Goal: Task Accomplishment & Management: Use online tool/utility

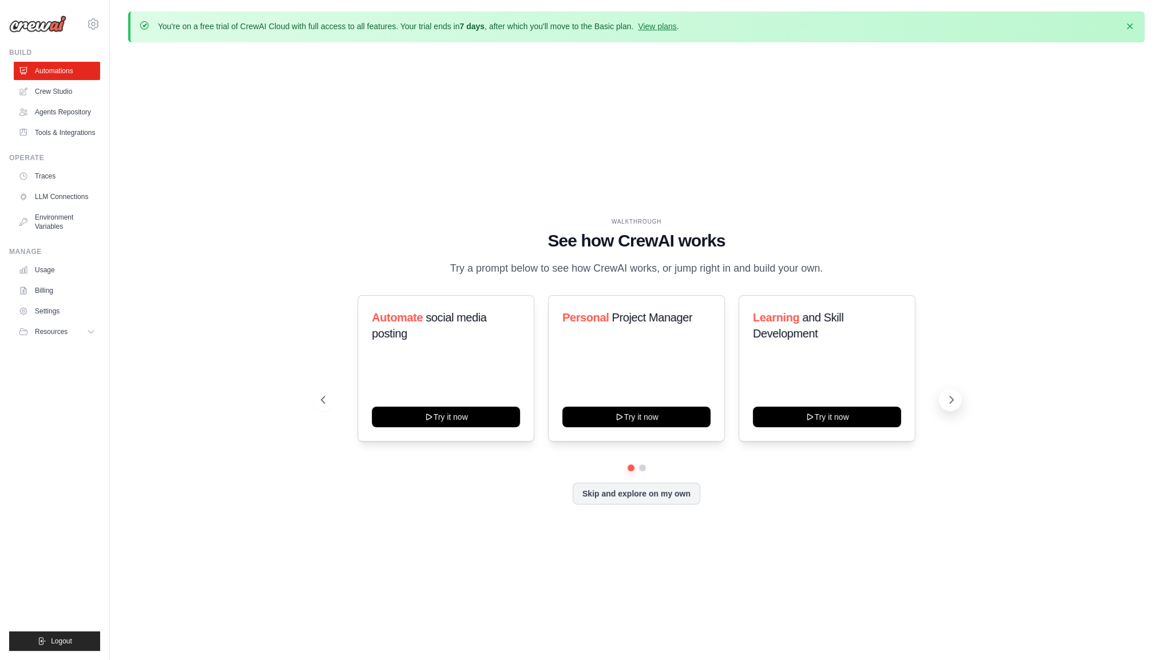
click at [957, 411] on button at bounding box center [950, 399] width 23 height 23
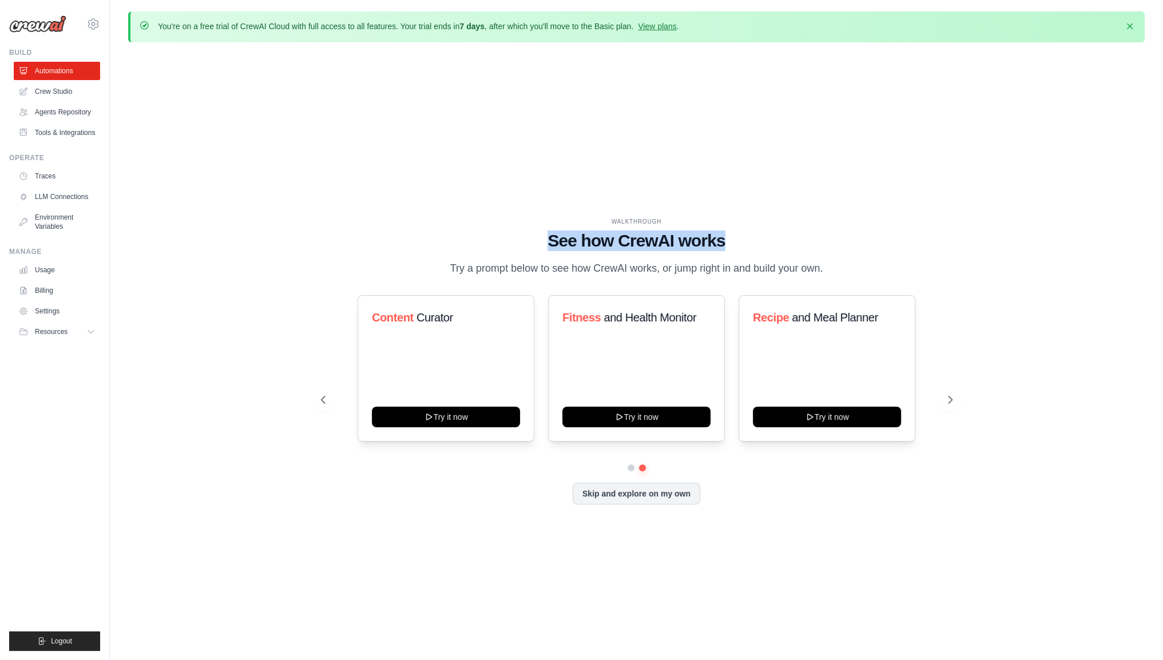
drag, startPoint x: 552, startPoint y: 235, endPoint x: 618, endPoint y: 255, distance: 69.7
click at [725, 232] on h1 "See how CrewAI works" at bounding box center [637, 241] width 632 height 21
drag, startPoint x: 449, startPoint y: 260, endPoint x: 841, endPoint y: 275, distance: 392.2
click at [841, 275] on div "WALKTHROUGH See how CrewAI works Try a prompt below to see how CrewAI works, or…" at bounding box center [637, 246] width 632 height 59
click at [823, 426] on button "Try it now" at bounding box center [827, 416] width 148 height 21
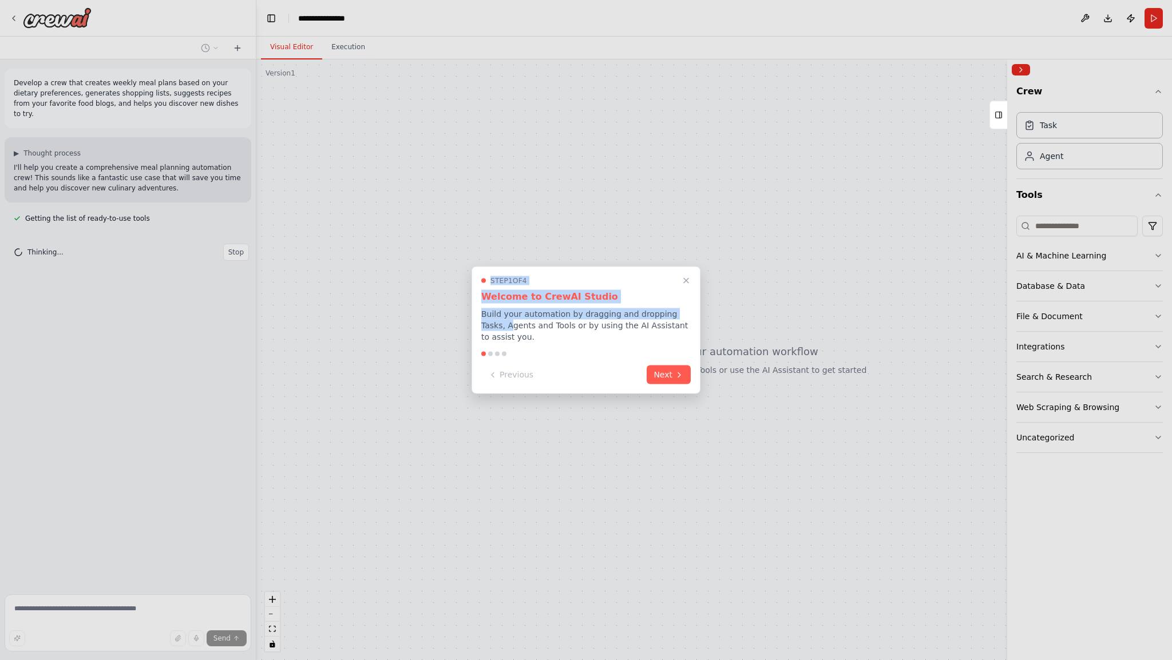
drag, startPoint x: 483, startPoint y: 325, endPoint x: 666, endPoint y: 336, distance: 182.8
click at [692, 335] on div "Step 1 of 4 Welcome to CrewAI Studio Build your automation by dragging and drop…" at bounding box center [585, 331] width 229 height 128
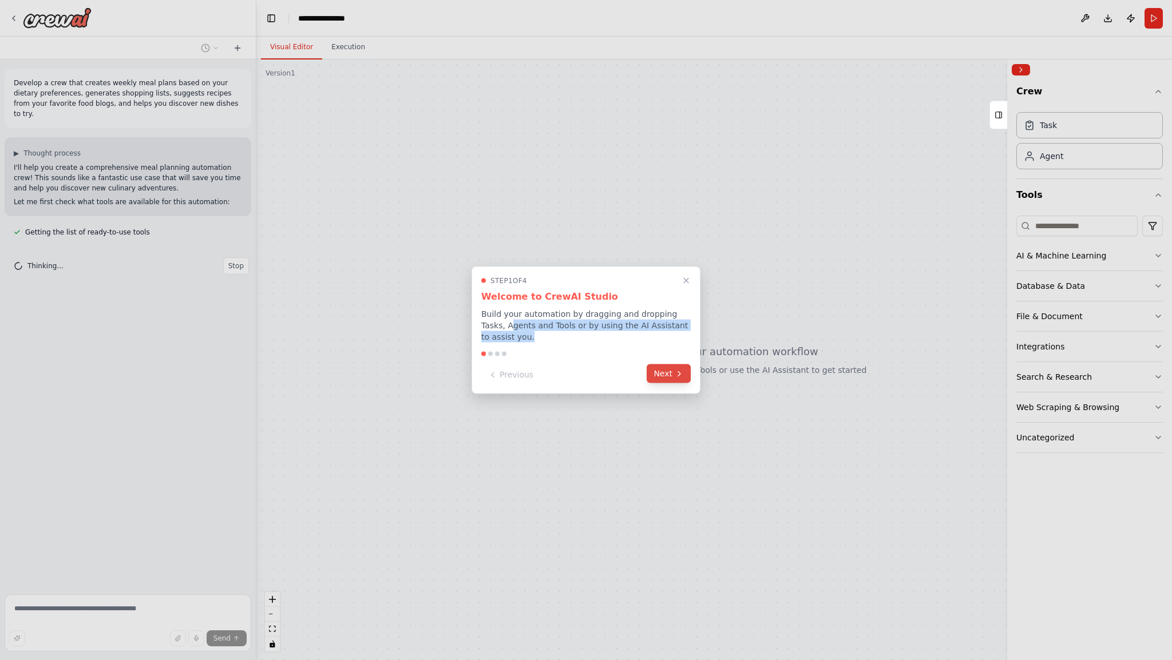
click at [667, 378] on button "Next" at bounding box center [668, 373] width 44 height 19
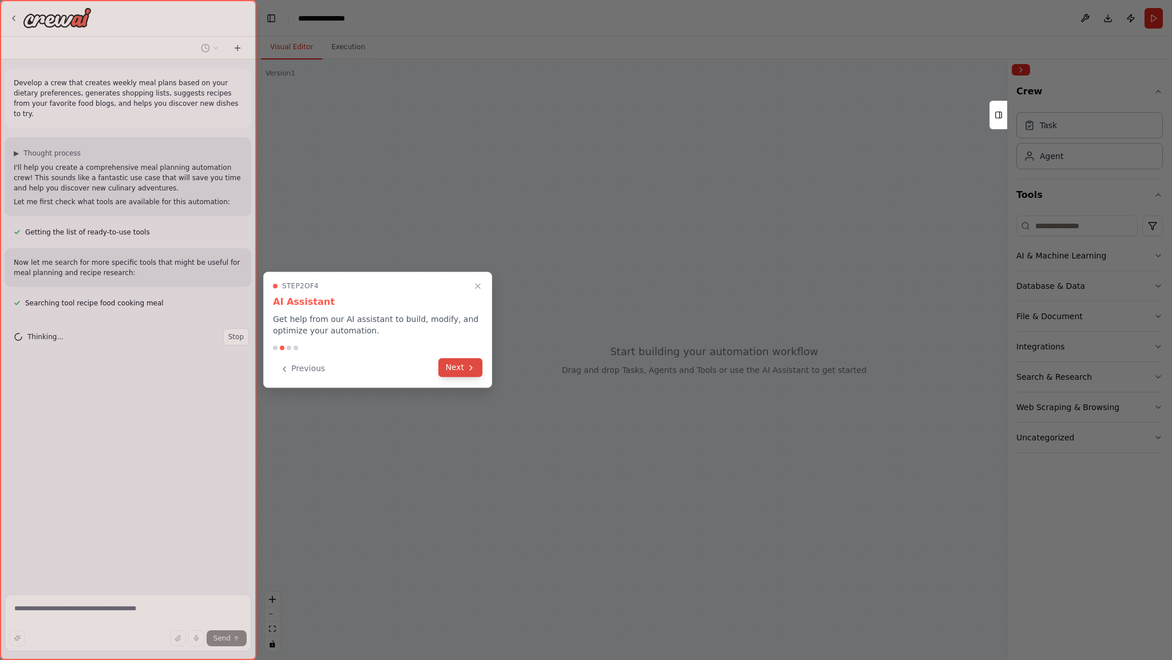
click at [458, 372] on button "Next" at bounding box center [460, 367] width 44 height 19
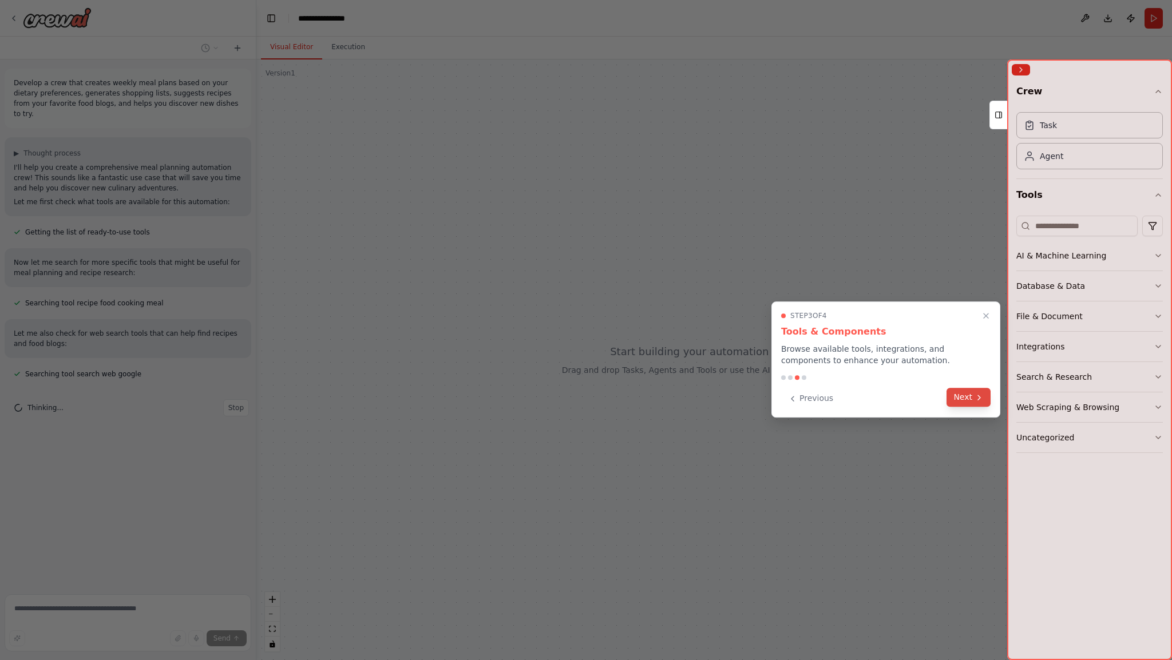
click at [970, 398] on button "Next" at bounding box center [968, 397] width 44 height 19
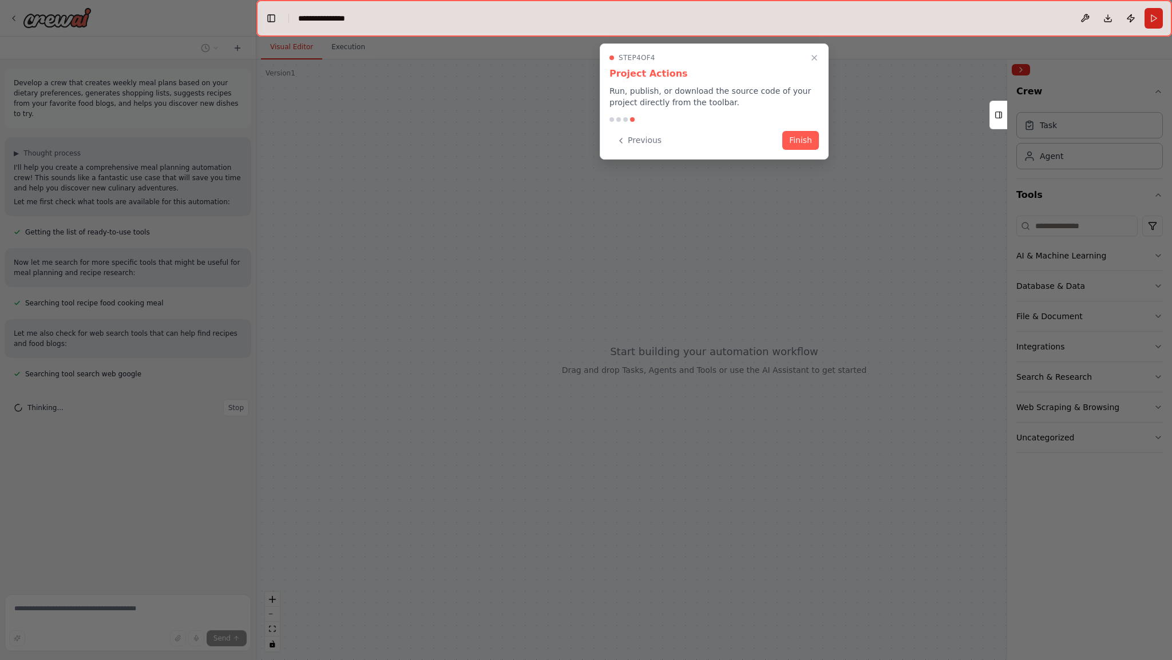
click at [810, 151] on div "Step 4 of 4 Project Actions Run, publish, or download the source code of your p…" at bounding box center [714, 101] width 229 height 116
click at [801, 138] on button "Finish" at bounding box center [800, 139] width 37 height 19
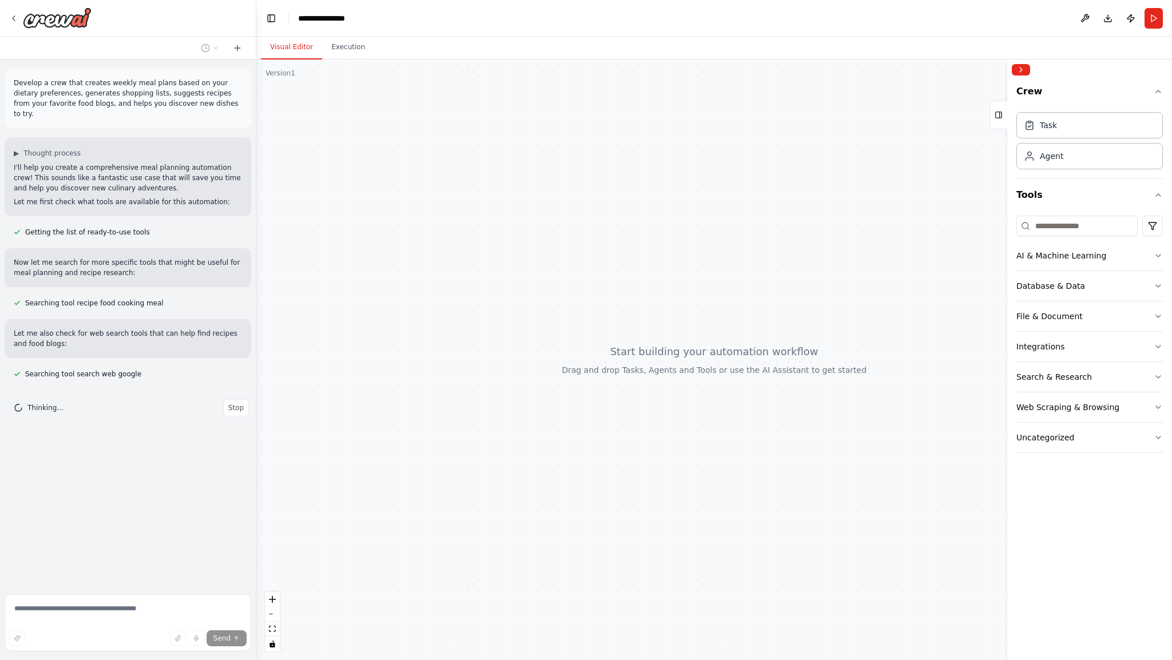
click at [409, 19] on header "**********" at bounding box center [713, 18] width 915 height 37
click at [295, 16] on header "**********" at bounding box center [713, 18] width 915 height 37
click at [322, 19] on div "**********" at bounding box center [326, 18] width 57 height 11
click at [323, 19] on div "**********" at bounding box center [326, 18] width 57 height 11
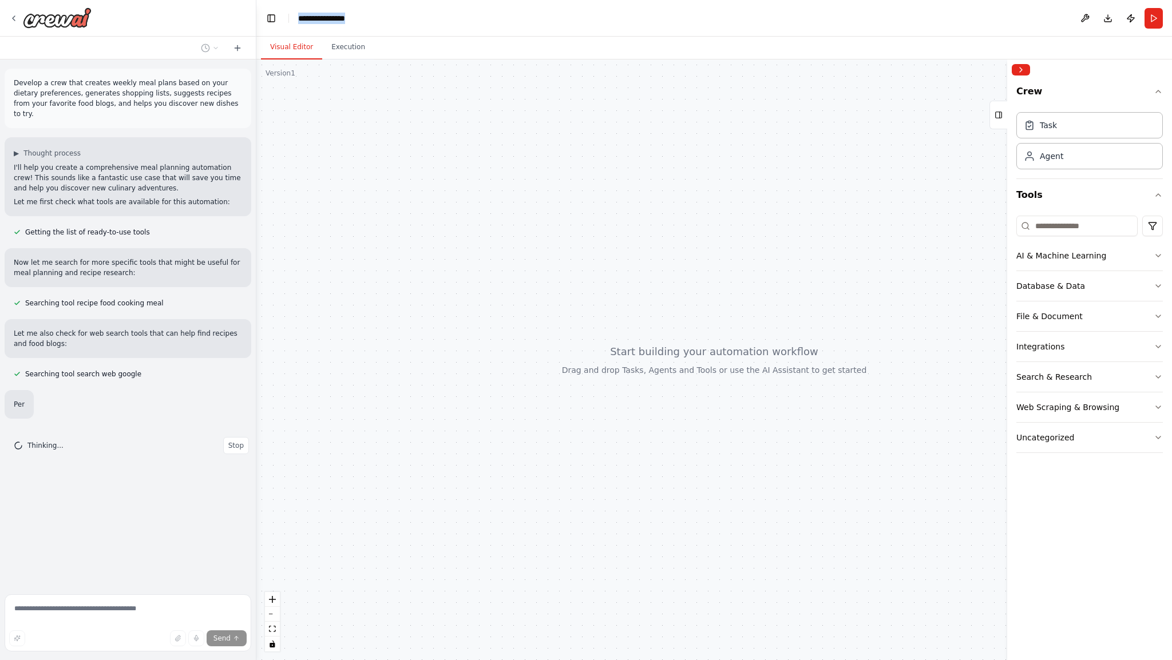
click at [323, 19] on div "**********" at bounding box center [355, 18] width 114 height 11
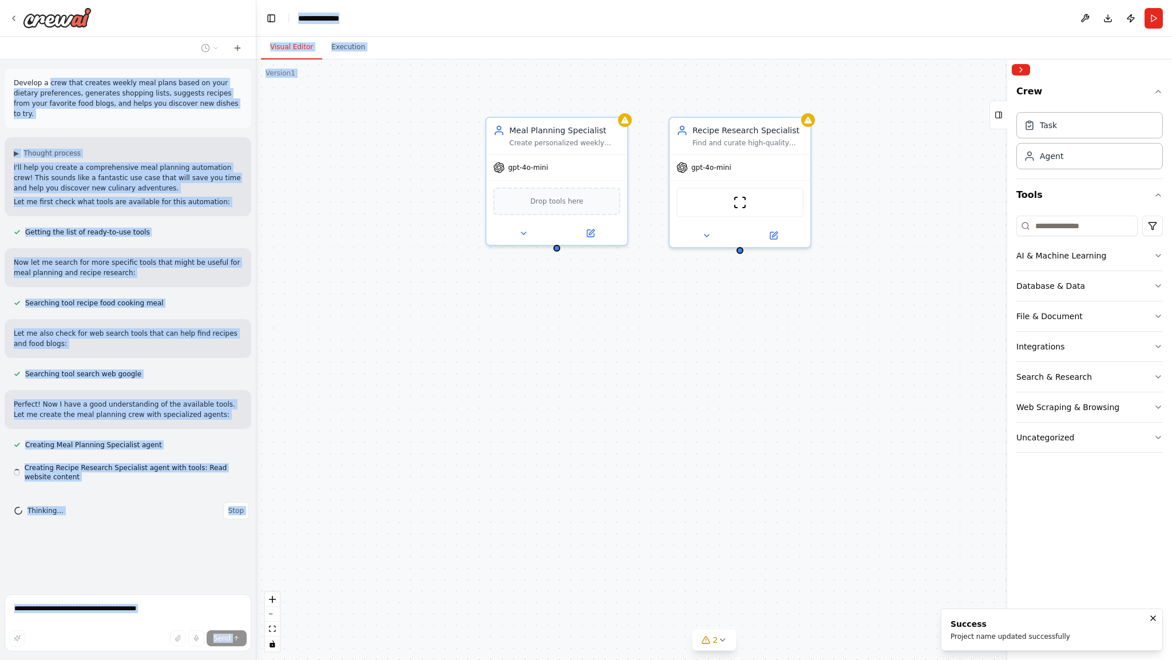
drag, startPoint x: 48, startPoint y: 78, endPoint x: 257, endPoint y: 83, distance: 209.4
click at [257, 83] on div "Develop a crew that creates weekly meal plans based on your dietary preferences…" at bounding box center [586, 330] width 1172 height 660
click at [193, 97] on p "Develop a crew that creates weekly meal plans based on your dietary preferences…" at bounding box center [128, 98] width 228 height 41
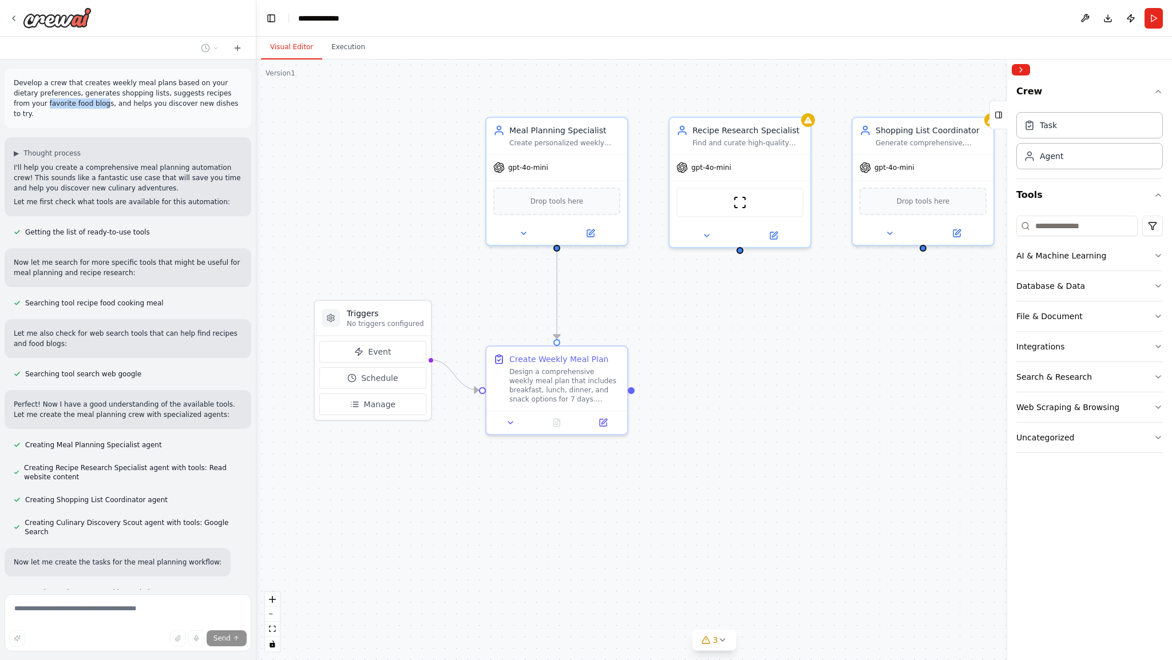
drag, startPoint x: 13, startPoint y: 103, endPoint x: 71, endPoint y: 100, distance: 57.9
click at [71, 100] on div "Develop a crew that creates weekly meal plans based on your dietary preferences…" at bounding box center [128, 98] width 247 height 59
drag, startPoint x: 80, startPoint y: 101, endPoint x: 211, endPoint y: 110, distance: 130.8
click at [211, 110] on div "Develop a crew that creates weekly meal plans based on your dietary preferences…" at bounding box center [128, 98] width 247 height 59
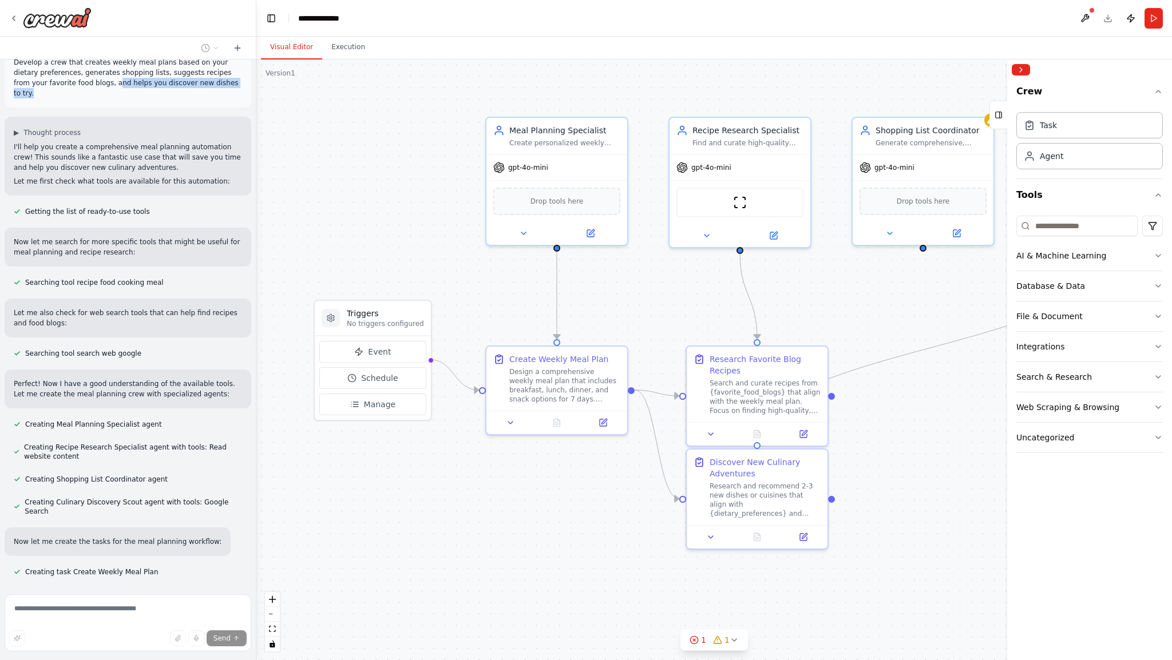
scroll to position [57, 0]
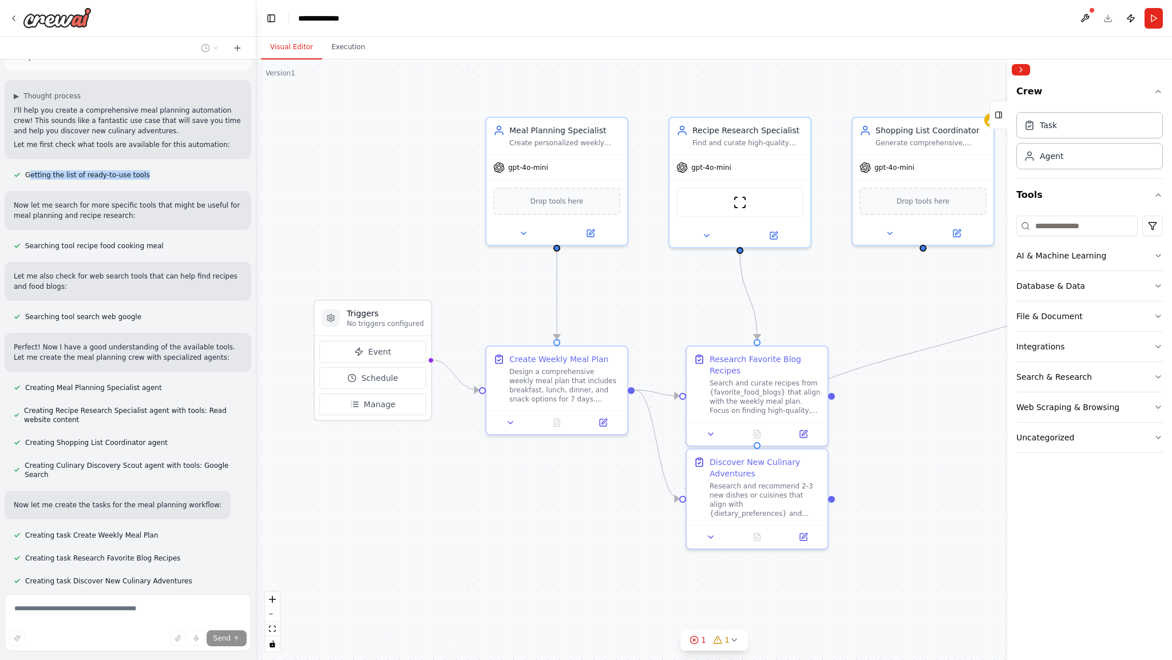
drag, startPoint x: 30, startPoint y: 164, endPoint x: 150, endPoint y: 158, distance: 120.3
click at [149, 168] on div "Getting the list of ready-to-use tools" at bounding box center [128, 175] width 247 height 14
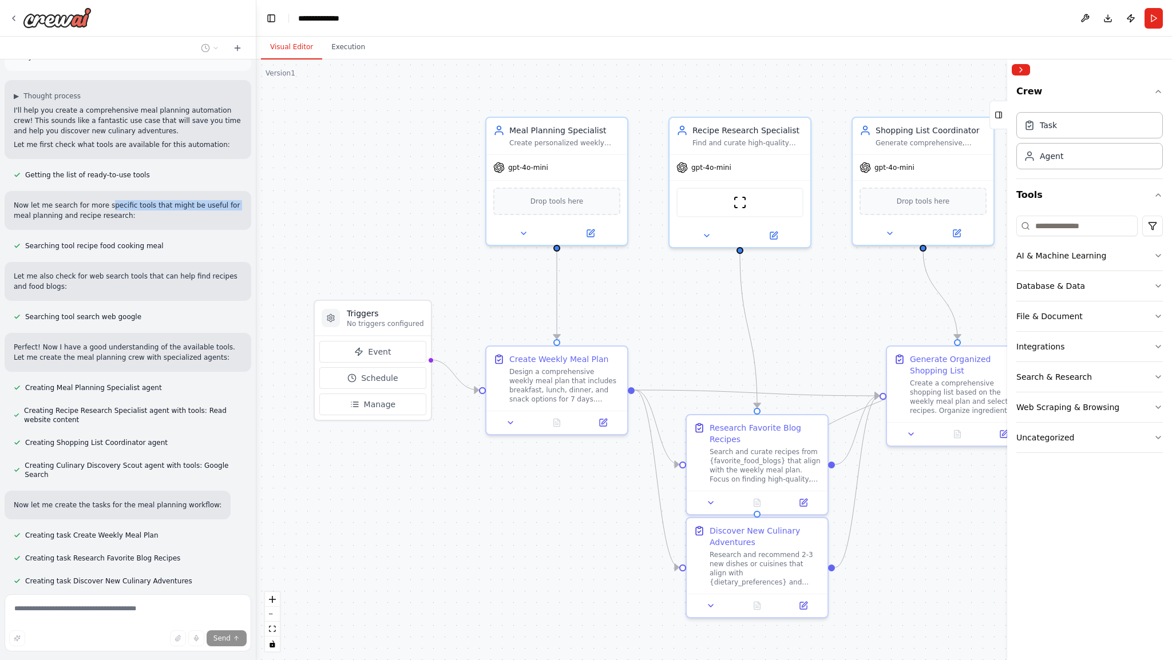
drag, startPoint x: 11, startPoint y: 205, endPoint x: 114, endPoint y: 204, distance: 103.6
click at [106, 199] on div "Now let me search for more specific tools that might be useful for meal plannin…" at bounding box center [128, 210] width 247 height 39
click at [117, 213] on div "Now let me search for more specific tools that might be useful for meal plannin…" at bounding box center [128, 210] width 247 height 39
drag, startPoint x: 73, startPoint y: 240, endPoint x: 131, endPoint y: 245, distance: 58.0
click at [127, 241] on div "Searching tool recipe food cooking meal" at bounding box center [89, 246] width 168 height 14
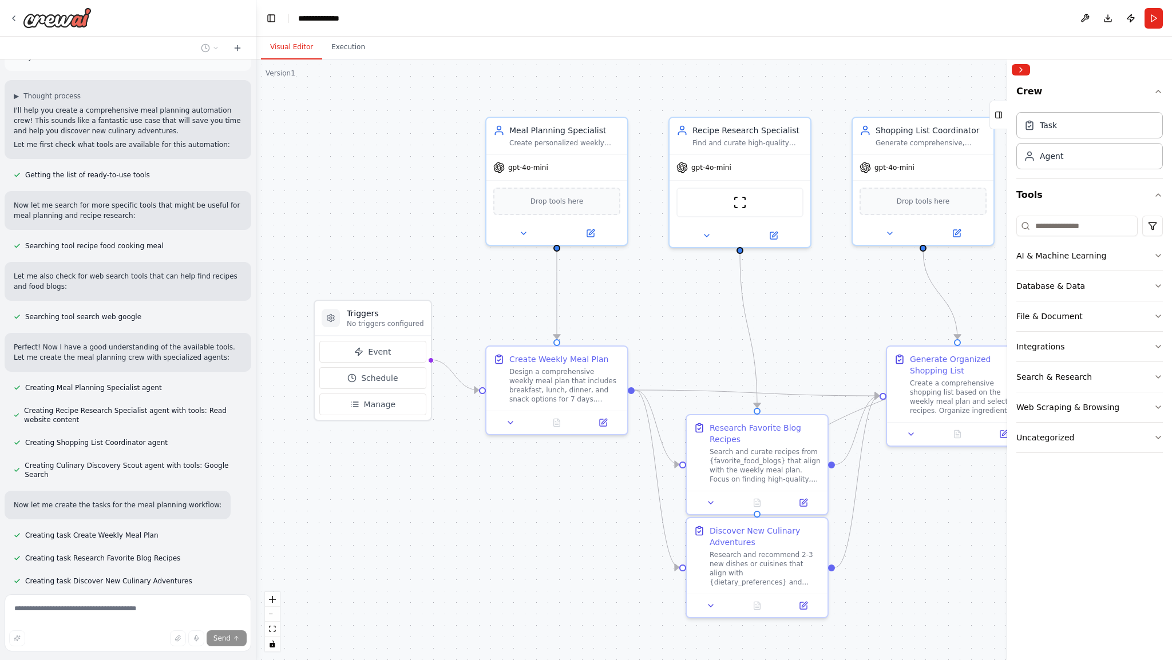
click at [116, 271] on p "Let me also check for web search tools that can help find recipes and food blog…" at bounding box center [128, 281] width 228 height 21
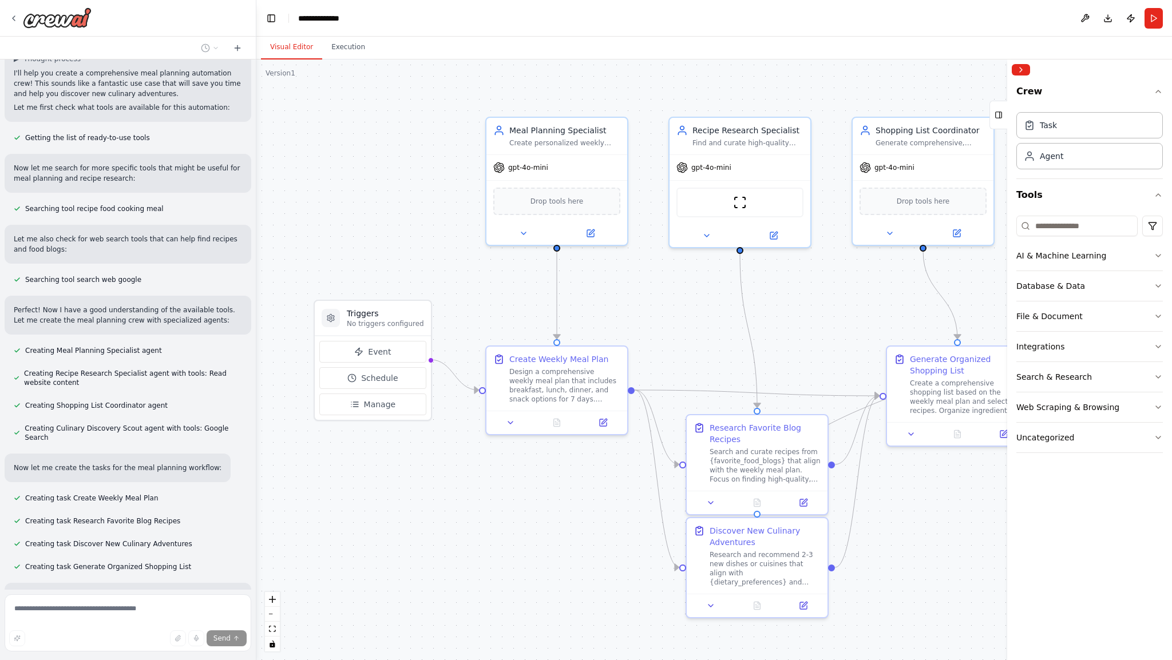
scroll to position [114, 0]
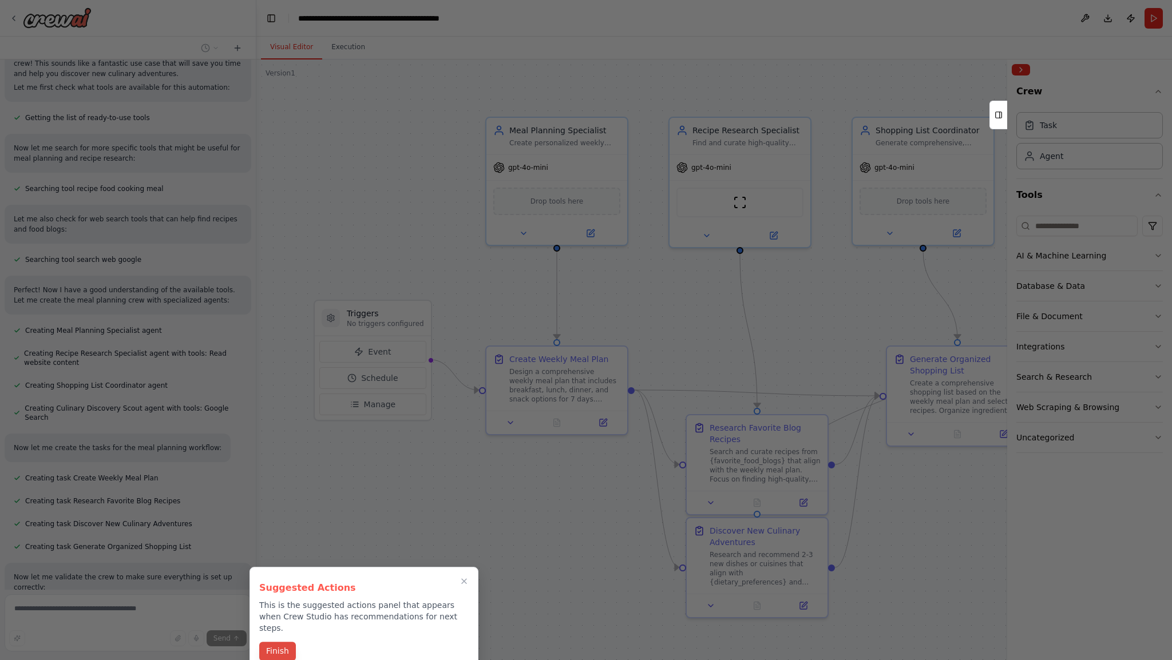
click at [271, 642] on button "Finish" at bounding box center [277, 651] width 37 height 19
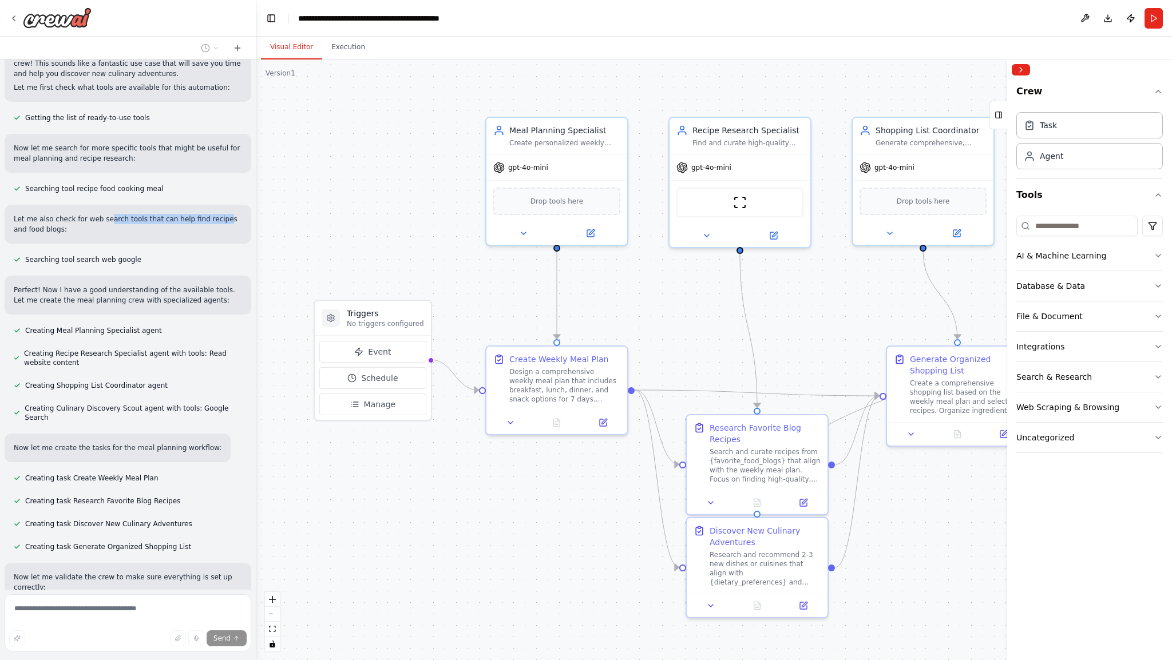
drag, startPoint x: 105, startPoint y: 204, endPoint x: 215, endPoint y: 205, distance: 110.4
click at [215, 214] on p "Let me also check for web search tools that can help find recipes and food blog…" at bounding box center [128, 224] width 228 height 21
click at [188, 232] on div "Let me also check for web search tools that can help find recipes and food blog…" at bounding box center [128, 224] width 247 height 39
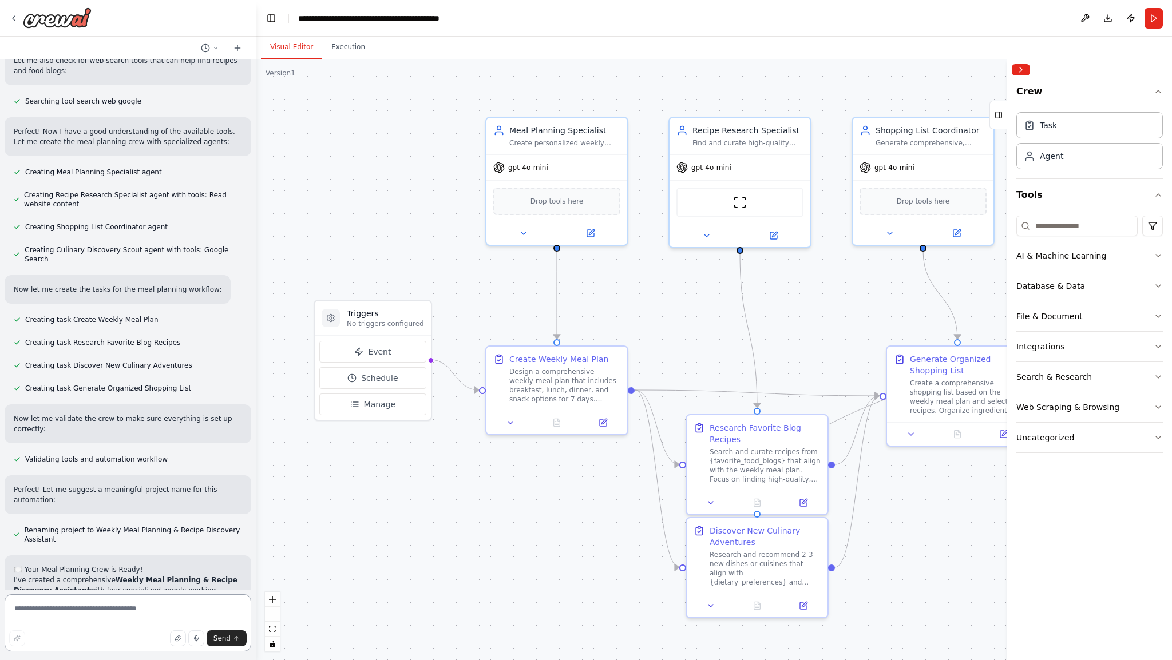
scroll to position [286, 0]
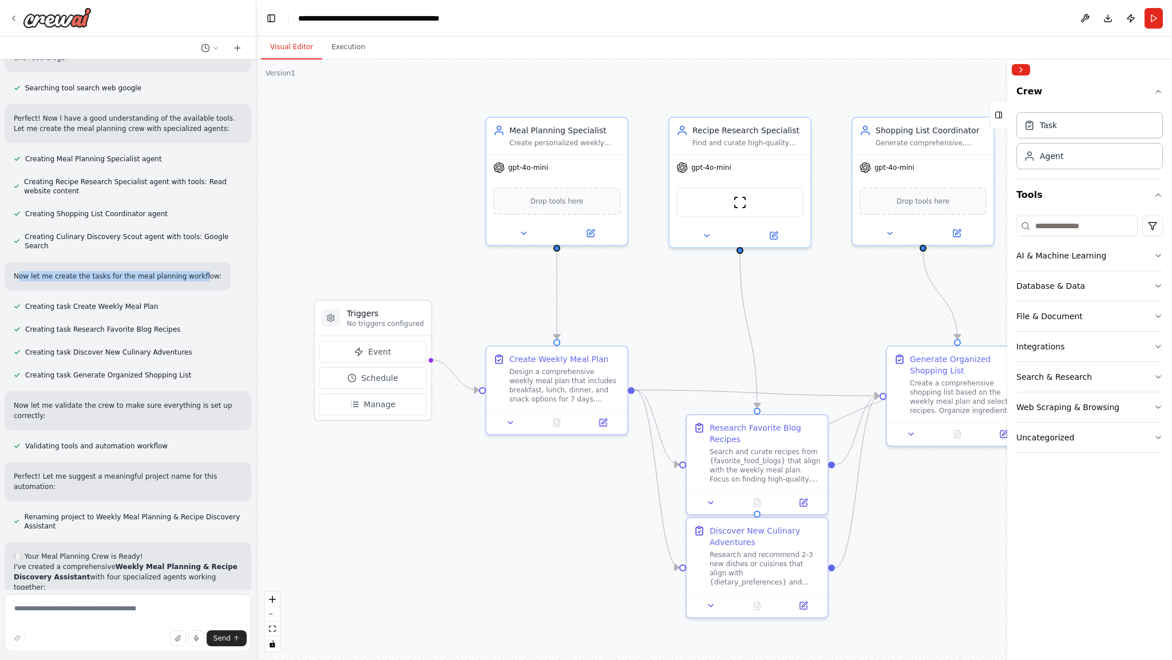
drag, startPoint x: 19, startPoint y: 268, endPoint x: 195, endPoint y: 259, distance: 176.5
click at [195, 262] on div "Now let me create the tasks for the meal planning workflow:" at bounding box center [118, 276] width 226 height 29
click at [195, 271] on p "Now let me create the tasks for the meal planning workflow:" at bounding box center [118, 276] width 208 height 10
drag, startPoint x: 27, startPoint y: 298, endPoint x: 157, endPoint y: 296, distance: 129.3
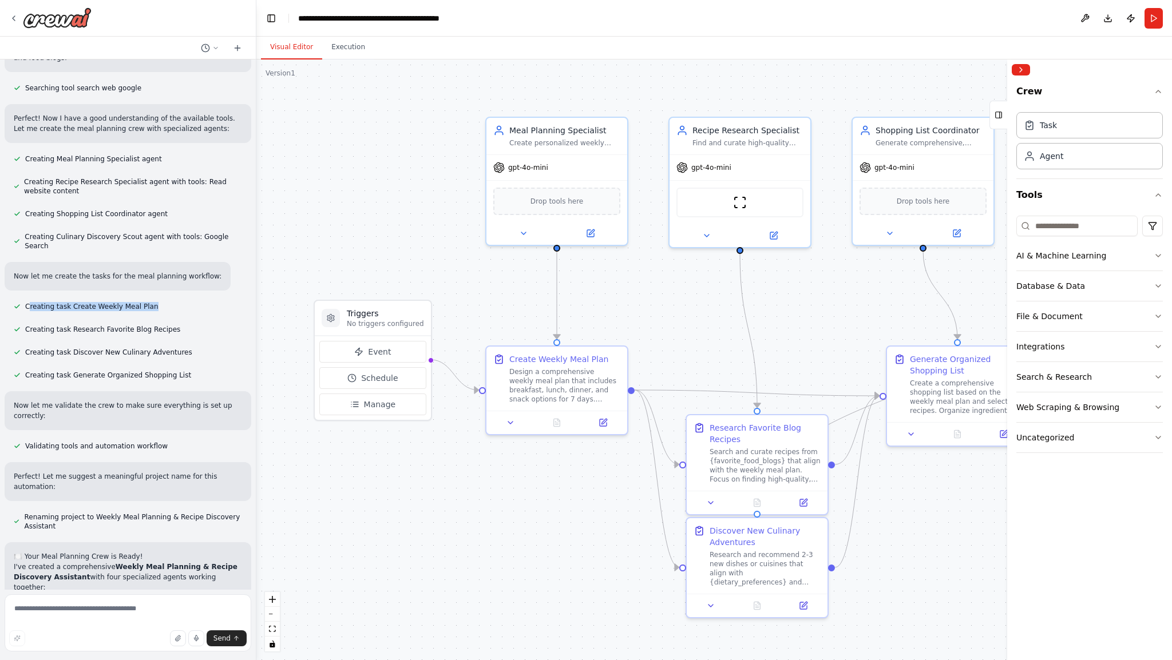
click at [157, 300] on div "Creating task Create Weekly Meal Plan" at bounding box center [128, 307] width 247 height 14
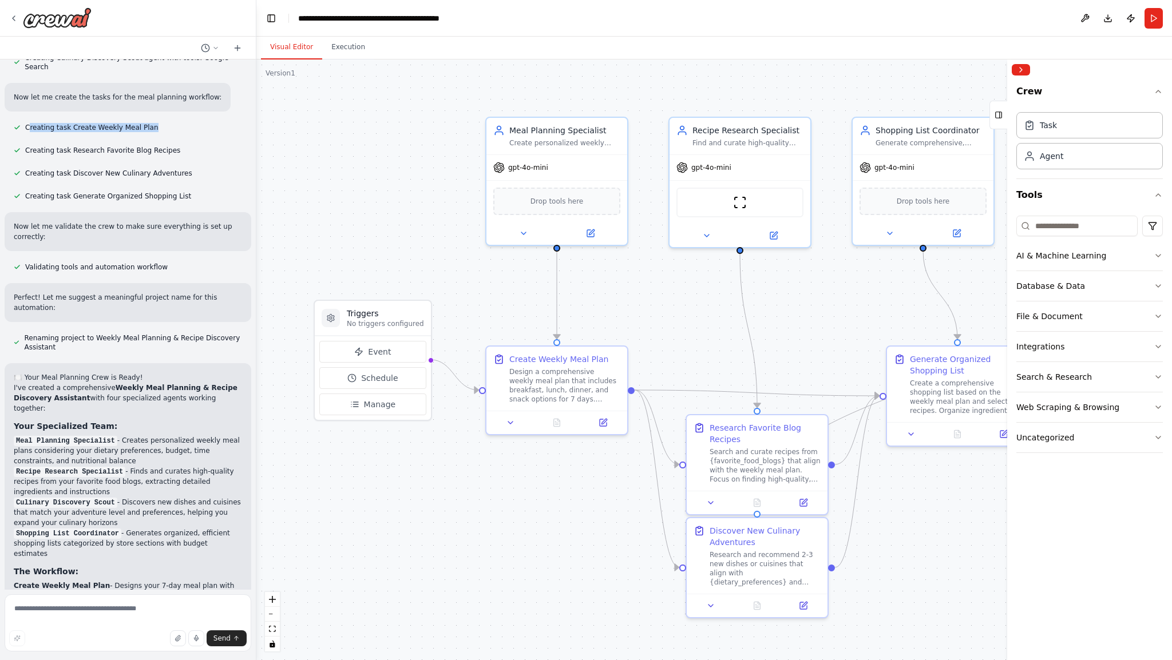
scroll to position [394, 0]
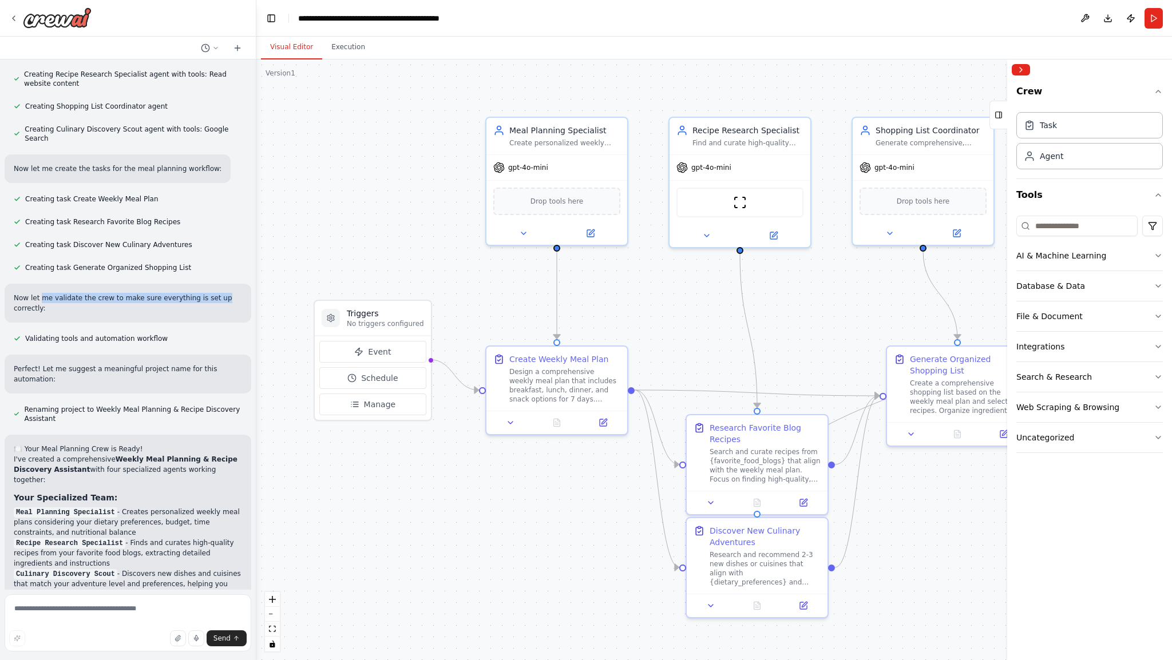
drag, startPoint x: 41, startPoint y: 287, endPoint x: 222, endPoint y: 287, distance: 181.4
click at [225, 293] on p "Now let me validate the crew to make sure everything is set up correctly:" at bounding box center [128, 303] width 228 height 21
click at [223, 293] on p "Now let me validate the crew to make sure everything is set up correctly:" at bounding box center [128, 303] width 228 height 21
drag, startPoint x: 25, startPoint y: 334, endPoint x: 205, endPoint y: 336, distance: 179.7
click at [193, 332] on div "Validating tools and automation workflow" at bounding box center [128, 339] width 247 height 14
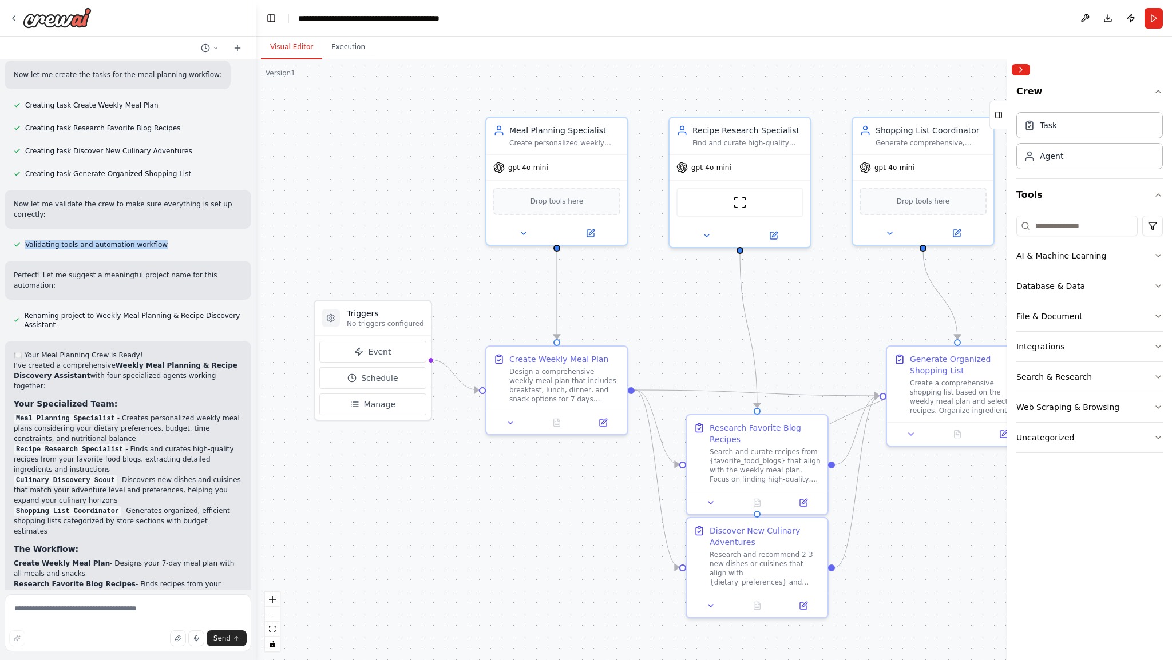
scroll to position [508, 0]
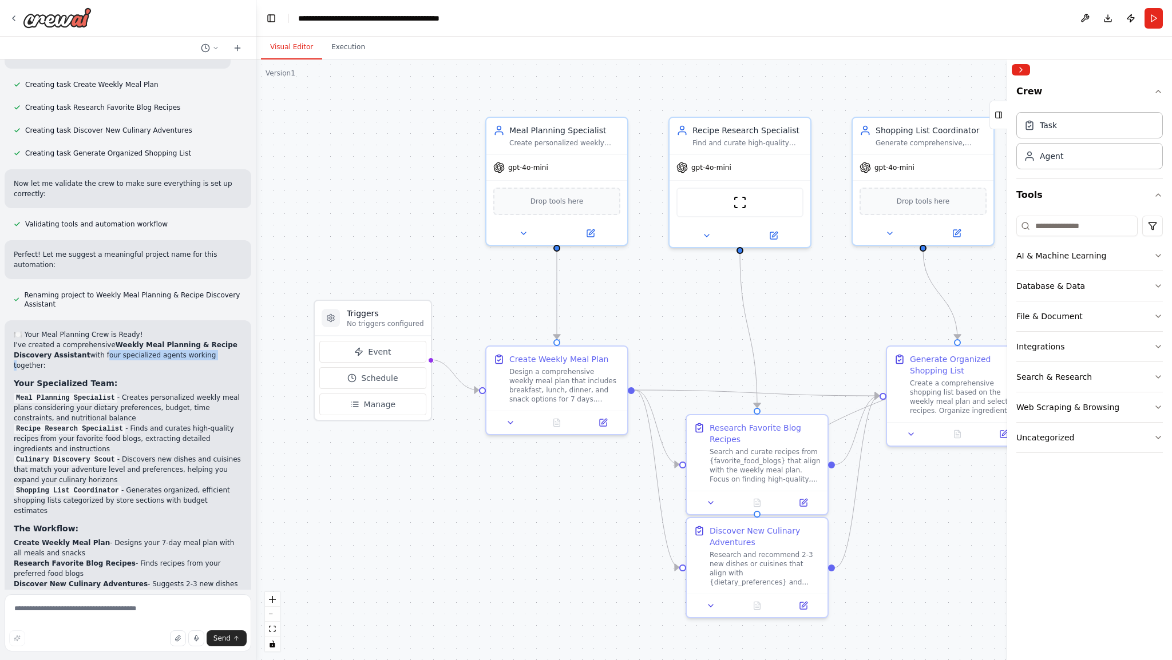
drag, startPoint x: 104, startPoint y: 344, endPoint x: 197, endPoint y: 344, distance: 93.8
click at [197, 344] on p "I've created a comprehensive Weekly Meal Planning & Recipe Discovery Assistant …" at bounding box center [128, 355] width 228 height 31
click at [215, 342] on p "I've created a comprehensive Weekly Meal Planning & Recipe Discovery Assistant …" at bounding box center [128, 355] width 228 height 31
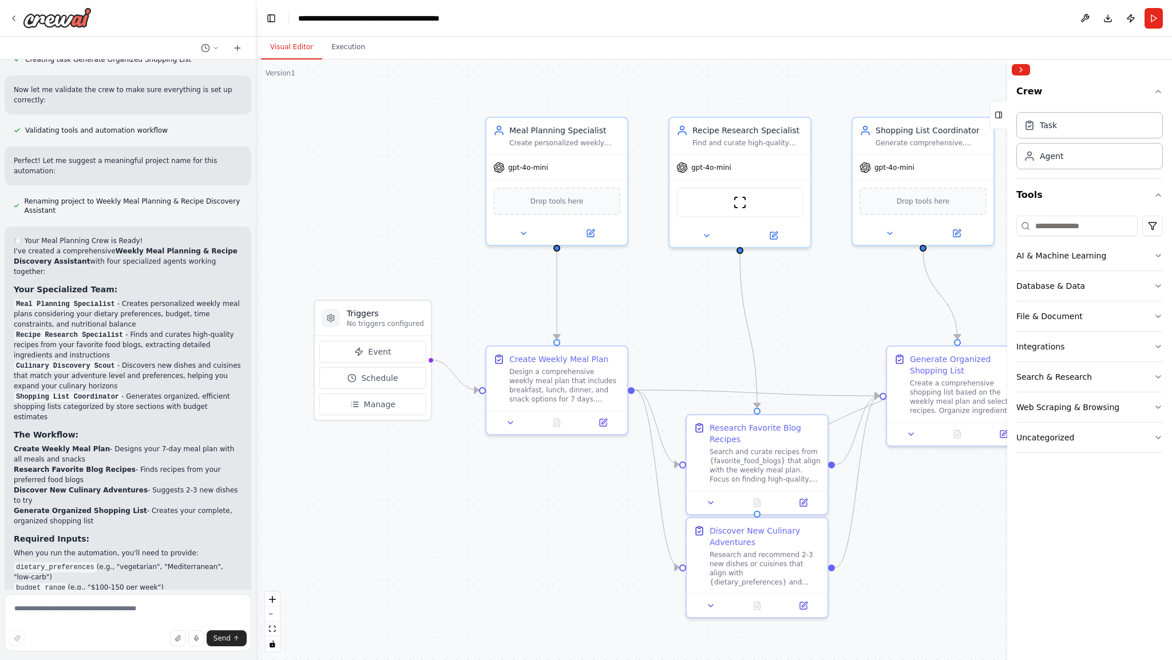
scroll to position [622, 0]
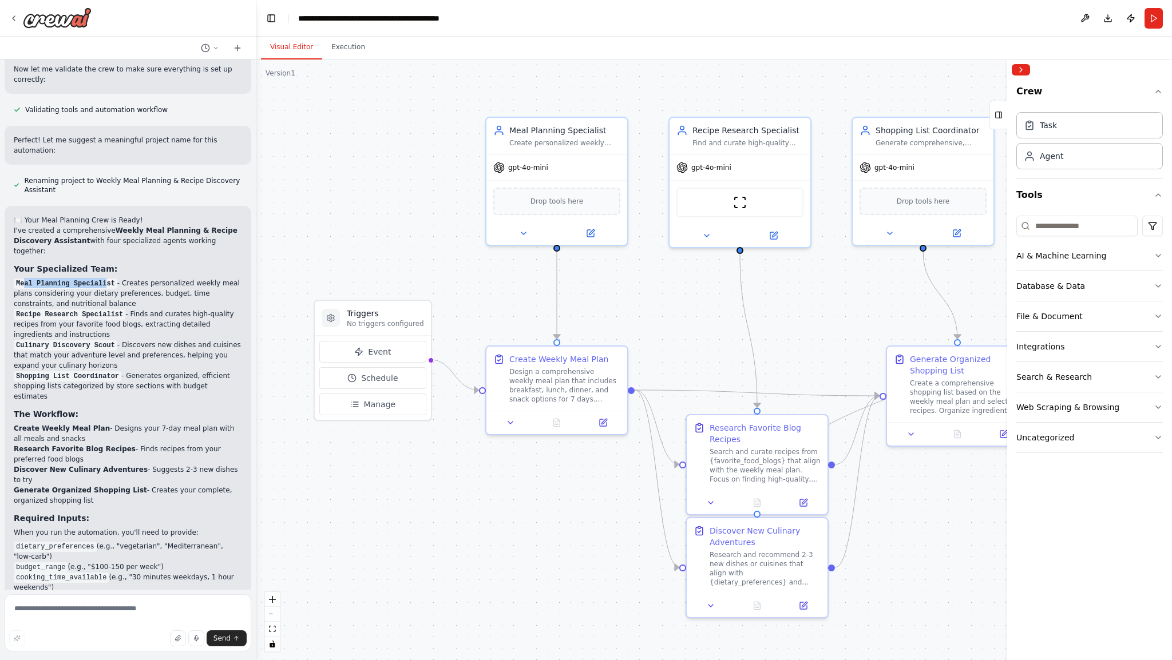
drag, startPoint x: 25, startPoint y: 263, endPoint x: 74, endPoint y: 281, distance: 52.3
click at [101, 279] on code "Meal Planning Specialist" at bounding box center [66, 284] width 104 height 10
drag, startPoint x: 24, startPoint y: 294, endPoint x: 95, endPoint y: 304, distance: 71.7
click at [102, 309] on p "Recipe Research Specialist - Finds and curates high-quality recipes from your f…" at bounding box center [128, 324] width 228 height 31
click at [30, 340] on code "Culinary Discovery Scout" at bounding box center [66, 345] width 104 height 10
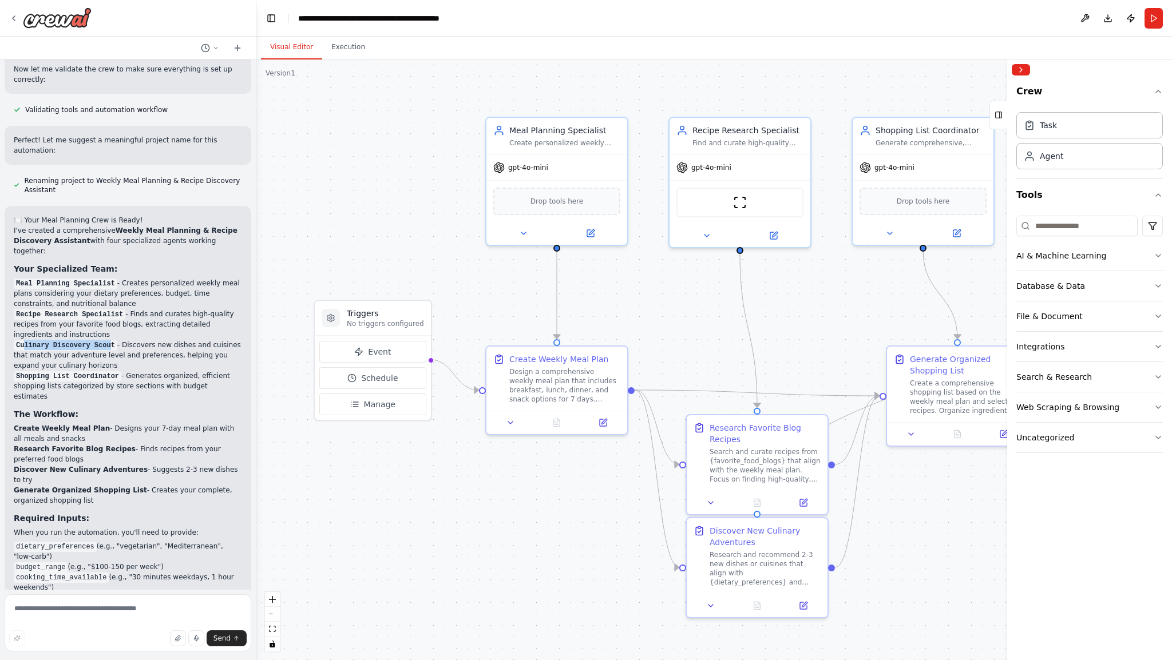
drag, startPoint x: 25, startPoint y: 326, endPoint x: 101, endPoint y: 326, distance: 76.7
click at [101, 340] on code "Culinary Discovery Scout" at bounding box center [66, 345] width 104 height 10
click at [131, 371] on p "Shopping List Coordinator - Generates organized, efficient shopping lists categ…" at bounding box center [128, 386] width 228 height 31
drag, startPoint x: 126, startPoint y: 330, endPoint x: 201, endPoint y: 325, distance: 75.7
click at [201, 340] on p "Culinary Discovery Scout - Discovers new dishes and cuisines that match your ad…" at bounding box center [128, 355] width 228 height 31
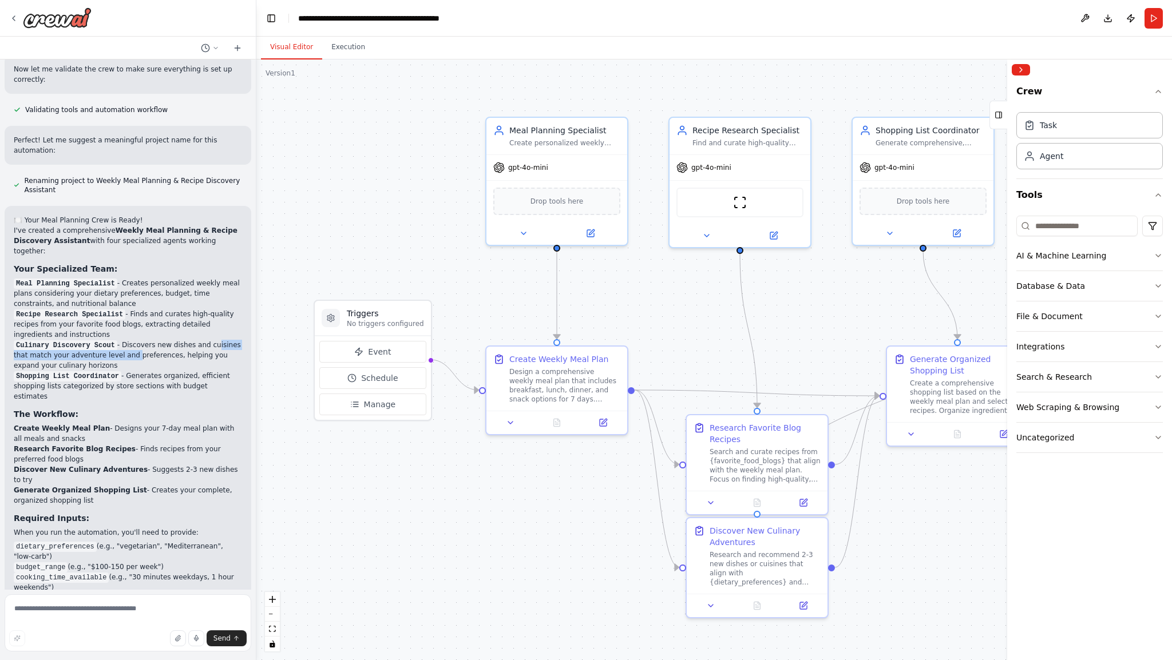
drag, startPoint x: 210, startPoint y: 326, endPoint x: 204, endPoint y: 347, distance: 22.1
click at [211, 340] on p "Culinary Discovery Scout - Discovers new dishes and cuisines that match your ad…" at bounding box center [128, 355] width 228 height 31
click at [183, 340] on p "Culinary Discovery Scout - Discovers new dishes and cuisines that match your ad…" at bounding box center [128, 355] width 228 height 31
drag, startPoint x: 27, startPoint y: 334, endPoint x: 172, endPoint y: 335, distance: 144.7
click at [171, 340] on p "Culinary Discovery Scout - Discovers new dishes and cuisines that match your ad…" at bounding box center [128, 355] width 228 height 31
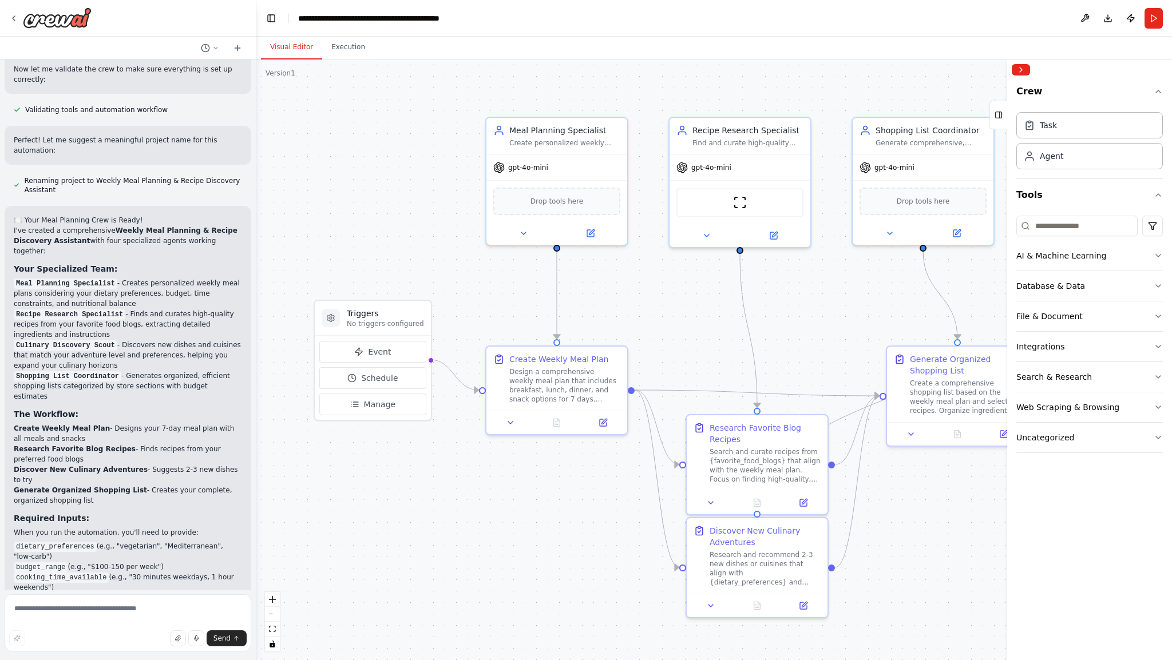
click at [185, 340] on p "Culinary Discovery Scout - Discovers new dishes and cuisines that match your ad…" at bounding box center [128, 355] width 228 height 31
drag, startPoint x: 18, startPoint y: 398, endPoint x: 97, endPoint y: 392, distance: 79.7
click at [96, 392] on div "🍽️ Your Meal Planning Crew is Ready! I've created a comprehensive Weekly Meal P…" at bounding box center [128, 469] width 228 height 508
drag, startPoint x: 109, startPoint y: 393, endPoint x: 239, endPoint y: 404, distance: 130.9
click at [239, 404] on div "🍽️ Your Meal Planning Crew is Ready! I've created a comprehensive Weekly Meal P…" at bounding box center [128, 469] width 247 height 526
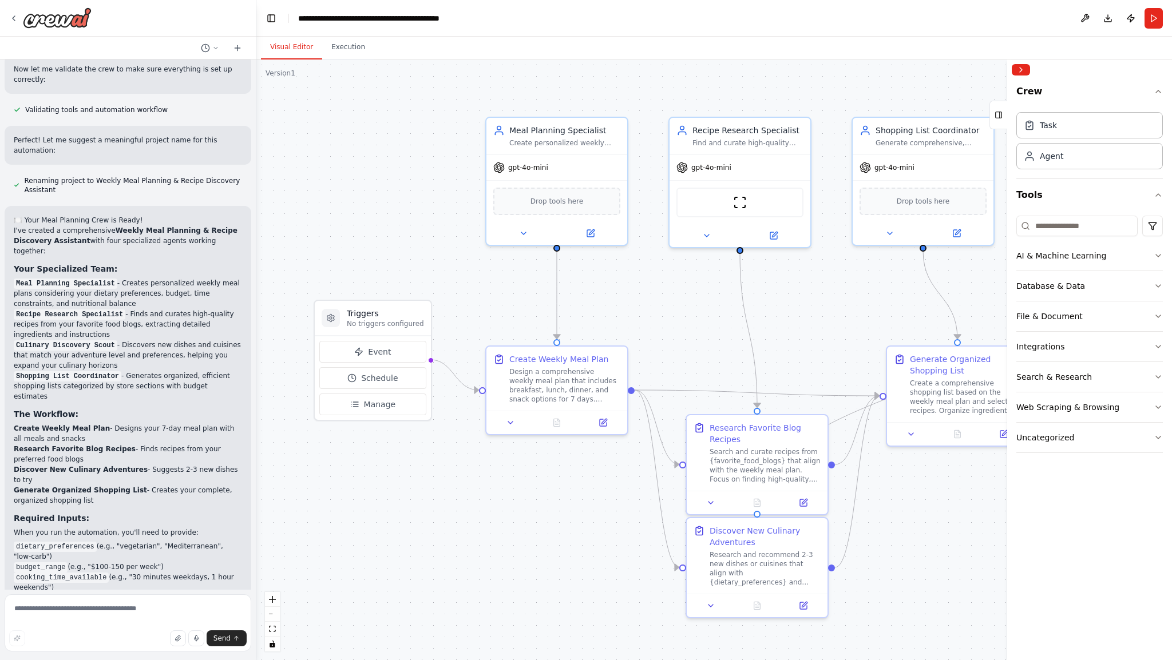
click at [207, 444] on li "Research Favorite Blog Recipes - Finds recipes from your preferred food blogs" at bounding box center [128, 454] width 228 height 21
drag, startPoint x: 31, startPoint y: 419, endPoint x: 99, endPoint y: 414, distance: 67.8
click at [95, 445] on strong "Research Favorite Blog Recipes" at bounding box center [75, 449] width 122 height 8
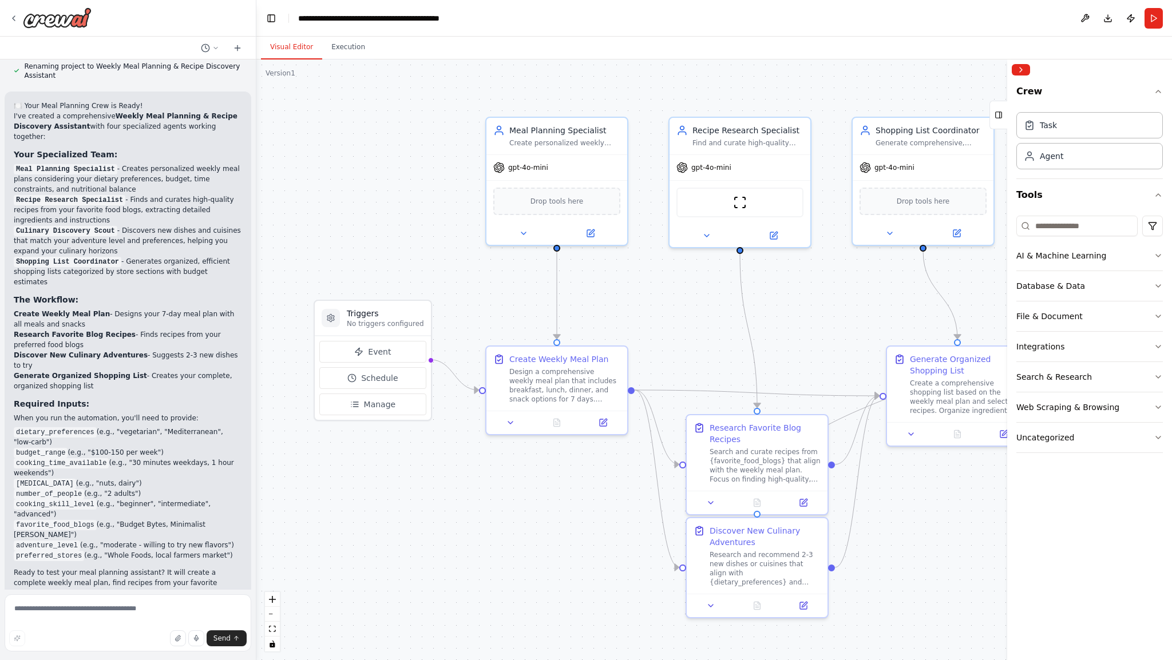
click at [104, 371] on li "Generate Organized Shopping List - Creates your complete, organized shopping li…" at bounding box center [128, 381] width 228 height 21
drag, startPoint x: 15, startPoint y: 284, endPoint x: 112, endPoint y: 284, distance: 96.7
click at [112, 309] on li "Create Weekly Meal Plan - Designs your 7-day meal plan with all meals and snacks" at bounding box center [128, 319] width 228 height 21
drag, startPoint x: 11, startPoint y: 306, endPoint x: 117, endPoint y: 300, distance: 105.4
click at [117, 300] on div "🍽️ Your Meal Planning Crew is Ready! I've created a comprehensive Weekly Meal P…" at bounding box center [128, 355] width 247 height 526
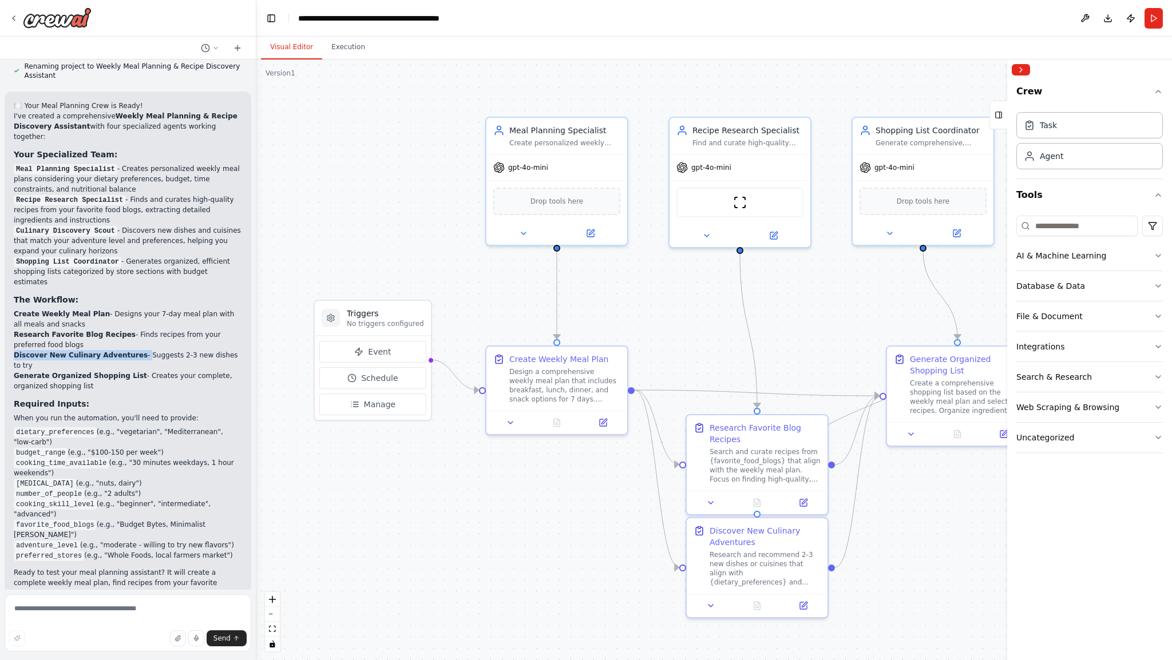
drag, startPoint x: 14, startPoint y: 323, endPoint x: 133, endPoint y: 324, distance: 119.0
click at [133, 350] on li "Discover New Culinary Adventures - Suggests 2-3 new dishes to try" at bounding box center [128, 360] width 228 height 21
drag, startPoint x: 21, startPoint y: 335, endPoint x: 150, endPoint y: 338, distance: 129.9
click at [146, 371] on li "Generate Organized Shopping List - Creates your complete, organized shopping li…" at bounding box center [128, 381] width 228 height 21
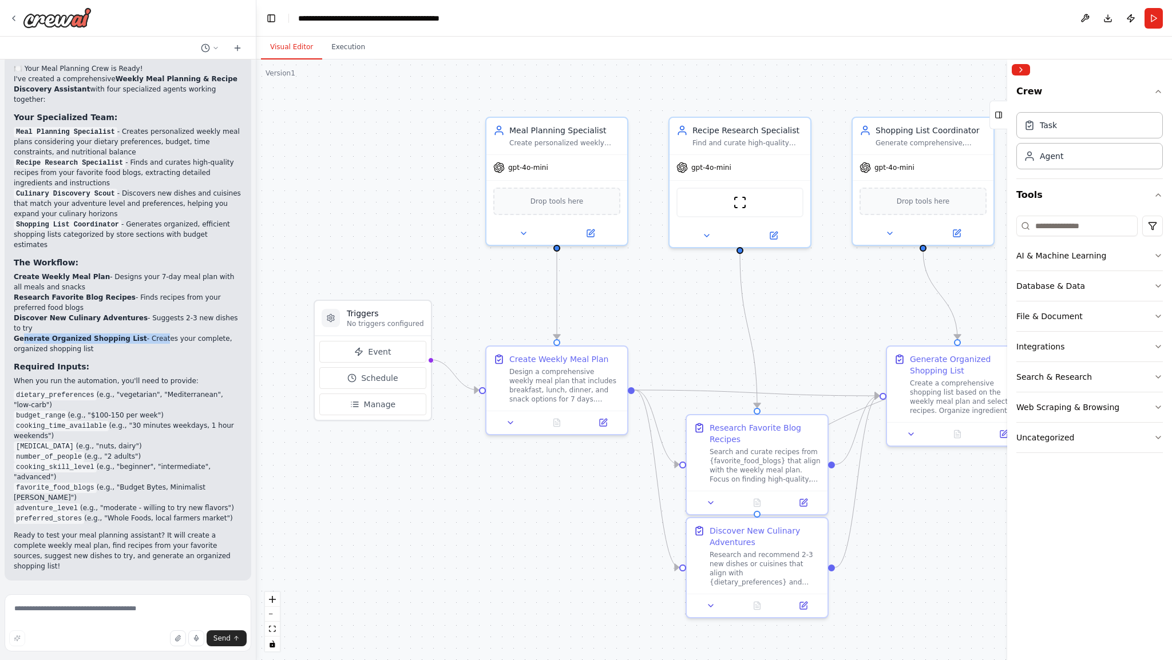
scroll to position [794, 0]
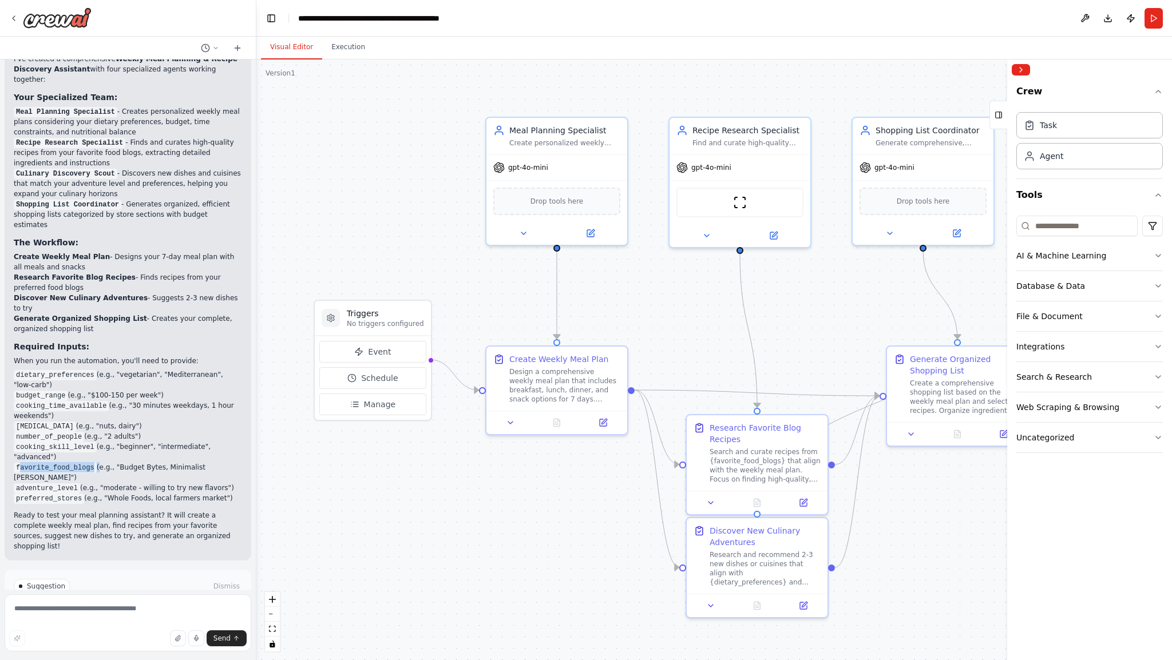
drag, startPoint x: 18, startPoint y: 418, endPoint x: 92, endPoint y: 415, distance: 73.3
click at [92, 462] on li "favorite_food_blogs (e.g., "Budget Bytes, Minimalist [PERSON_NAME]")" at bounding box center [128, 472] width 228 height 21
drag, startPoint x: 92, startPoint y: 415, endPoint x: 82, endPoint y: 427, distance: 15.1
click at [90, 462] on li "favorite_food_blogs (e.g., "Budget Bytes, Minimalist [PERSON_NAME]")" at bounding box center [128, 472] width 228 height 21
click at [76, 494] on code "preferred_stores" at bounding box center [49, 499] width 70 height 10
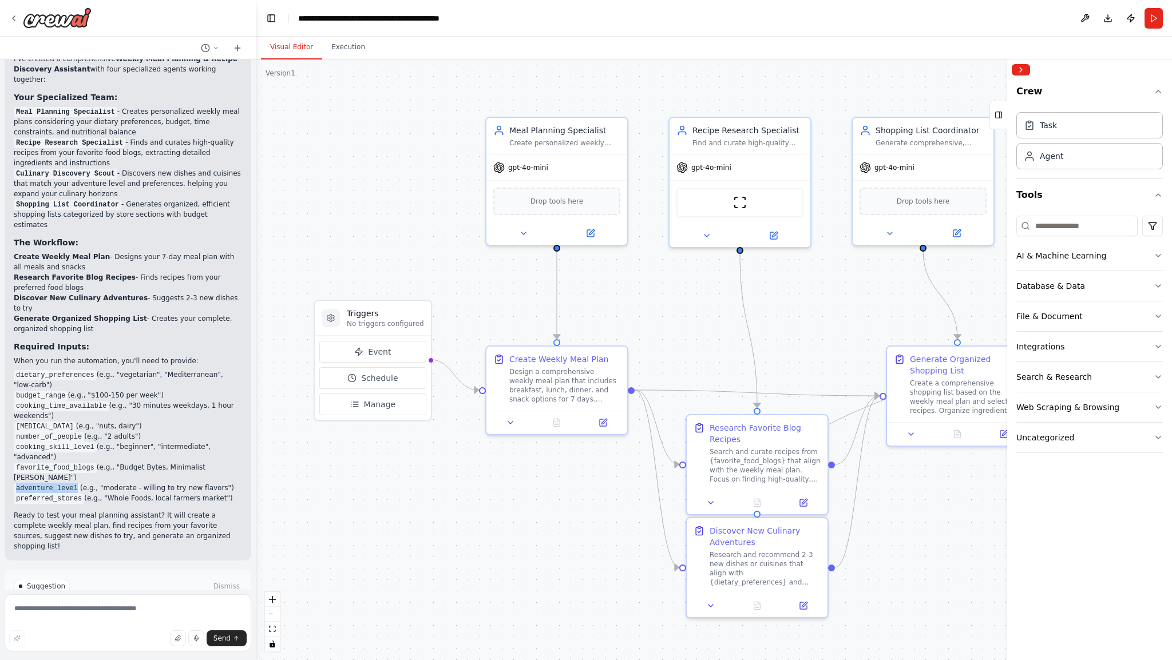
drag, startPoint x: 17, startPoint y: 429, endPoint x: 74, endPoint y: 429, distance: 57.2
click at [74, 483] on code "adventure_level" at bounding box center [47, 488] width 66 height 10
drag, startPoint x: 14, startPoint y: 439, endPoint x: 85, endPoint y: 434, distance: 70.6
click at [85, 493] on li "preferred_stores (e.g., "Whole Foods, local farmers market")" at bounding box center [128, 498] width 228 height 10
click at [78, 510] on p "Ready to test your meal planning assistant? It will create a complete weekly me…" at bounding box center [128, 530] width 228 height 41
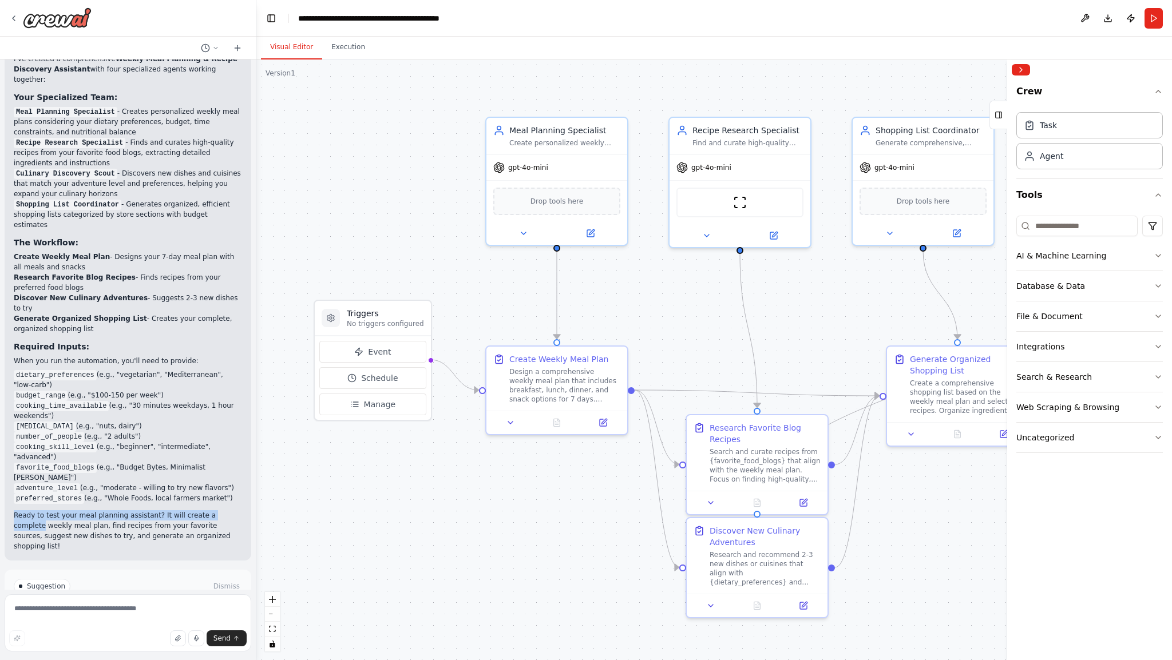
drag, startPoint x: 11, startPoint y: 454, endPoint x: 231, endPoint y: 457, distance: 219.1
click at [231, 457] on div "🍽️ Your Meal Planning Crew is Ready! I've created a comprehensive Weekly Meal P…" at bounding box center [128, 297] width 247 height 526
click at [158, 579] on div "Suggestion Dismiss" at bounding box center [128, 586] width 228 height 15
drag, startPoint x: 21, startPoint y: 531, endPoint x: 202, endPoint y: 539, distance: 180.9
click at [202, 601] on p "I have some suggestions to help you move forward with your automation." at bounding box center [128, 610] width 228 height 18
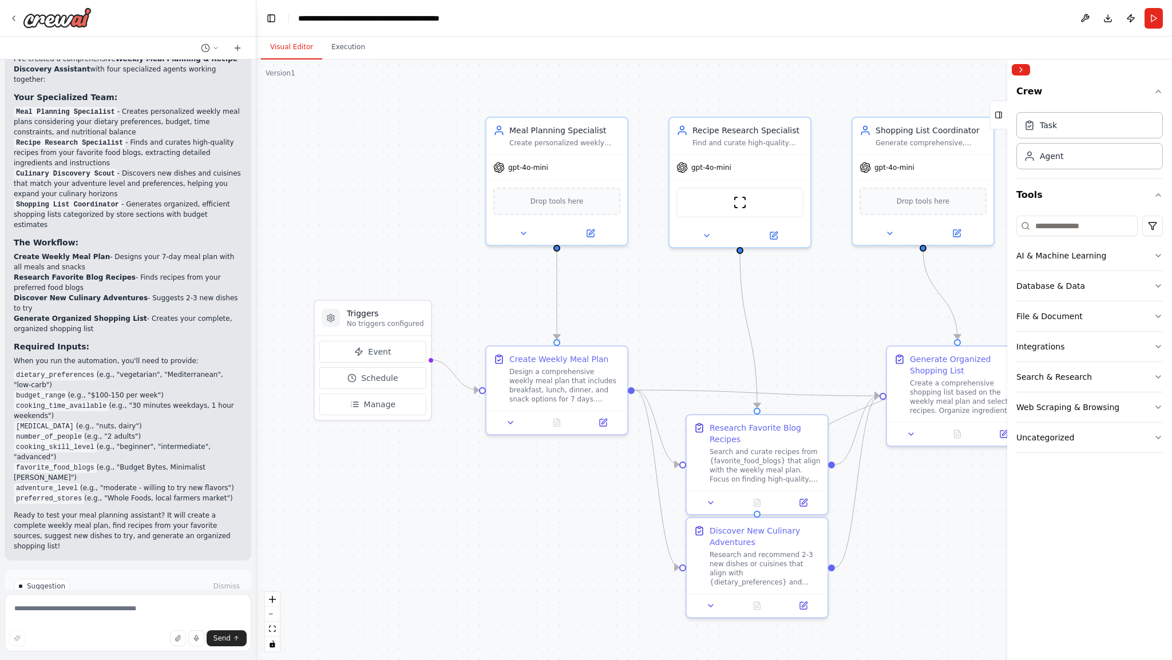
click at [174, 626] on button "Run Automation" at bounding box center [128, 635] width 228 height 18
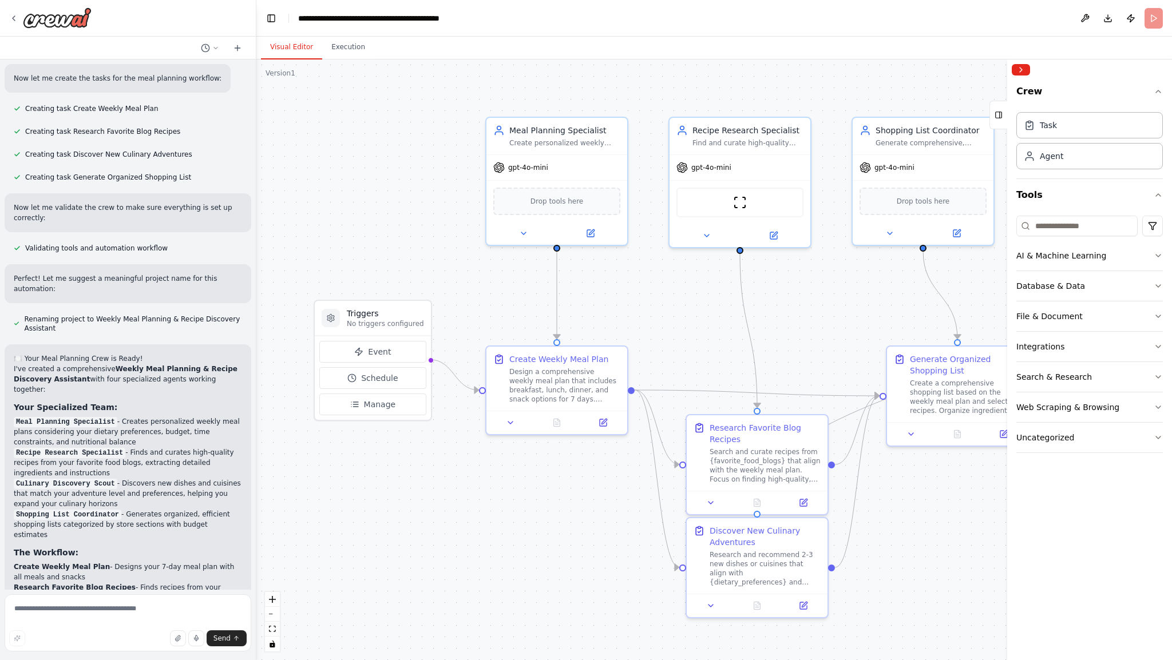
scroll to position [473, 0]
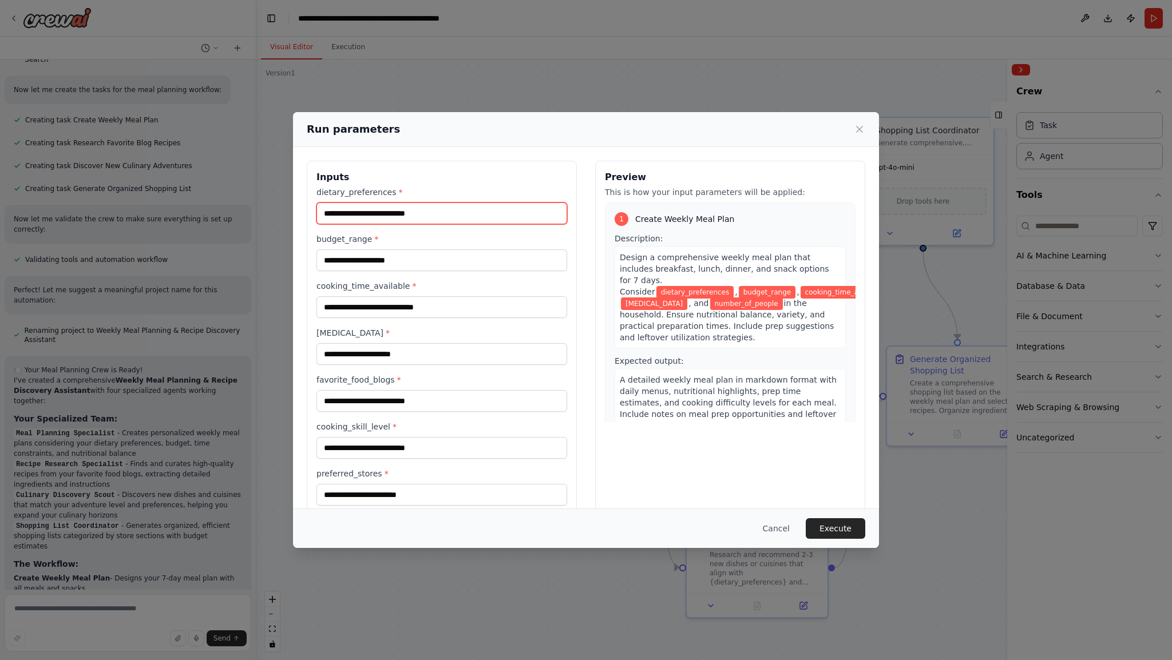
click at [371, 212] on input "dietary_preferences *" at bounding box center [441, 214] width 251 height 22
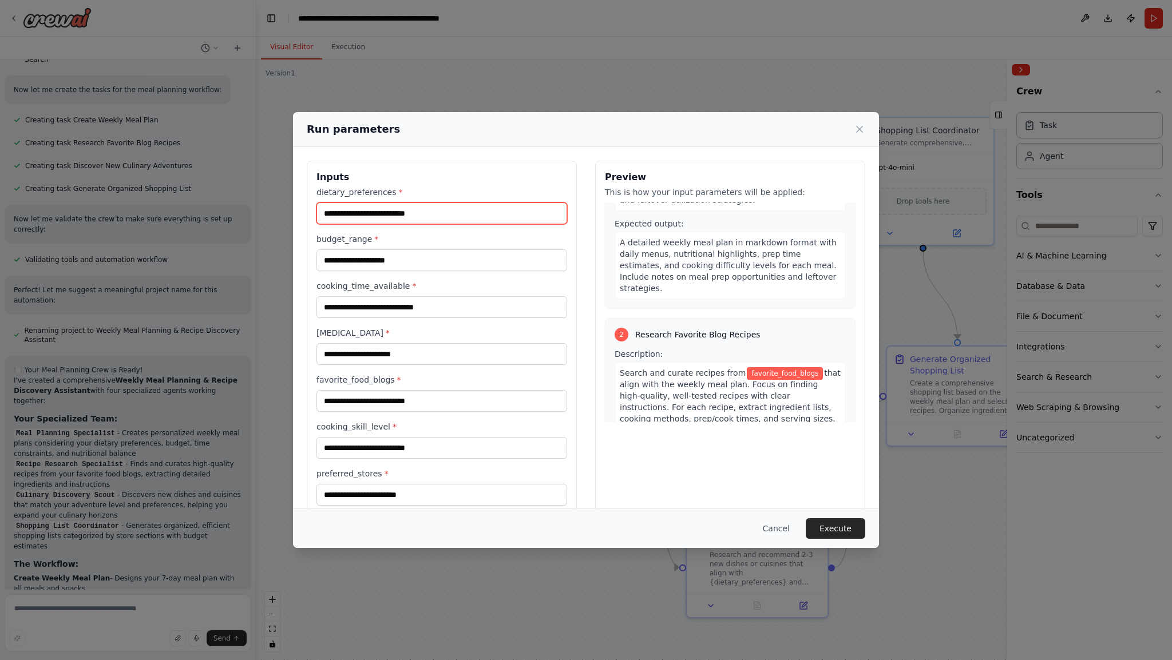
scroll to position [0, 0]
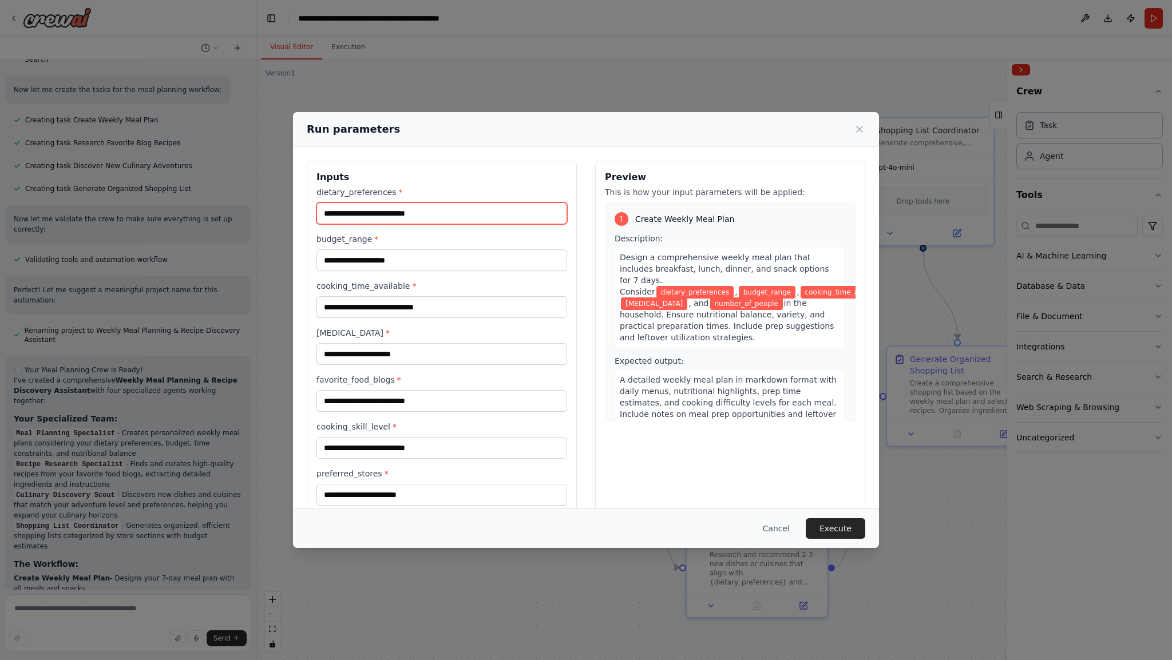
click at [433, 216] on input "dietary_preferences *" at bounding box center [441, 214] width 251 height 22
type input "****"
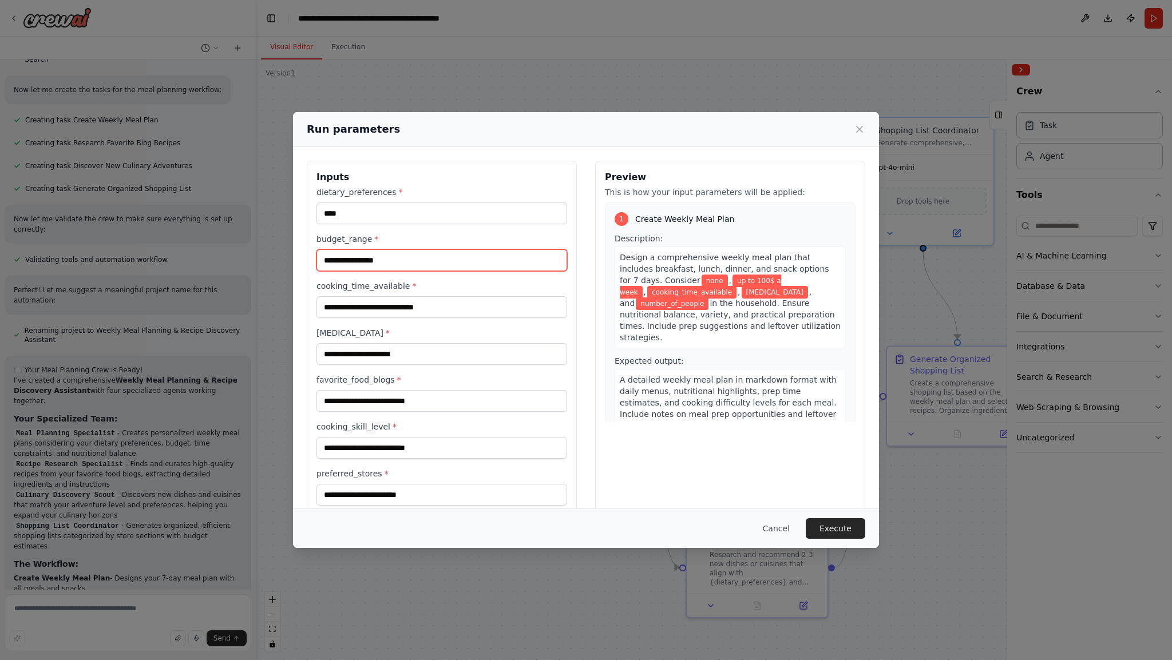
type input "**********"
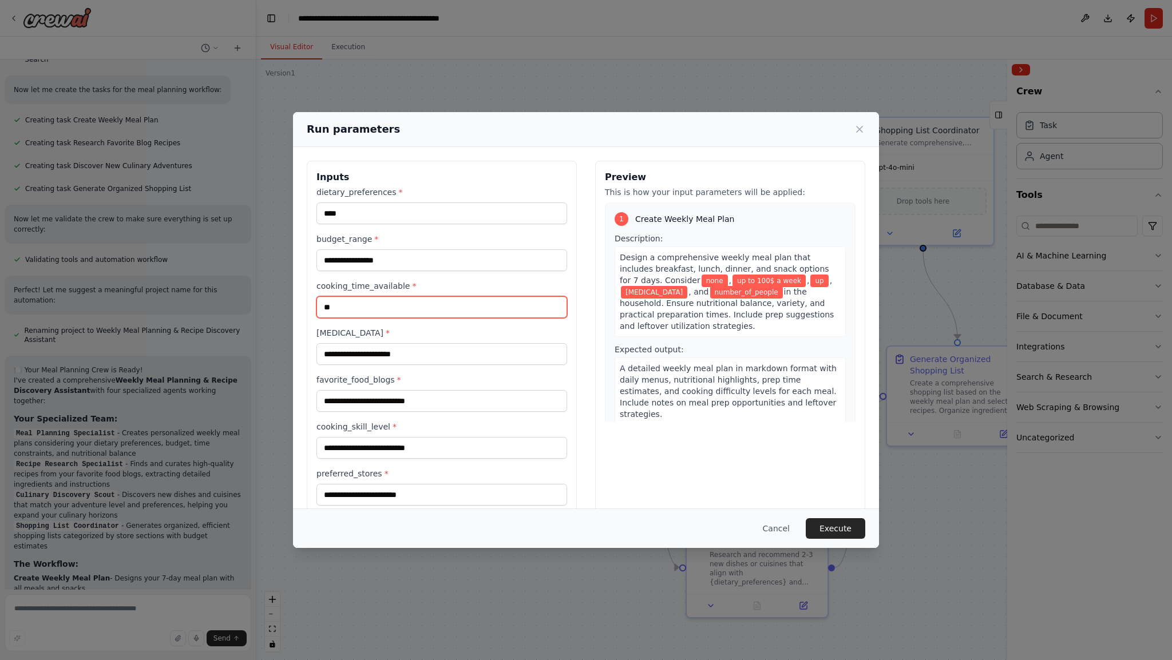
type input "*"
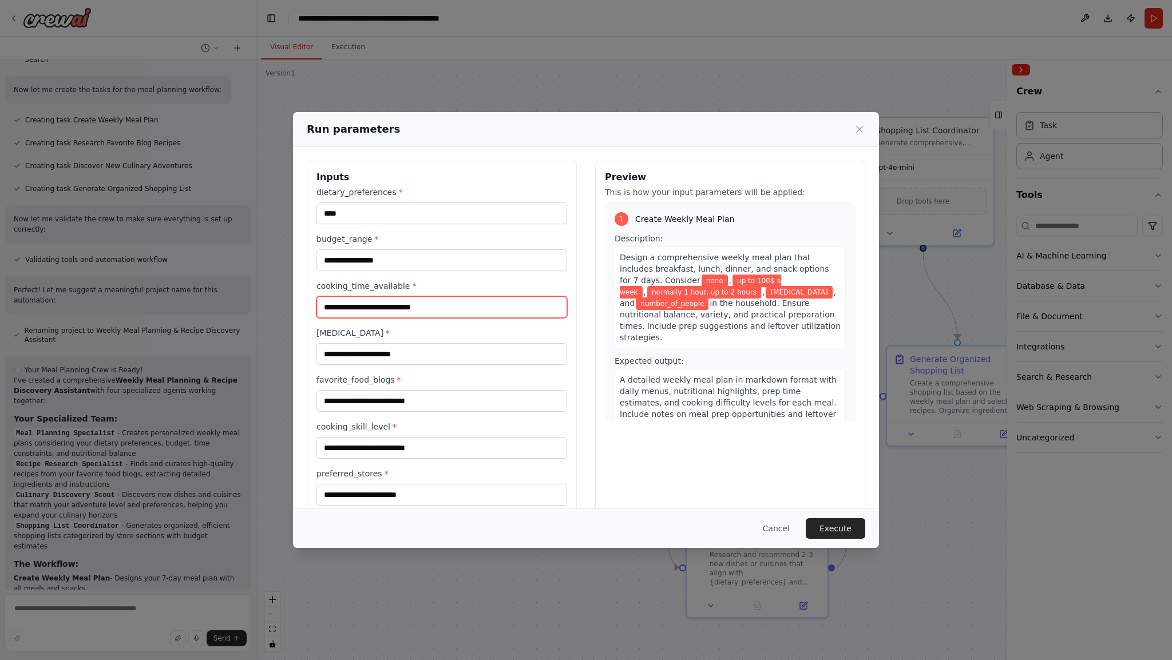
type input "**********"
type input "****"
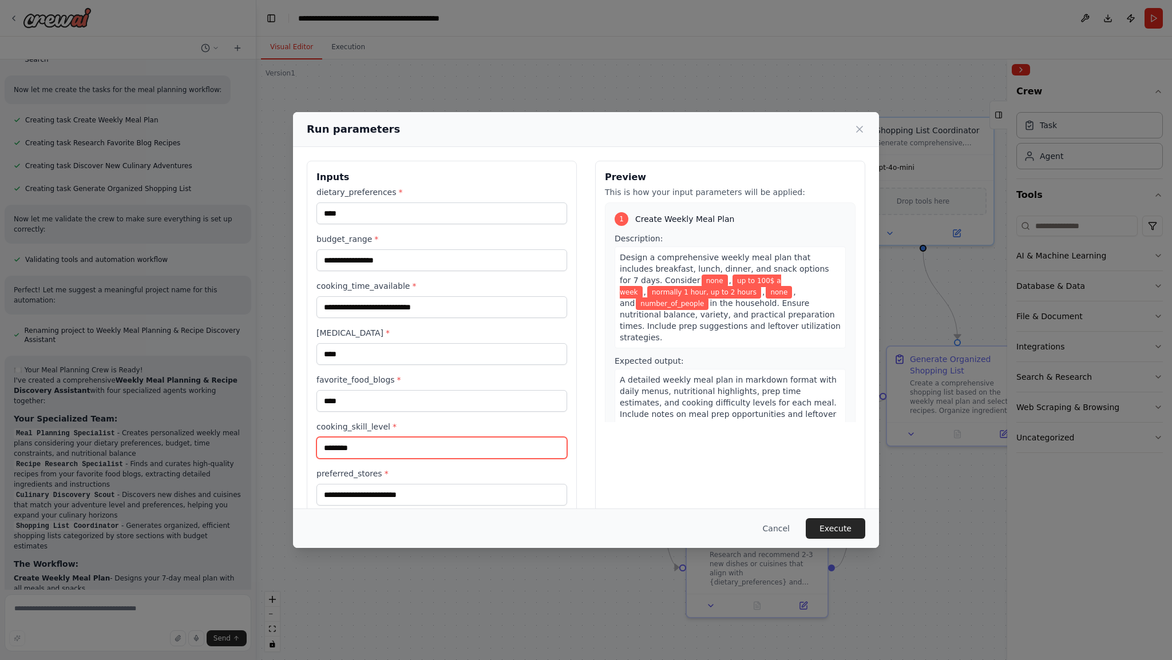
type input "********"
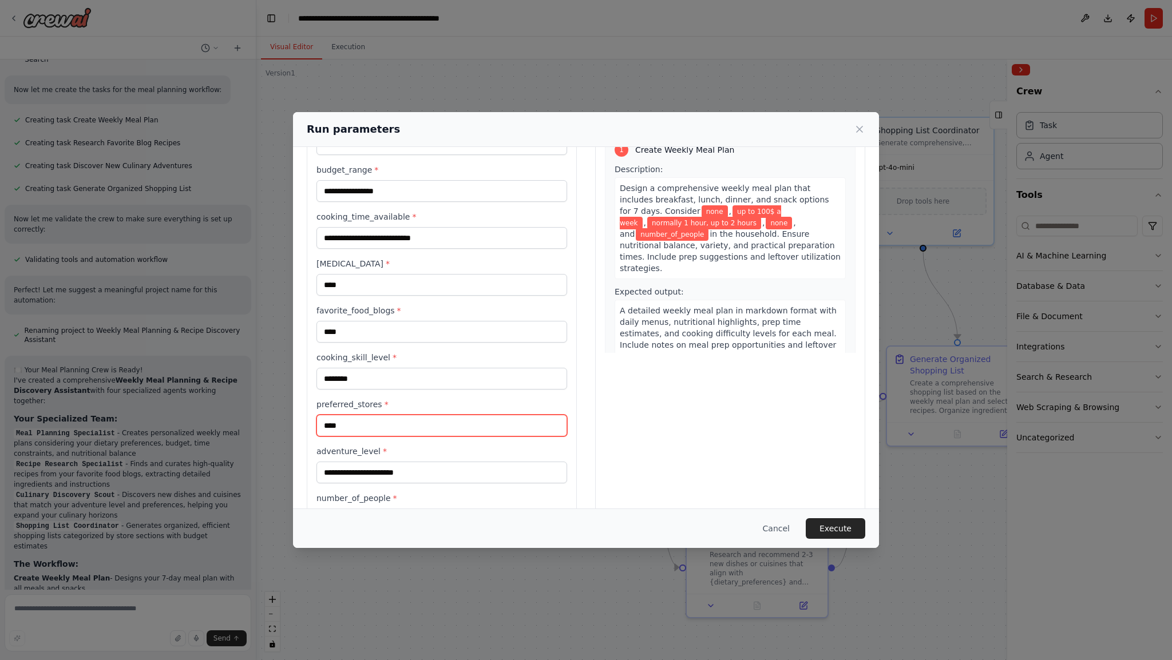
scroll to position [112, 0]
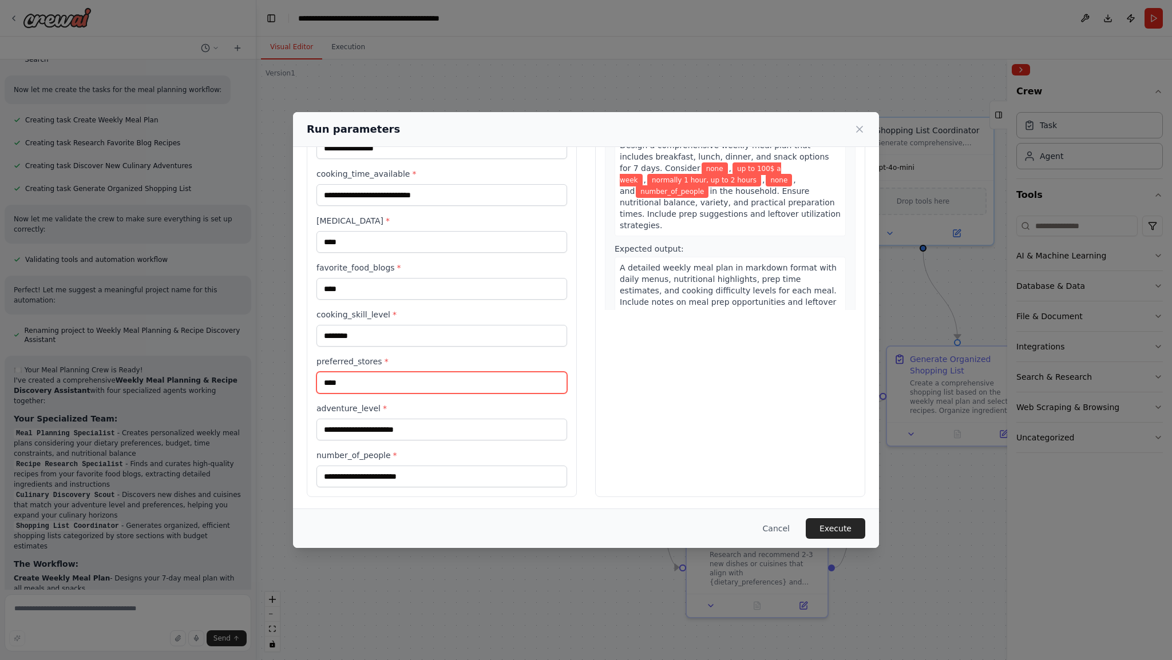
type input "****"
click at [425, 434] on input "adventure_level *" at bounding box center [441, 430] width 251 height 22
type input "********"
click at [352, 336] on input "********" at bounding box center [441, 336] width 251 height 22
click at [351, 336] on input "********" at bounding box center [441, 336] width 251 height 22
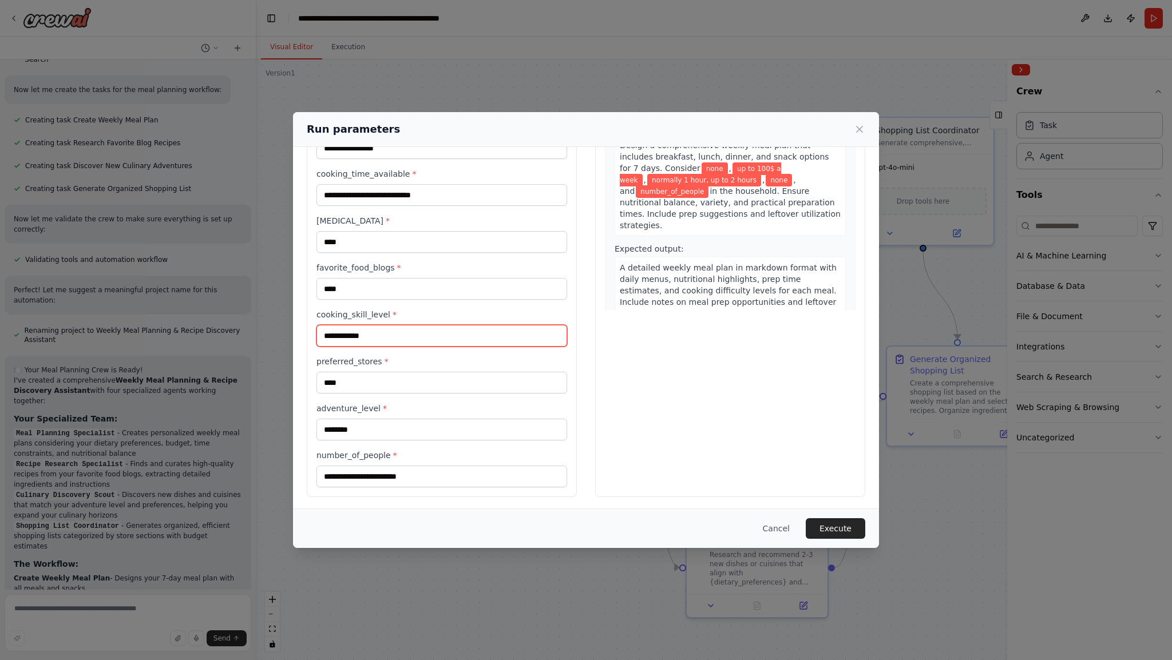
type input "**********"
click at [419, 467] on input "number_of_people *" at bounding box center [441, 477] width 251 height 22
click at [420, 470] on input "number_of_people *" at bounding box center [441, 477] width 251 height 22
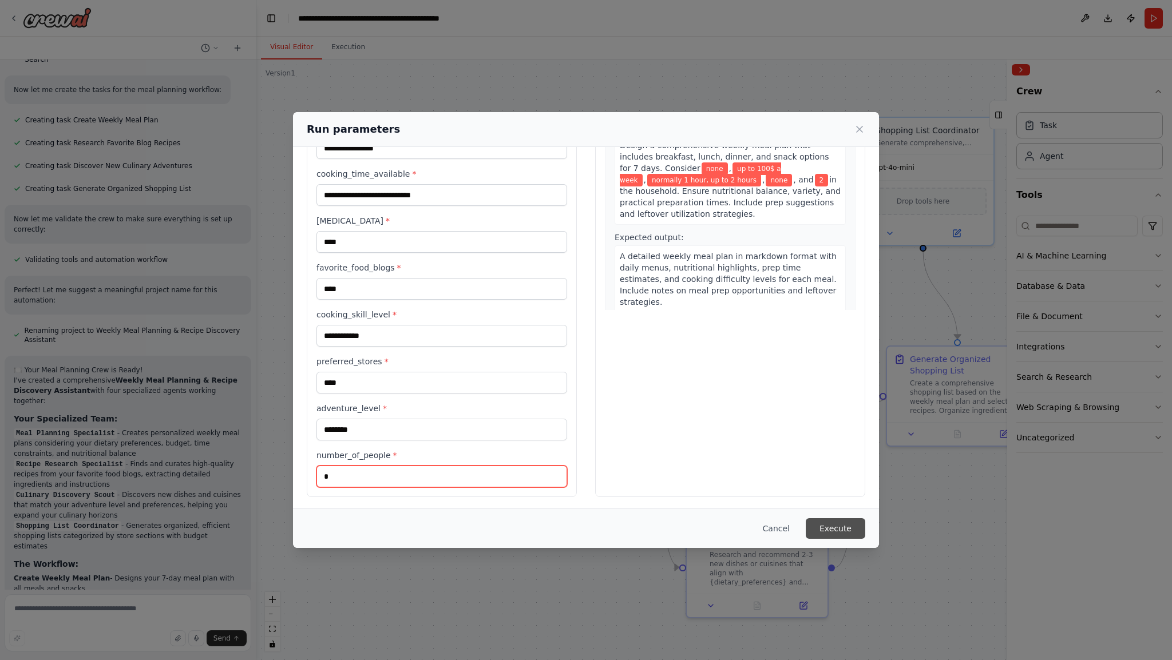
type input "*"
click at [830, 530] on button "Execute" at bounding box center [835, 528] width 59 height 21
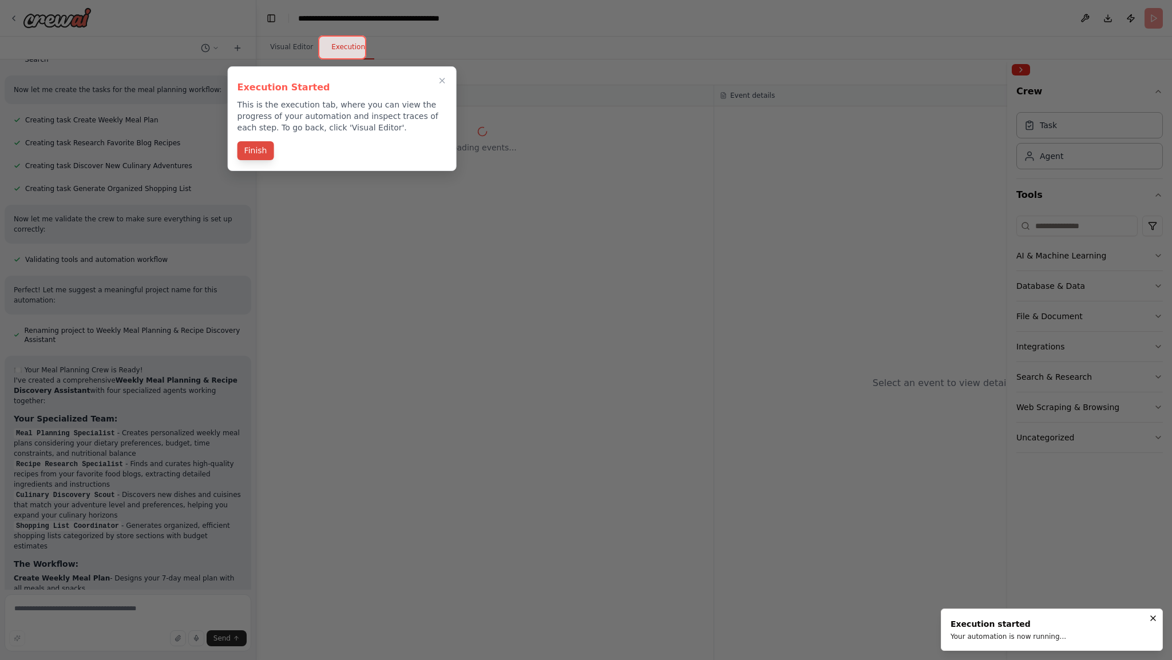
click at [266, 152] on button "Finish" at bounding box center [255, 150] width 37 height 19
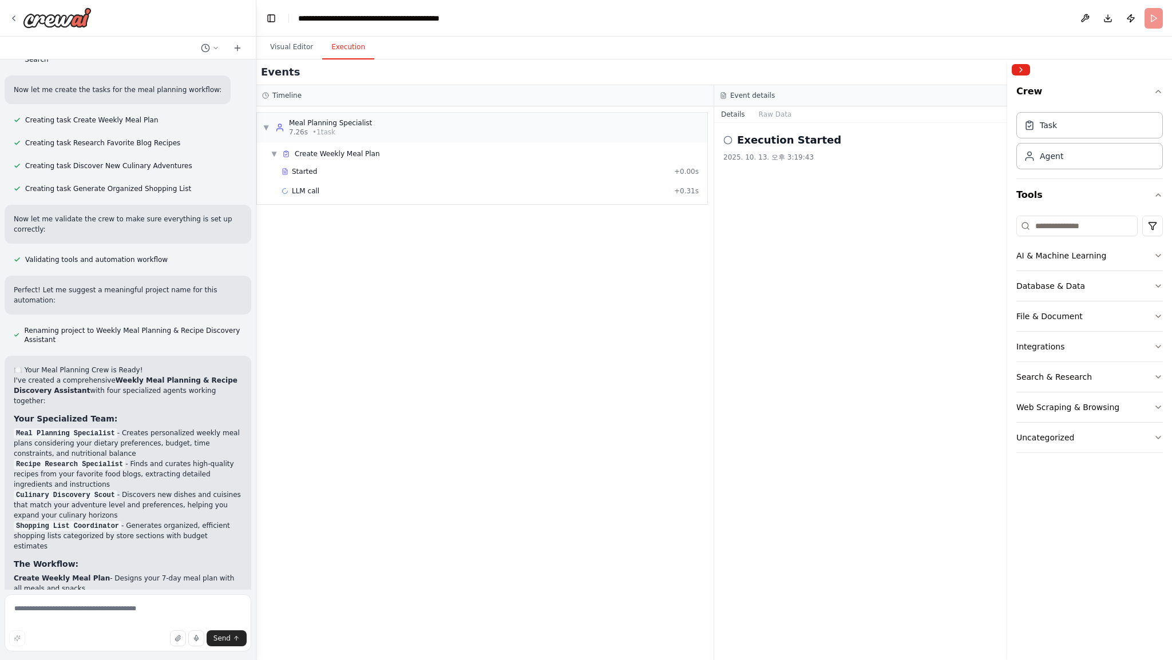
click at [556, 97] on div "Timeline" at bounding box center [485, 95] width 446 height 9
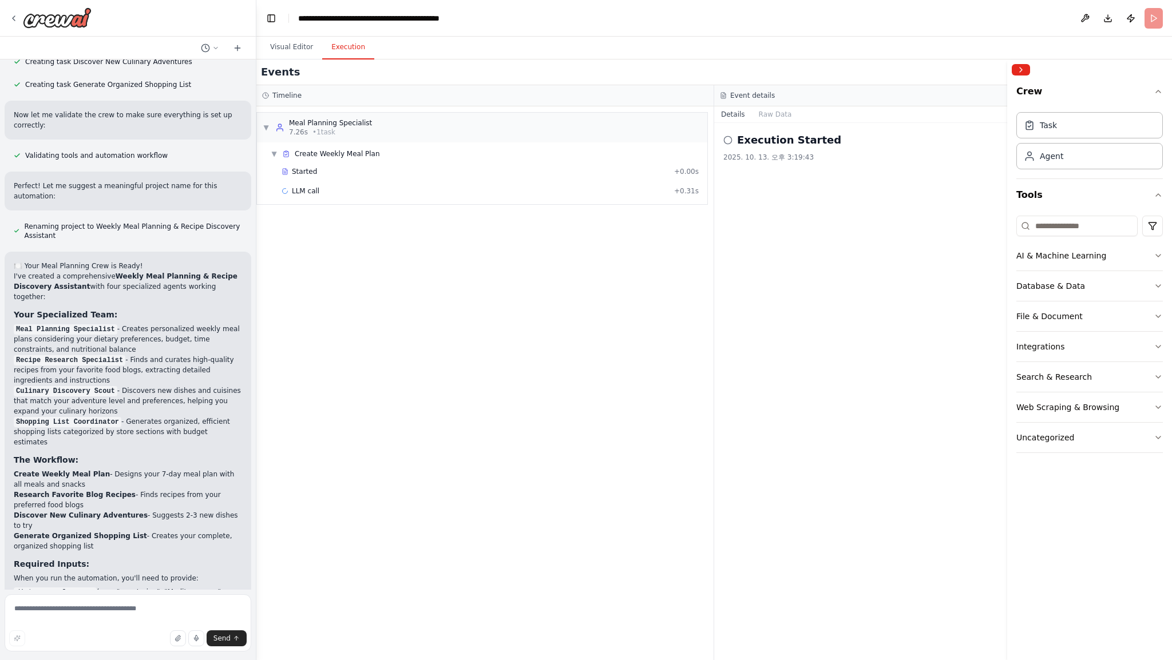
scroll to position [701, 0]
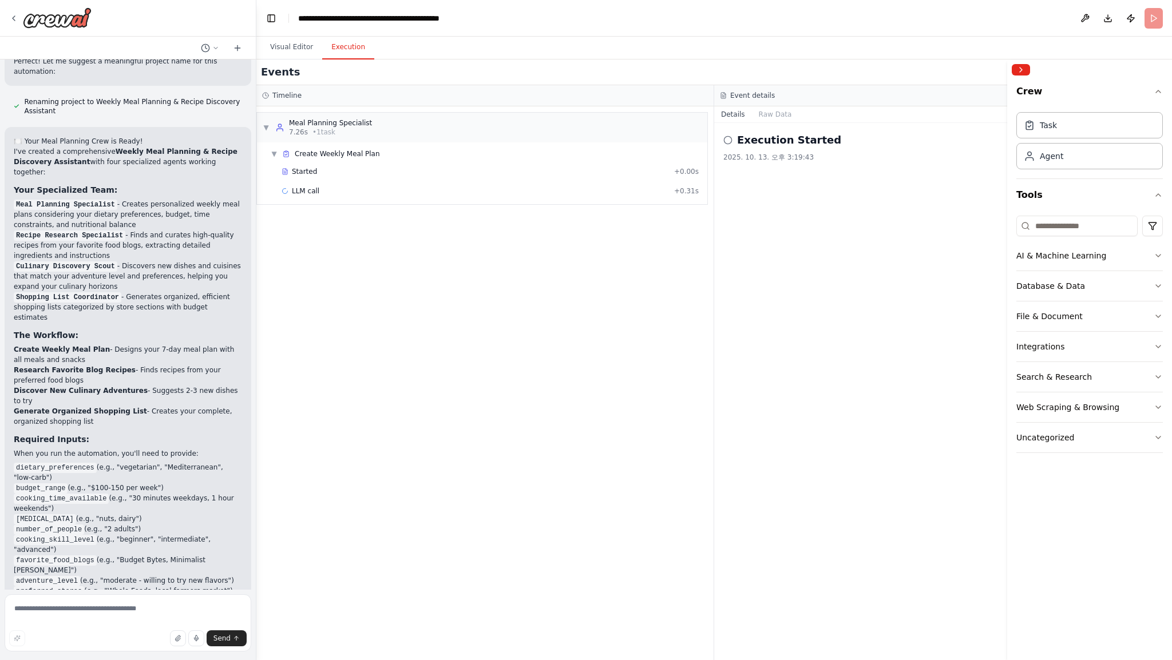
click at [1163, 93] on div "Crew Task Agent Tools AI & Machine Learning Database & Data File & Document Int…" at bounding box center [1089, 370] width 165 height 580
click at [1160, 92] on icon "button" at bounding box center [1158, 91] width 5 height 2
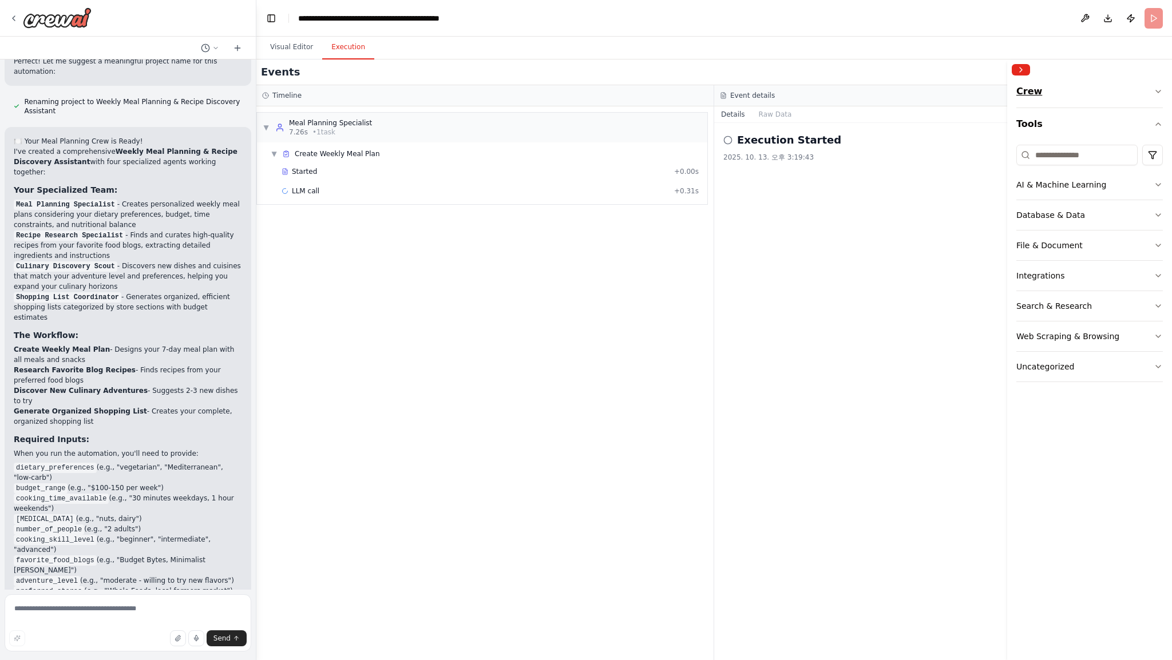
click at [1159, 92] on icon "button" at bounding box center [1157, 91] width 9 height 9
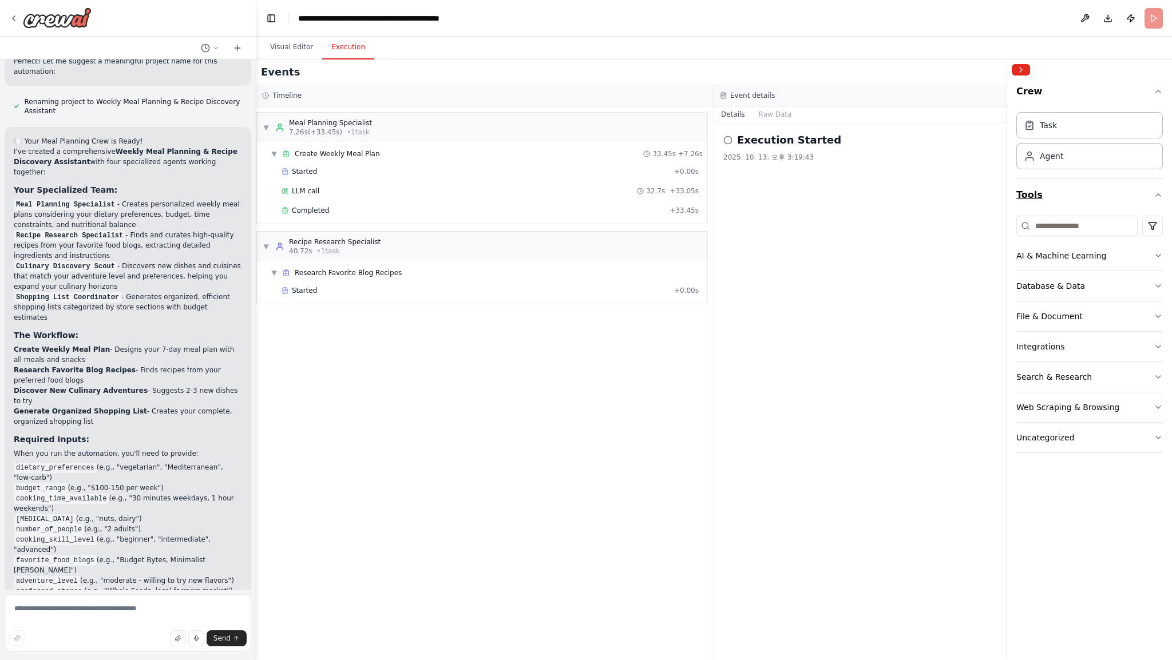
click at [1157, 197] on icon "button" at bounding box center [1157, 195] width 9 height 9
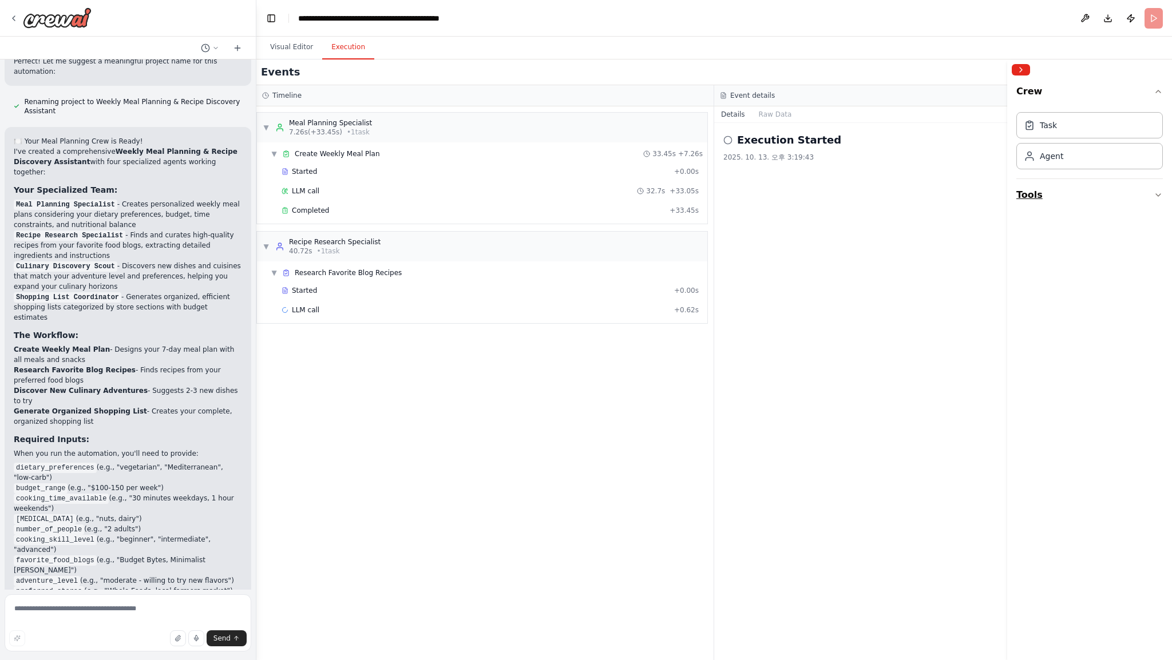
click at [1157, 197] on icon "button" at bounding box center [1157, 195] width 9 height 9
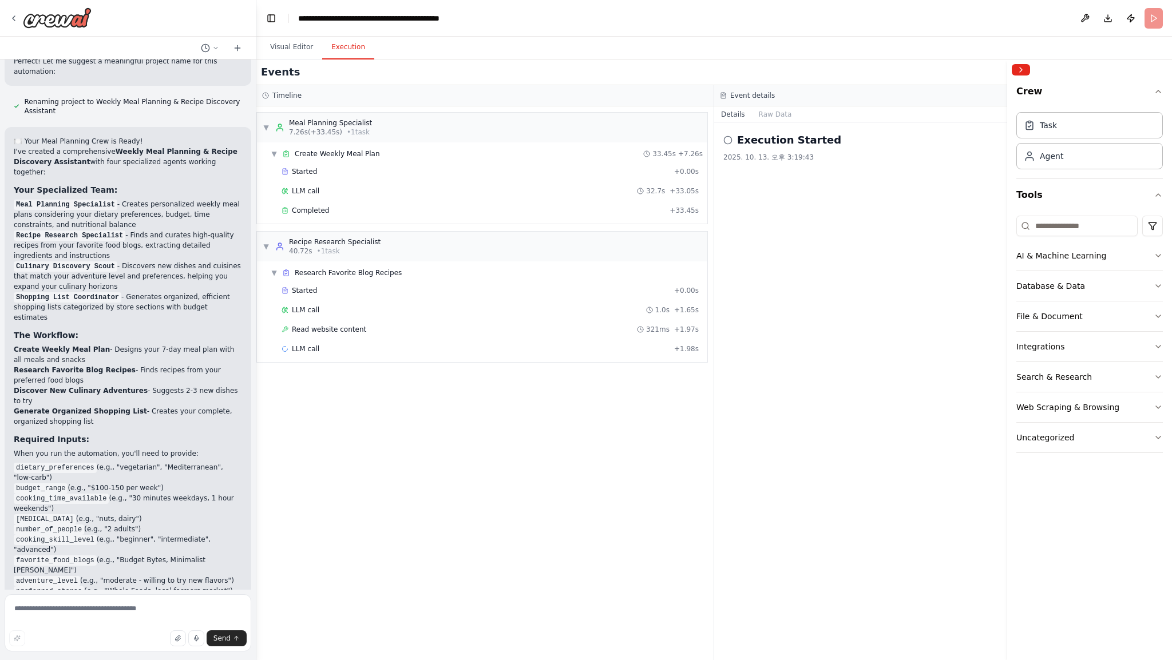
click at [1164, 261] on div "Crew Task Agent Tools AI & Machine Learning Database & Data File & Document Int…" at bounding box center [1089, 370] width 165 height 580
click at [1161, 257] on icon "button" at bounding box center [1157, 255] width 9 height 9
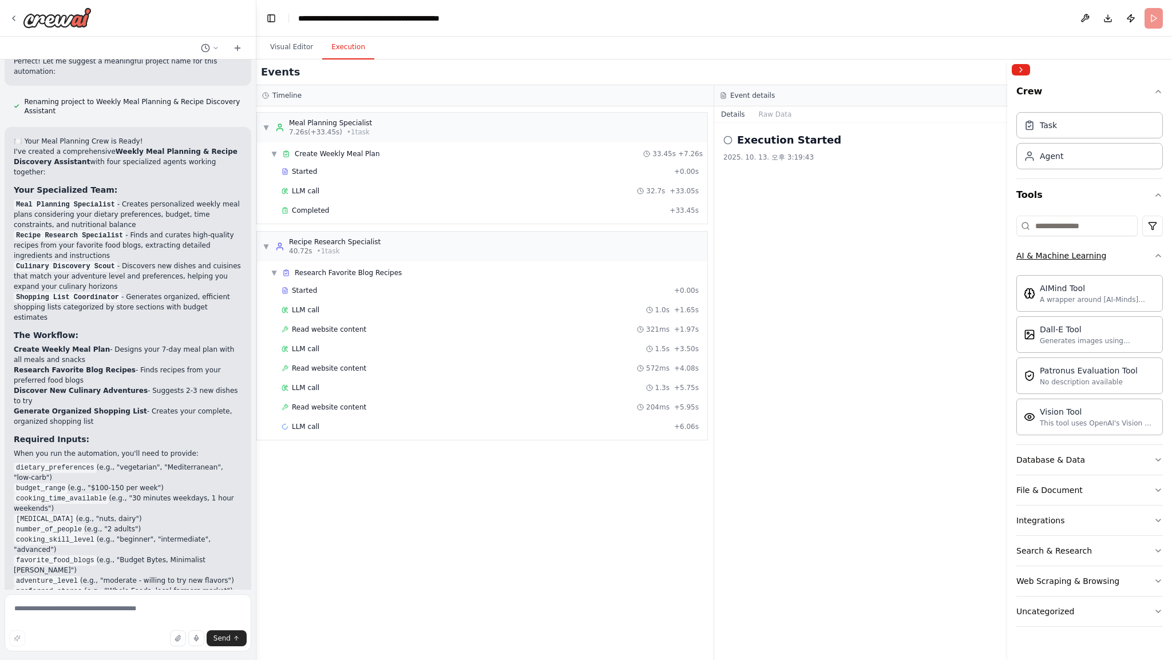
click at [1159, 257] on icon "button" at bounding box center [1157, 255] width 9 height 9
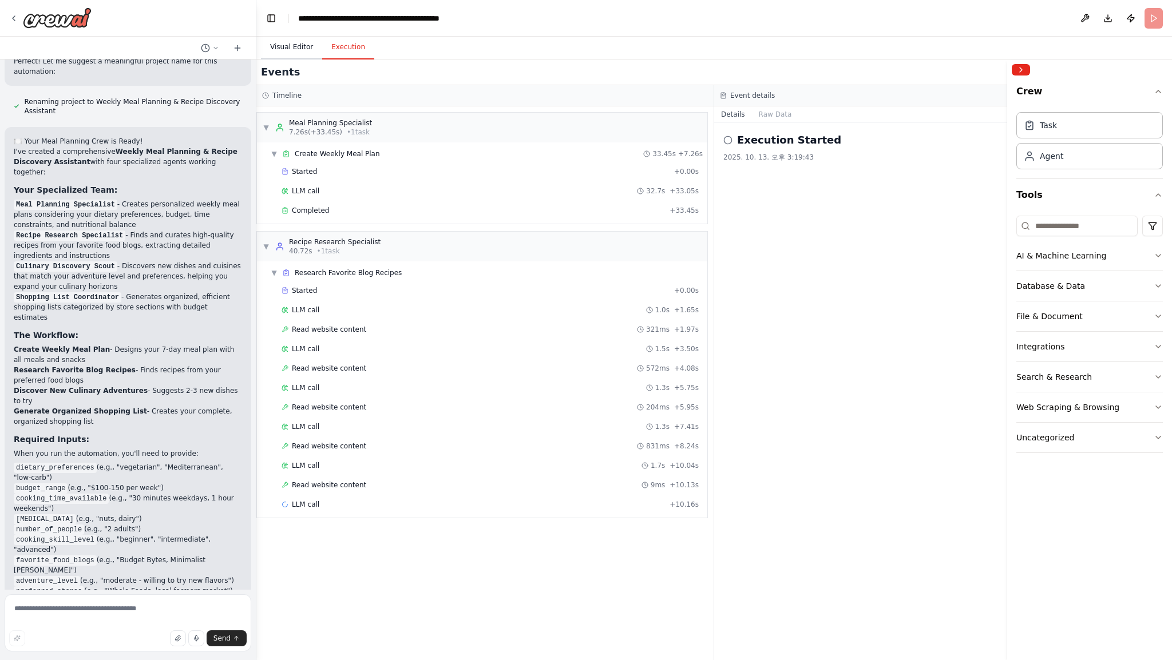
click at [295, 49] on button "Visual Editor" at bounding box center [291, 47] width 61 height 24
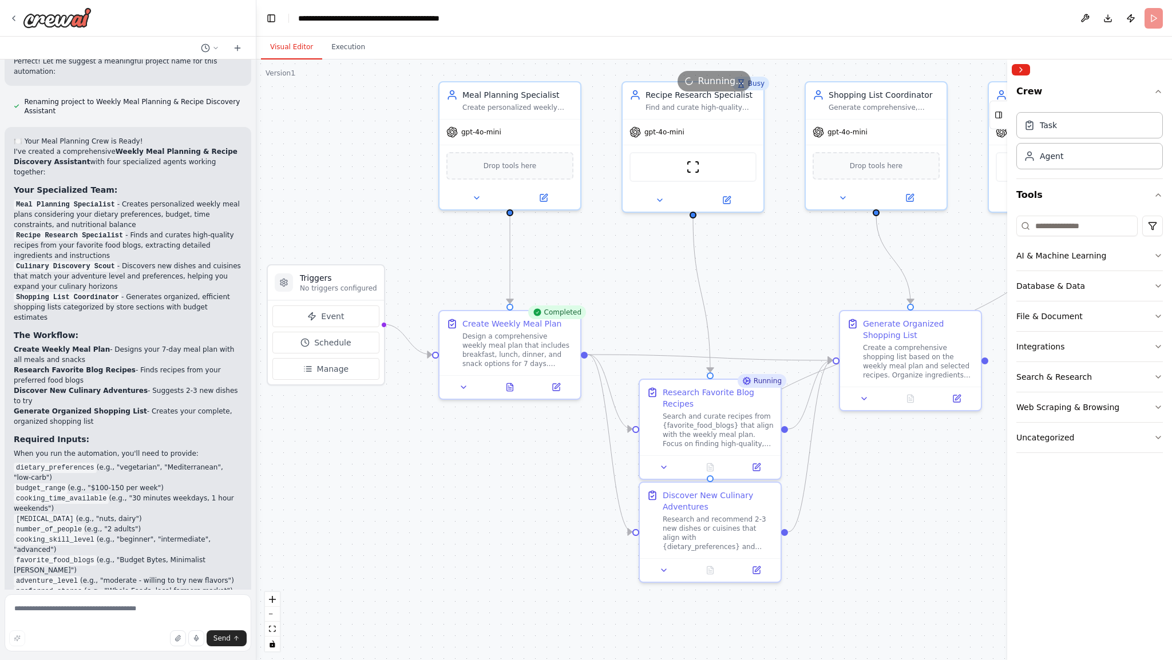
drag, startPoint x: 563, startPoint y: 521, endPoint x: 518, endPoint y: 486, distance: 57.0
click at [518, 486] on div ".deletable-edge-delete-btn { width: 20px; height: 20px; border: 0px solid #ffff…" at bounding box center [713, 359] width 915 height 601
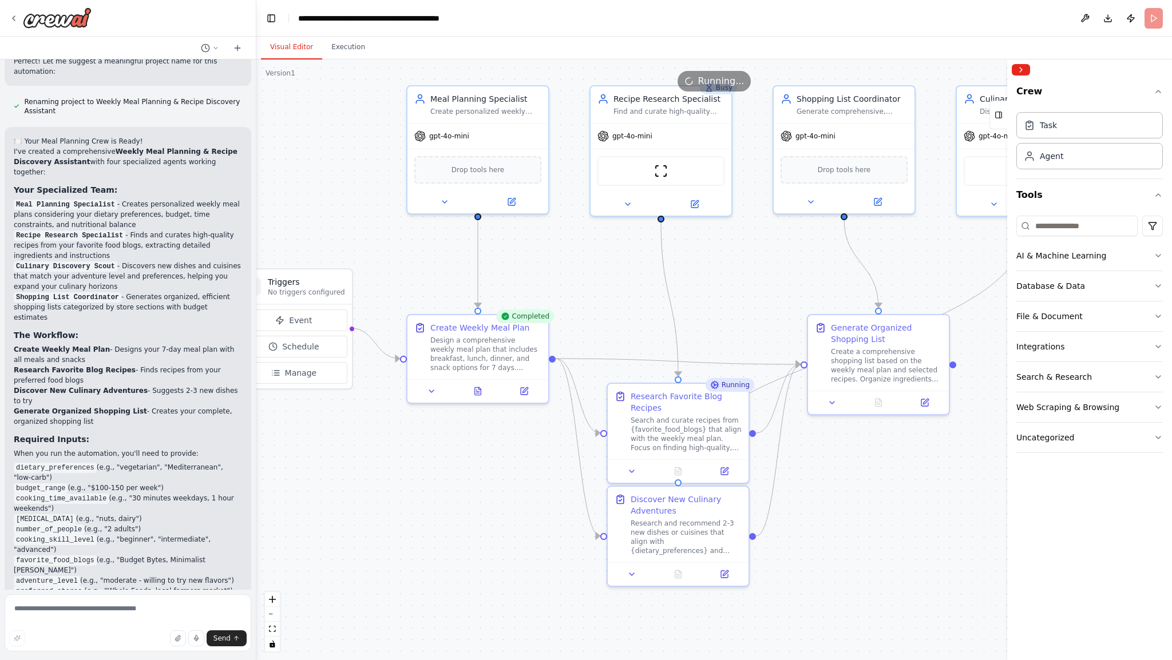
drag, startPoint x: 457, startPoint y: 457, endPoint x: 423, endPoint y: 461, distance: 34.6
click at [423, 461] on div ".deletable-edge-delete-btn { width: 20px; height: 20px; border: 0px solid #ffff…" at bounding box center [713, 359] width 915 height 601
click at [429, 387] on icon at bounding box center [429, 389] width 9 height 9
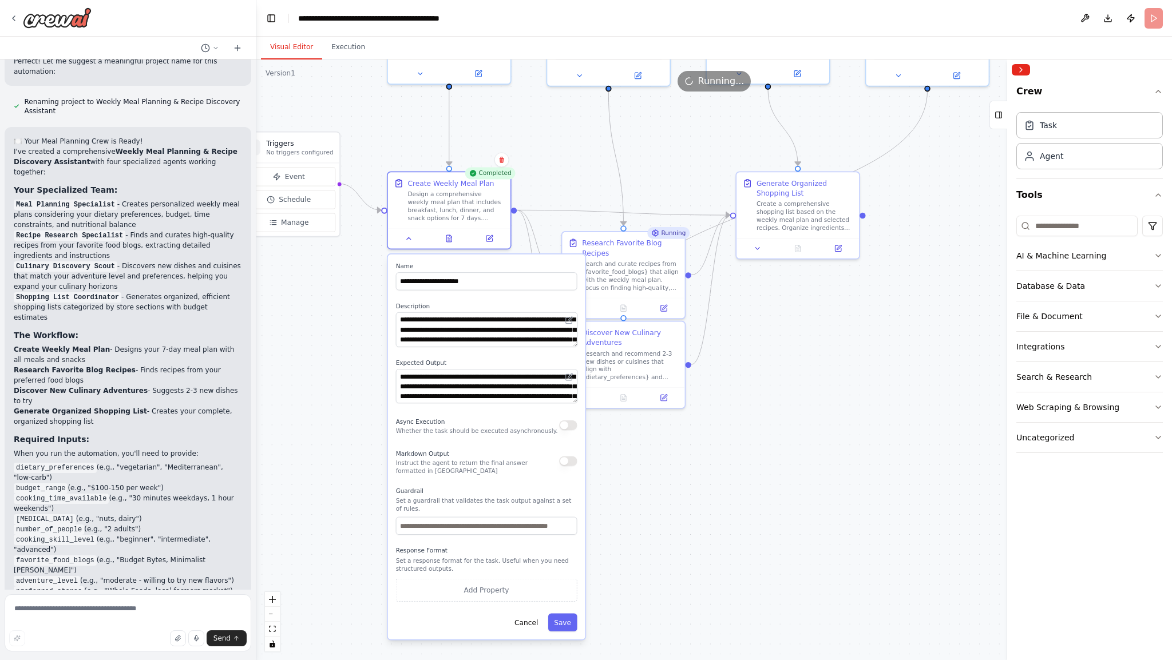
drag, startPoint x: 350, startPoint y: 470, endPoint x: 340, endPoint y: 300, distance: 169.6
click at [340, 300] on div ".deletable-edge-delete-btn { width: 20px; height: 20px; border: 0px solid #ffff…" at bounding box center [713, 359] width 915 height 601
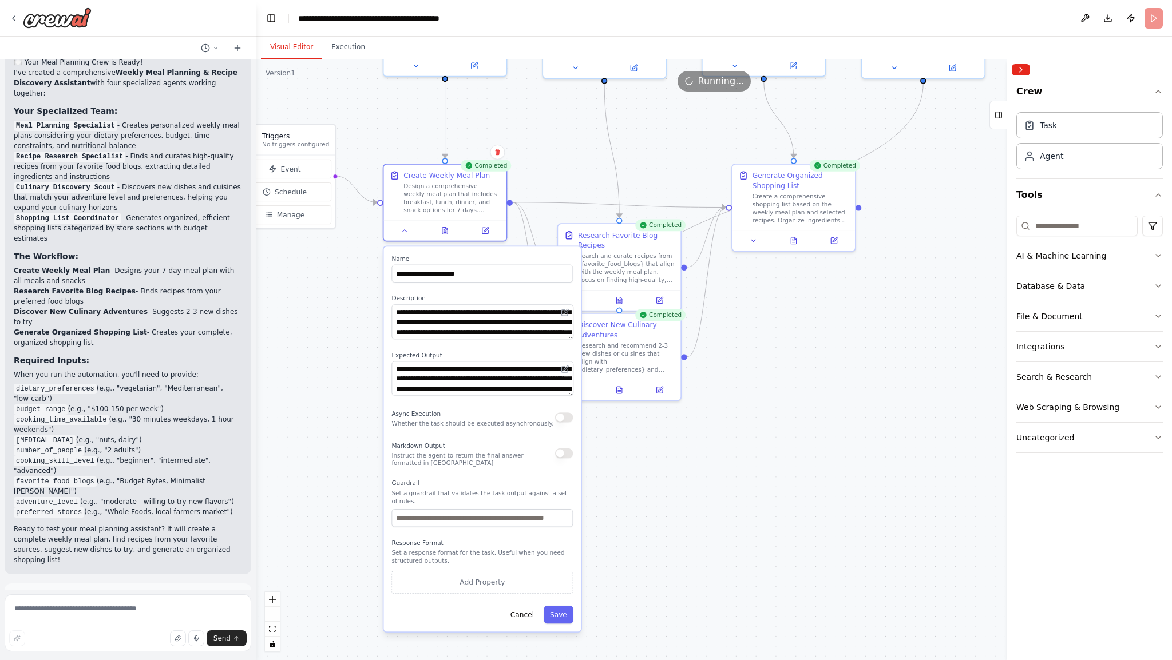
scroll to position [794, 0]
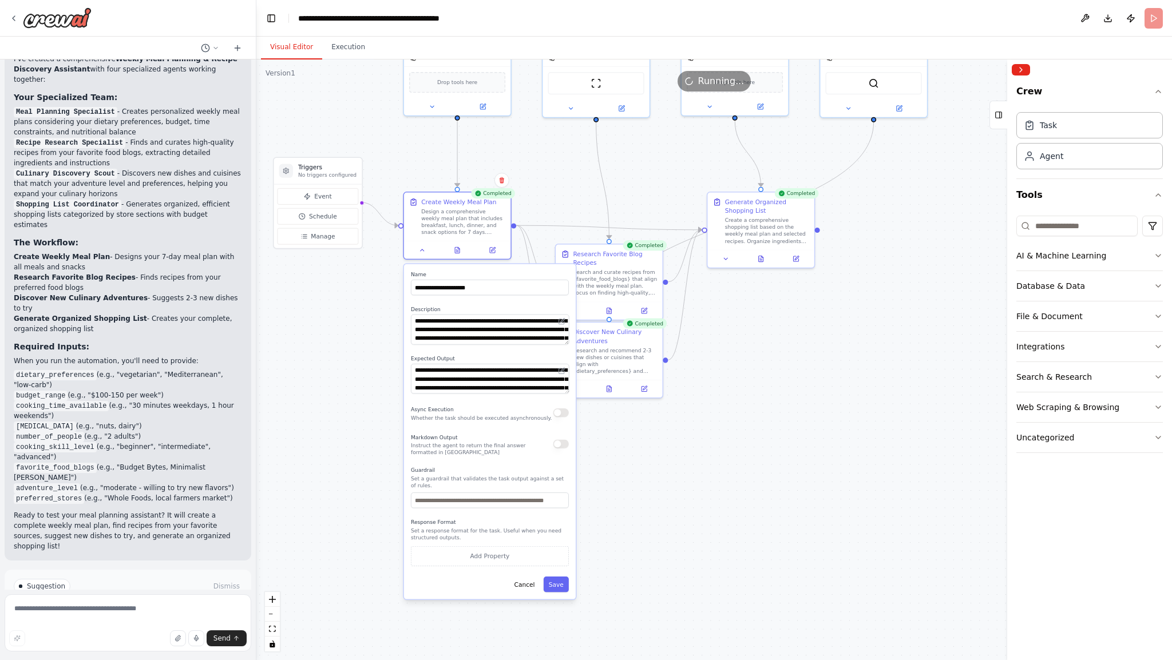
click at [710, 488] on div ".deletable-edge-delete-btn { width: 20px; height: 20px; border: 0px solid #ffff…" at bounding box center [713, 359] width 915 height 601
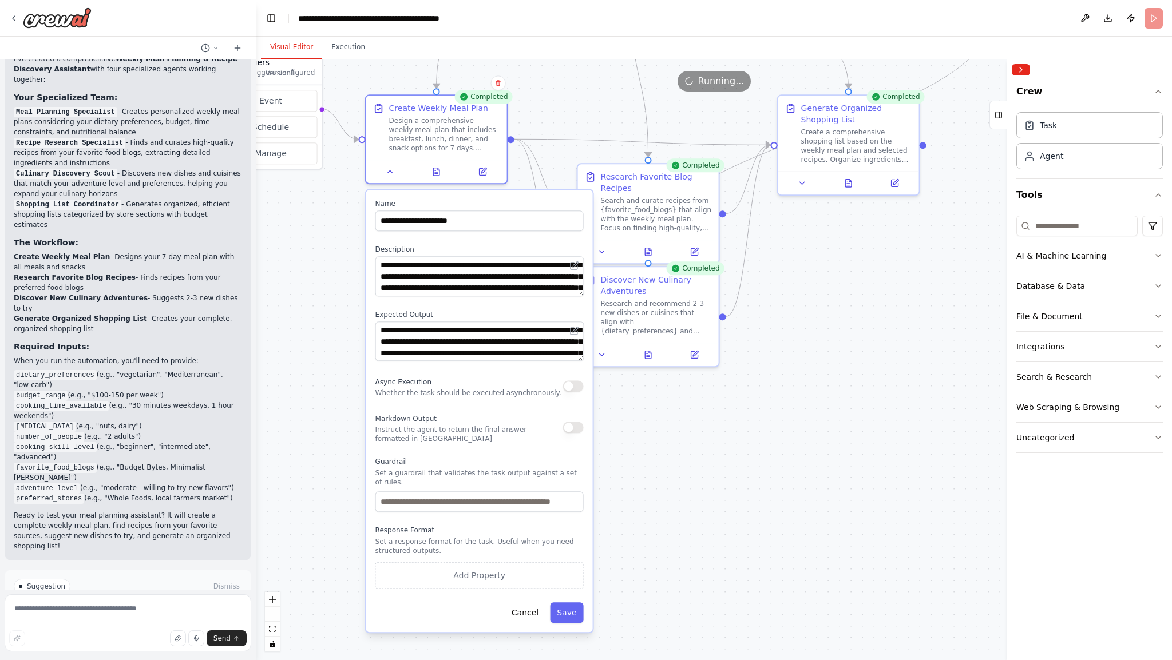
drag, startPoint x: 590, startPoint y: 486, endPoint x: 581, endPoint y: 483, distance: 9.6
click at [581, 483] on p "Set a guardrail that validates the task output against a set of rules." at bounding box center [479, 478] width 208 height 18
click at [399, 504] on input "text" at bounding box center [479, 501] width 208 height 21
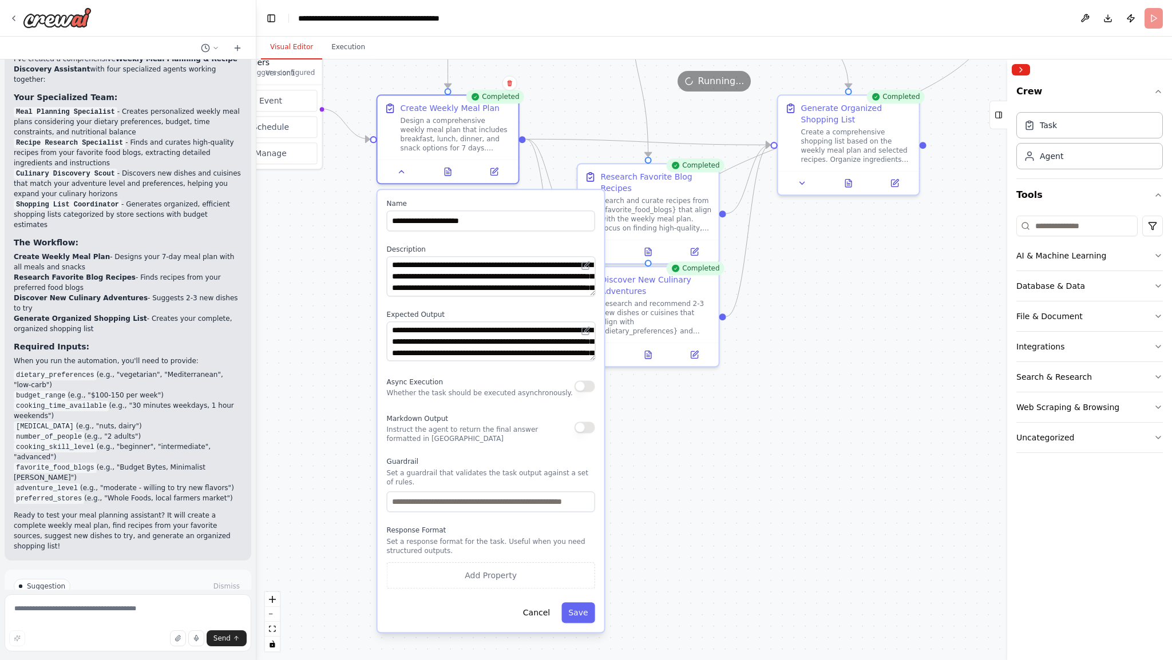
drag, startPoint x: 383, startPoint y: 531, endPoint x: 394, endPoint y: 526, distance: 12.5
click at [394, 526] on label "Response Format" at bounding box center [491, 530] width 208 height 9
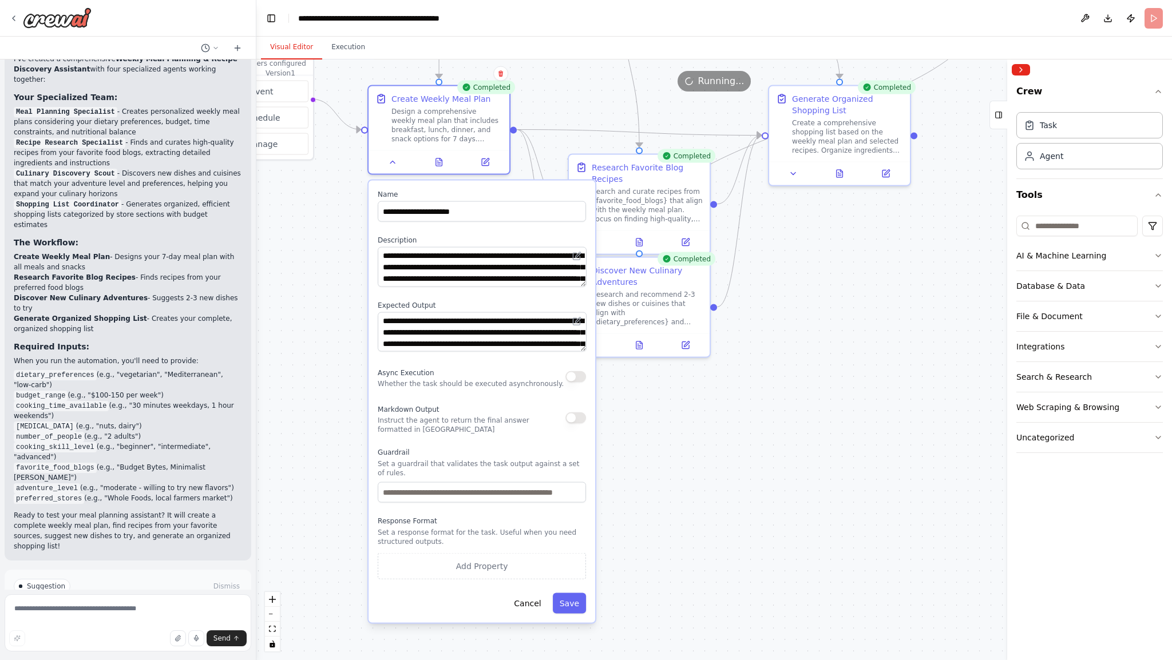
click at [714, 484] on div ".deletable-edge-delete-btn { width: 20px; height: 20px; border: 0px solid #ffff…" at bounding box center [713, 359] width 915 height 601
click at [387, 161] on button at bounding box center [392, 160] width 39 height 14
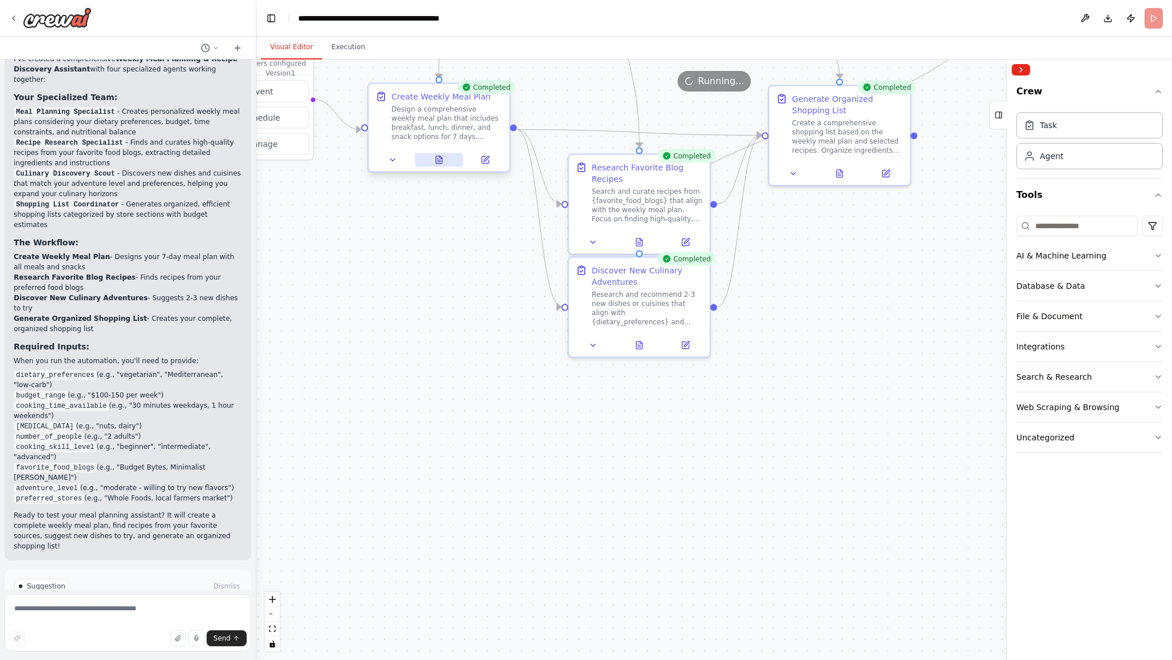
click at [433, 161] on button at bounding box center [439, 160] width 49 height 14
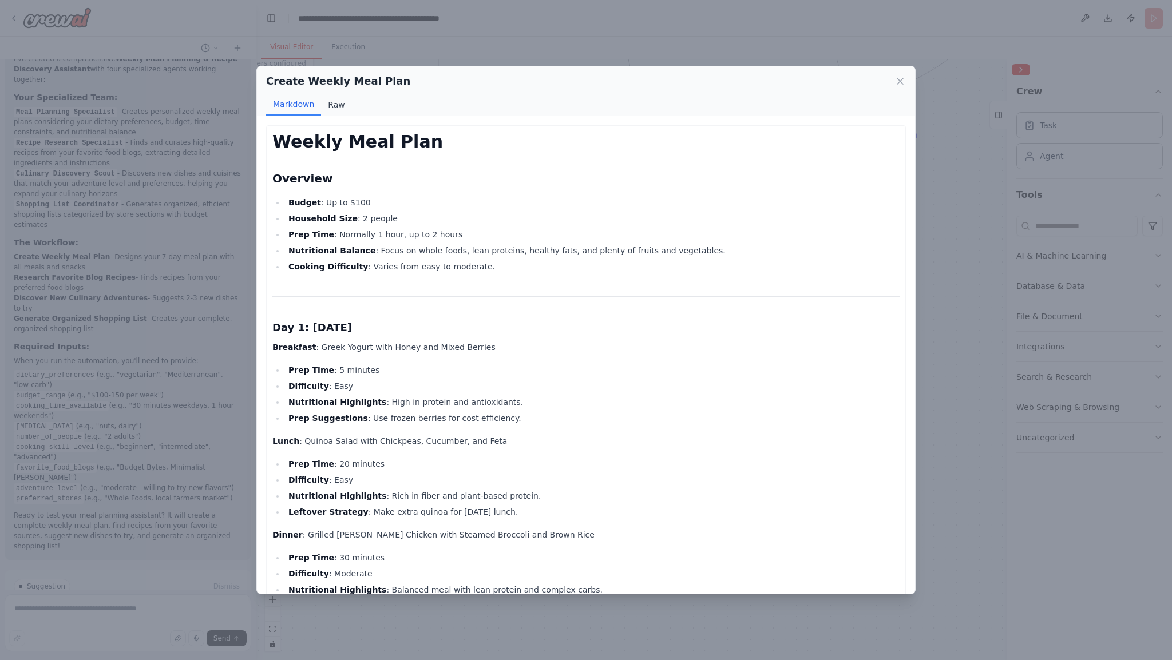
click at [343, 110] on button "Raw" at bounding box center [336, 105] width 30 height 22
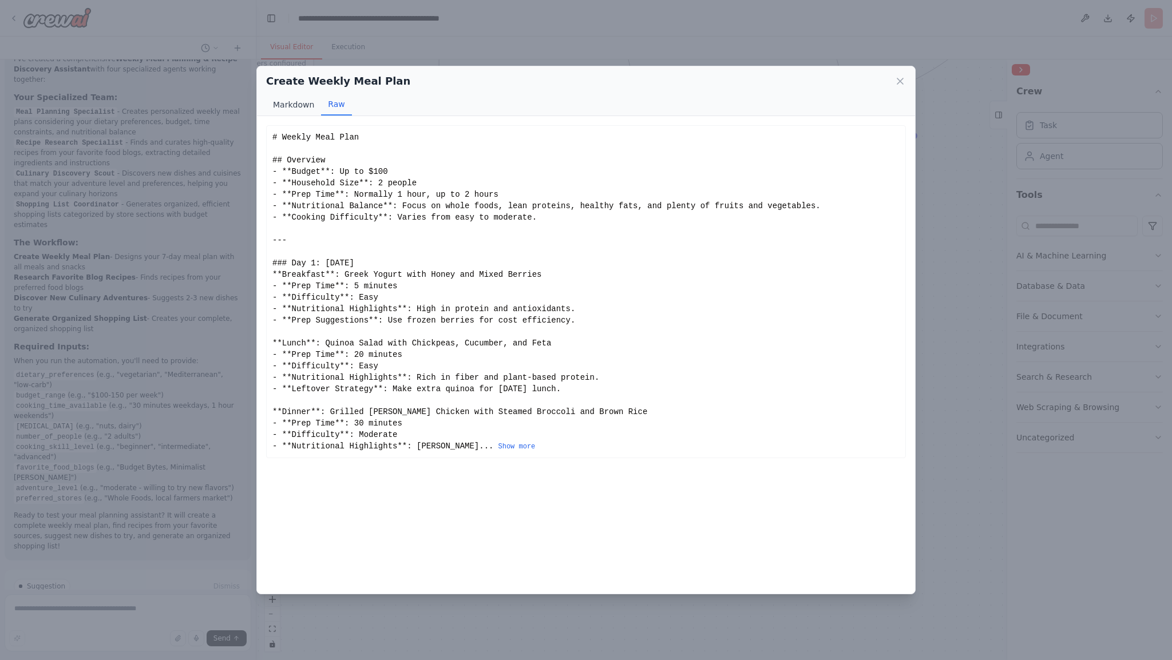
click at [300, 105] on button "Markdown" at bounding box center [293, 105] width 55 height 22
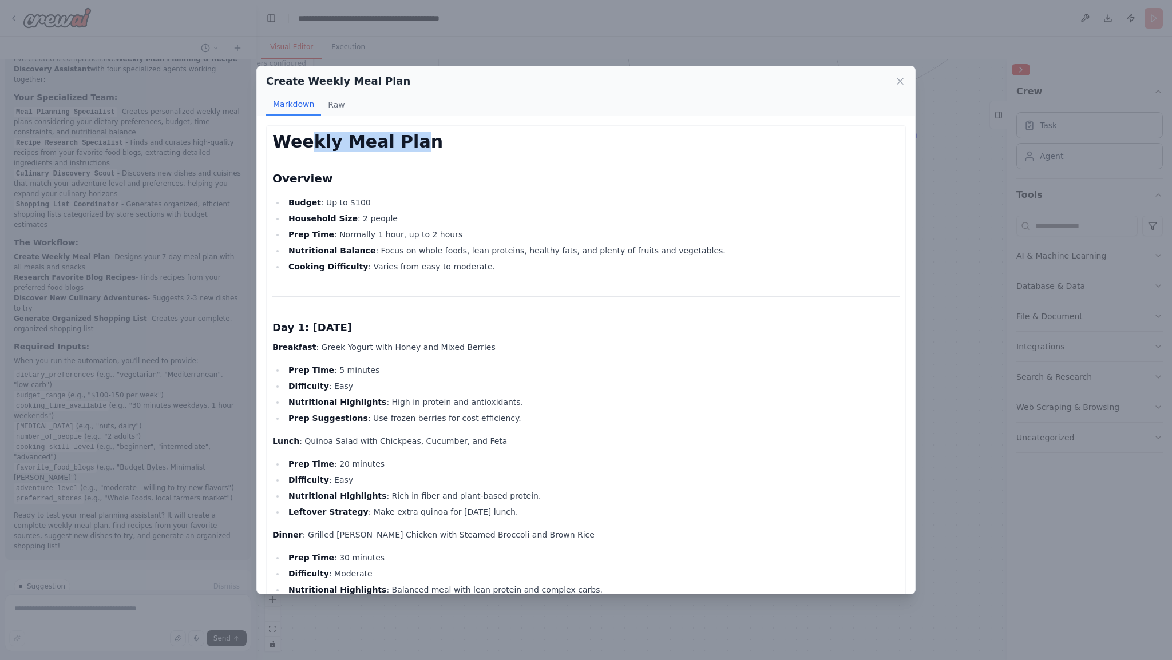
drag, startPoint x: 310, startPoint y: 143, endPoint x: 403, endPoint y: 133, distance: 93.8
click at [403, 133] on h1 "Weekly Meal Plan" at bounding box center [585, 142] width 627 height 21
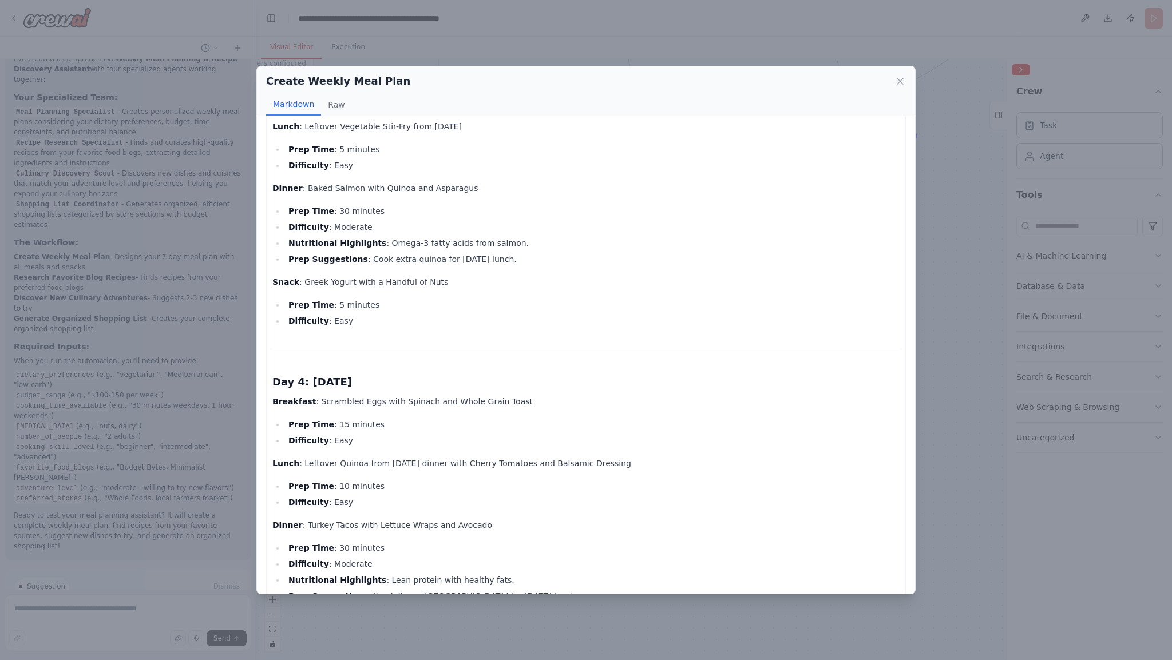
scroll to position [1201, 0]
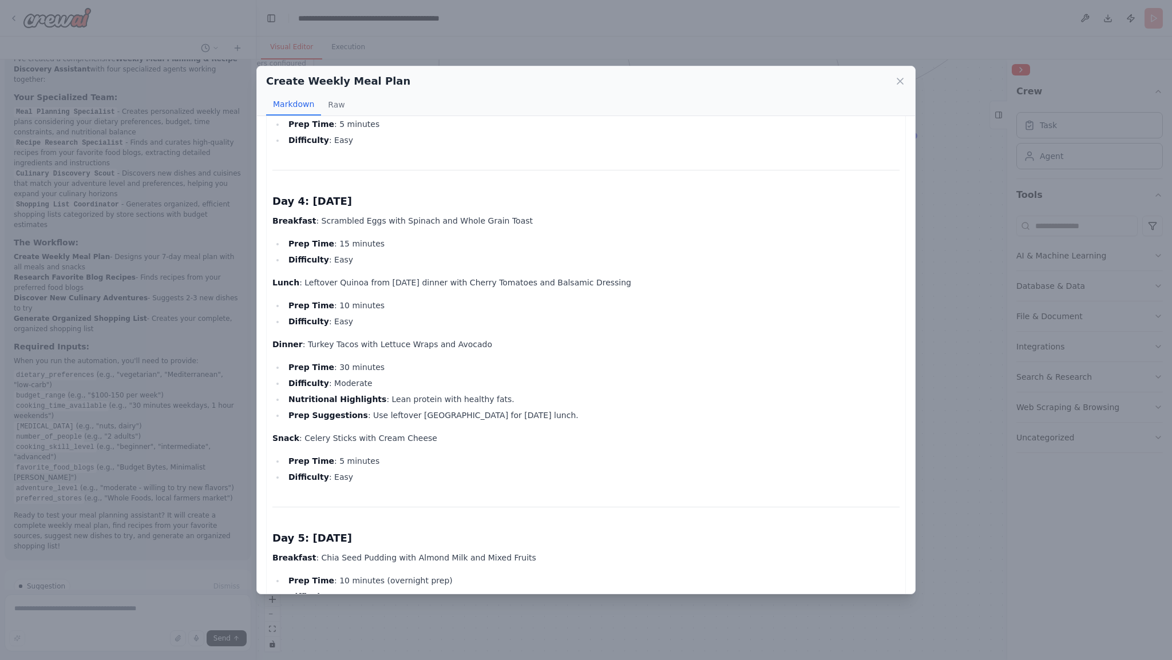
click at [886, 80] on div "Create Weekly Meal Plan" at bounding box center [586, 81] width 640 height 16
click at [897, 77] on icon at bounding box center [899, 81] width 11 height 11
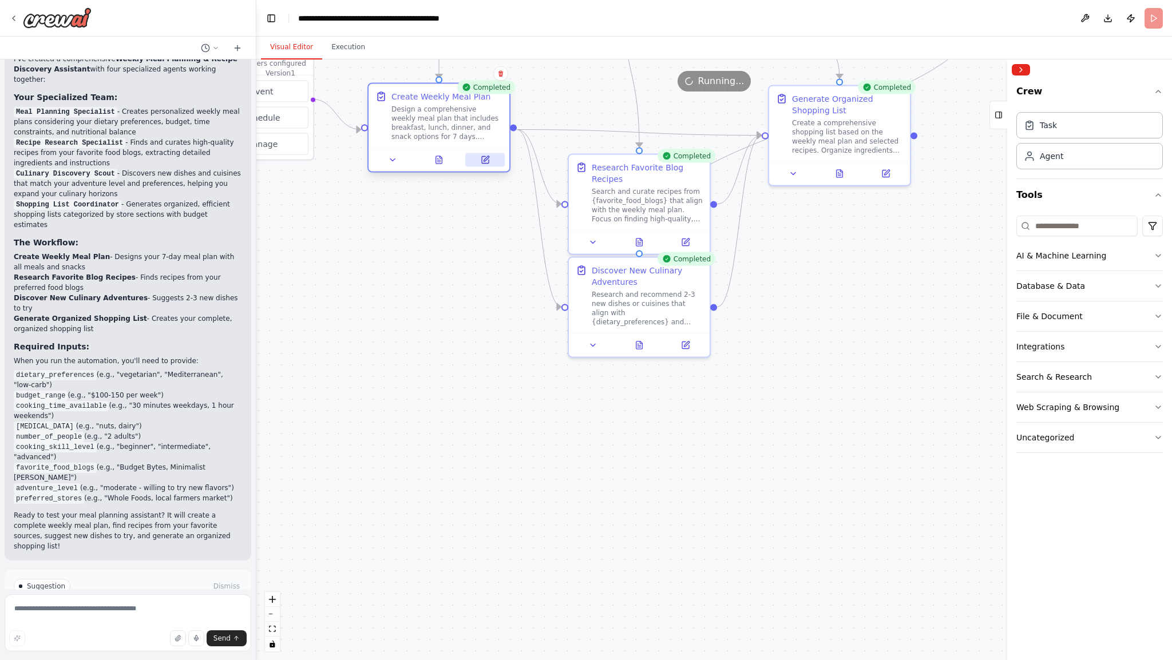
click at [487, 156] on icon at bounding box center [485, 158] width 5 height 5
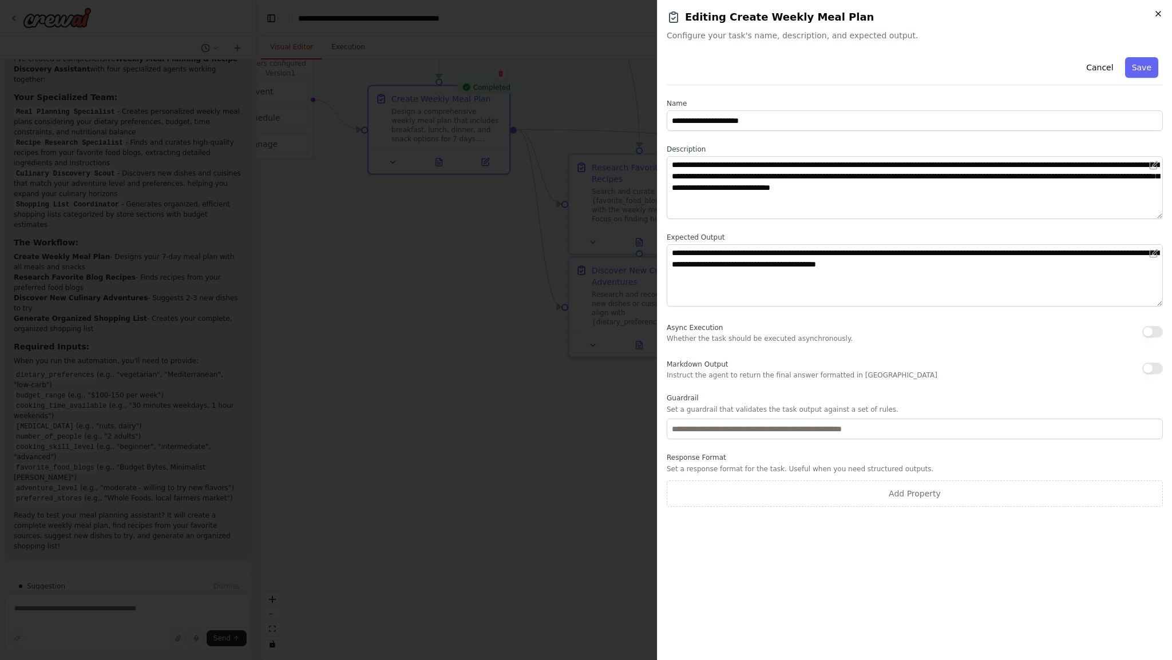
click at [1161, 10] on icon "button" at bounding box center [1157, 13] width 9 height 9
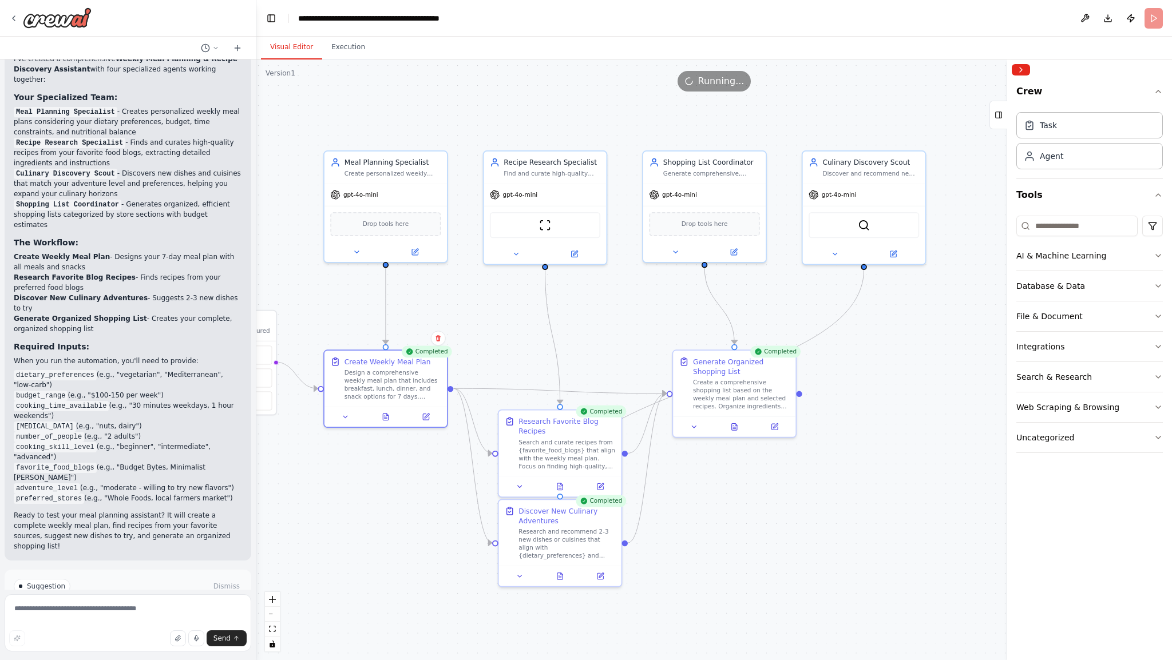
drag, startPoint x: 926, startPoint y: 370, endPoint x: 773, endPoint y: 557, distance: 241.5
click at [773, 557] on div ".deletable-edge-delete-btn { width: 20px; height: 20px; border: 0px solid #ffff…" at bounding box center [713, 359] width 915 height 601
click at [459, 296] on div ".deletable-edge-delete-btn { width: 20px; height: 20px; border: 0px solid #ffff…" at bounding box center [713, 359] width 915 height 601
click at [356, 254] on button at bounding box center [356, 251] width 56 height 12
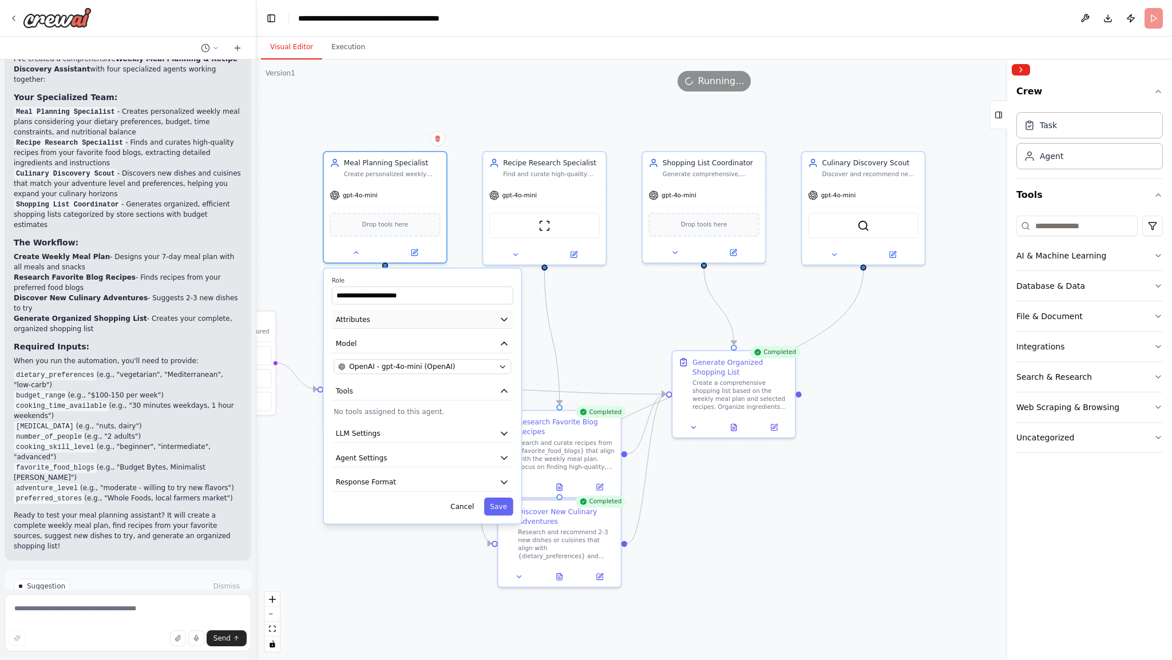
click at [483, 322] on button "Attributes" at bounding box center [422, 320] width 181 height 18
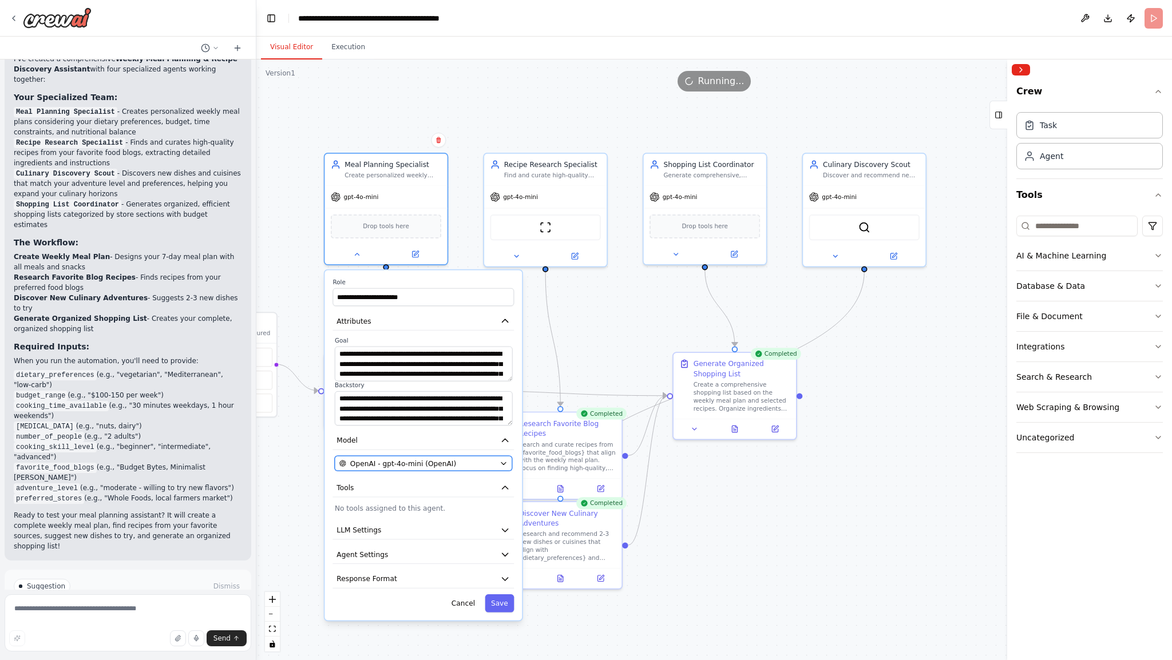
click at [503, 464] on icon "button" at bounding box center [503, 463] width 8 height 8
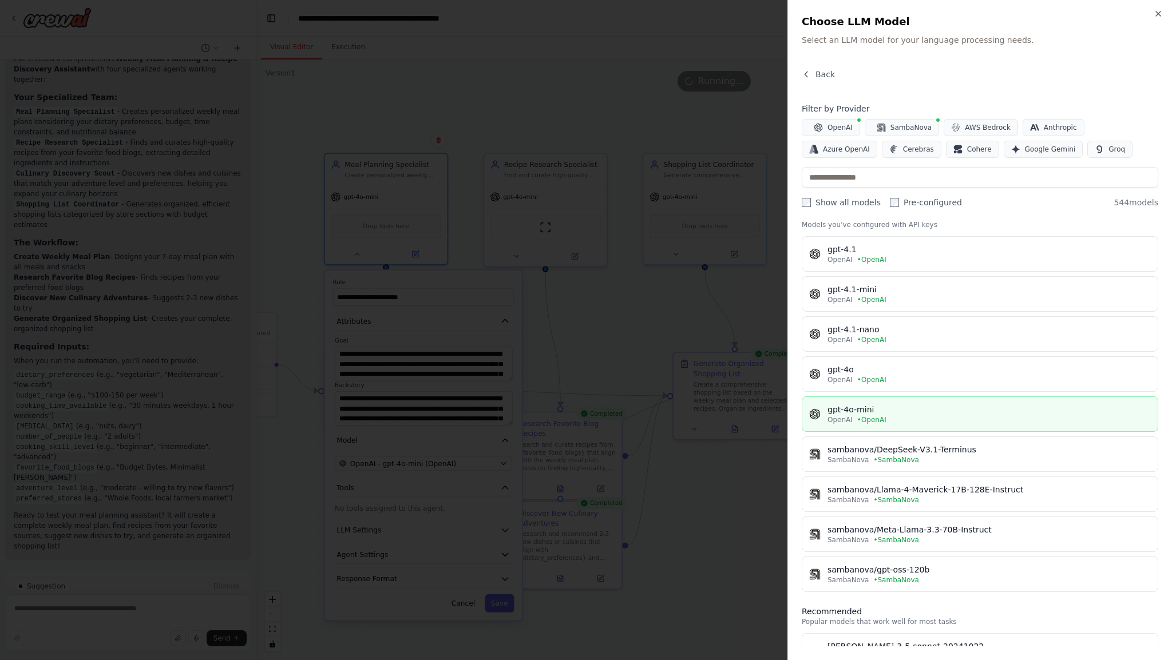
scroll to position [0, 0]
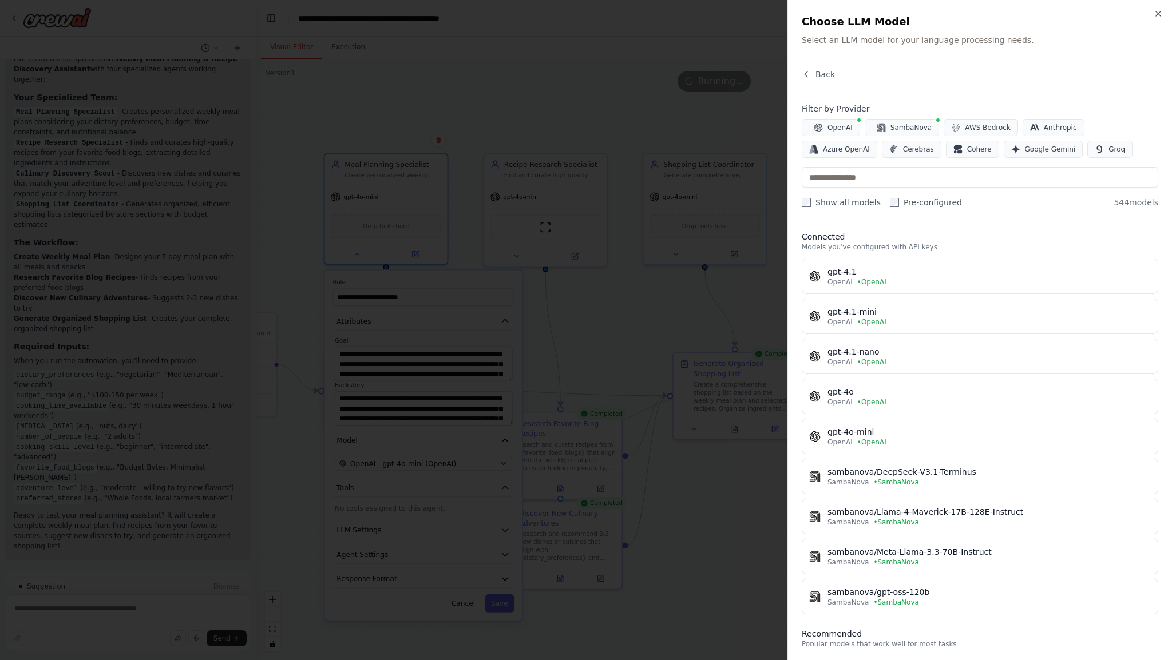
click at [1145, 15] on h2 "Choose LLM Model" at bounding box center [980, 22] width 356 height 16
click at [1157, 11] on icon "button" at bounding box center [1157, 13] width 9 height 9
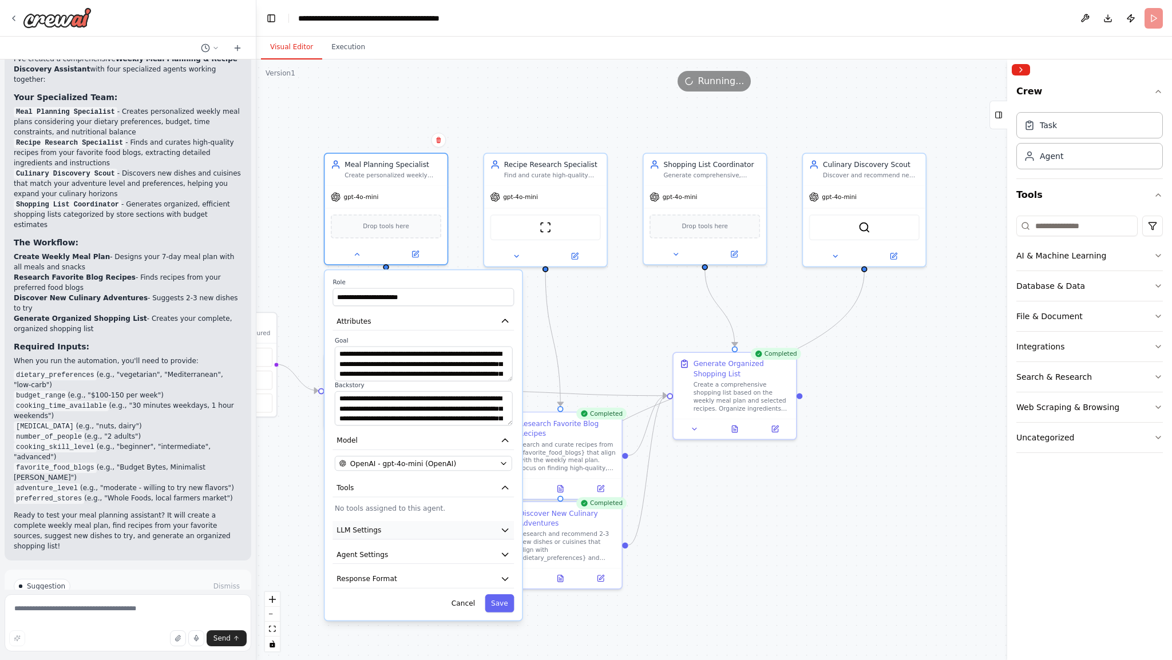
click at [369, 531] on span "LLM Settings" at bounding box center [358, 530] width 45 height 10
click at [503, 531] on icon "button" at bounding box center [505, 530] width 10 height 10
click at [506, 530] on icon "button" at bounding box center [505, 530] width 6 height 3
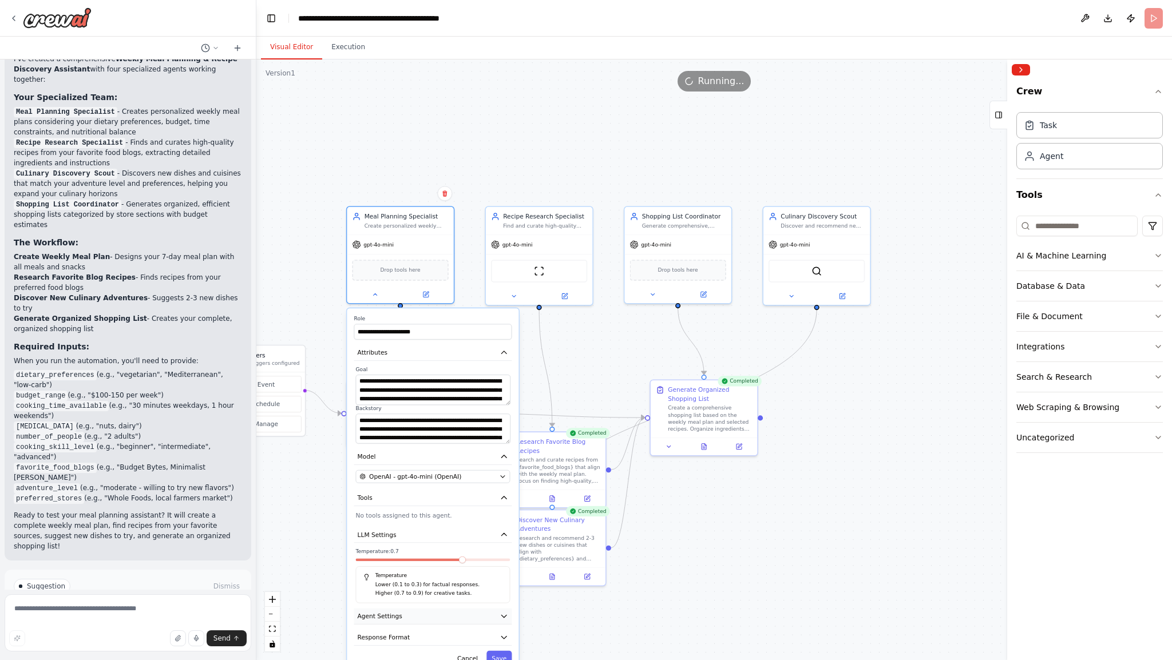
click at [501, 618] on icon "button" at bounding box center [503, 616] width 9 height 9
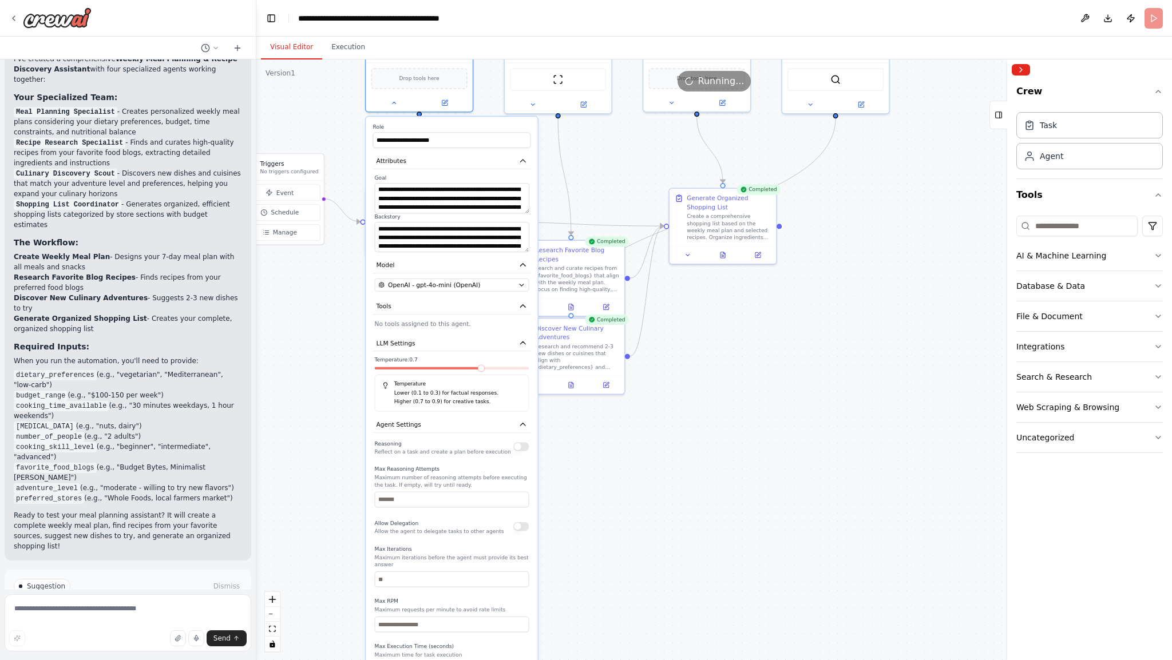
drag, startPoint x: 602, startPoint y: 626, endPoint x: 621, endPoint y: 434, distance: 192.6
click at [621, 434] on div ".deletable-edge-delete-btn { width: 20px; height: 20px; border: 0px solid #ffff…" at bounding box center [713, 359] width 915 height 601
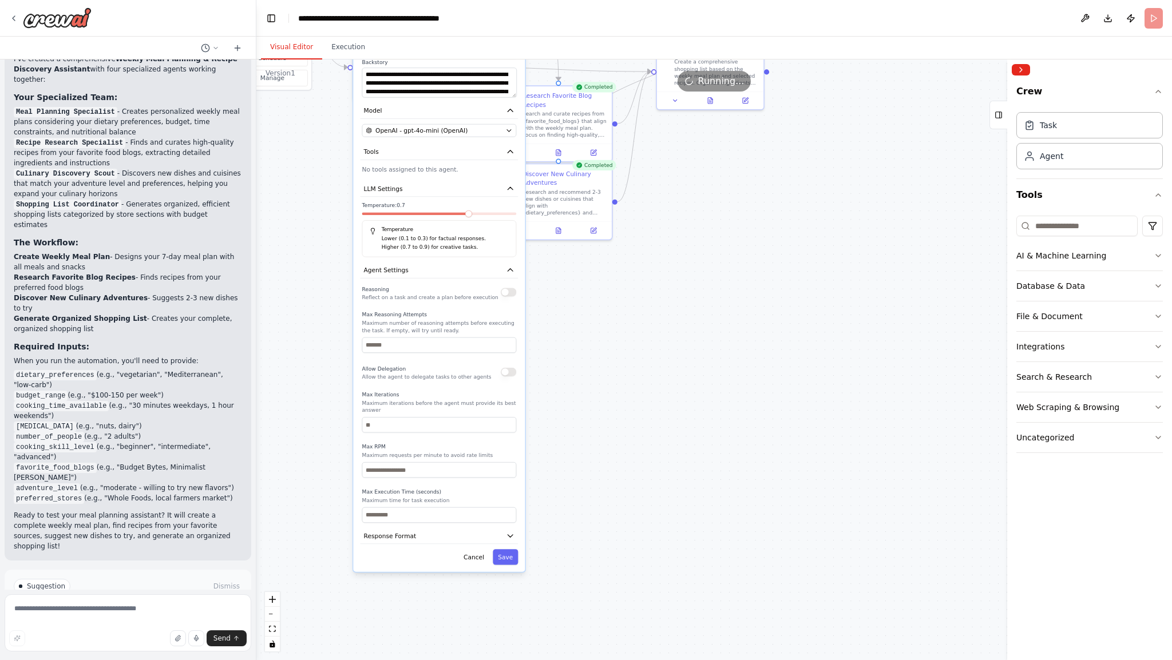
drag, startPoint x: 641, startPoint y: 564, endPoint x: 630, endPoint y: 406, distance: 158.3
click at [630, 399] on div ".deletable-edge-delete-btn { width: 20px; height: 20px; border: 0px solid #ffff…" at bounding box center [713, 359] width 915 height 601
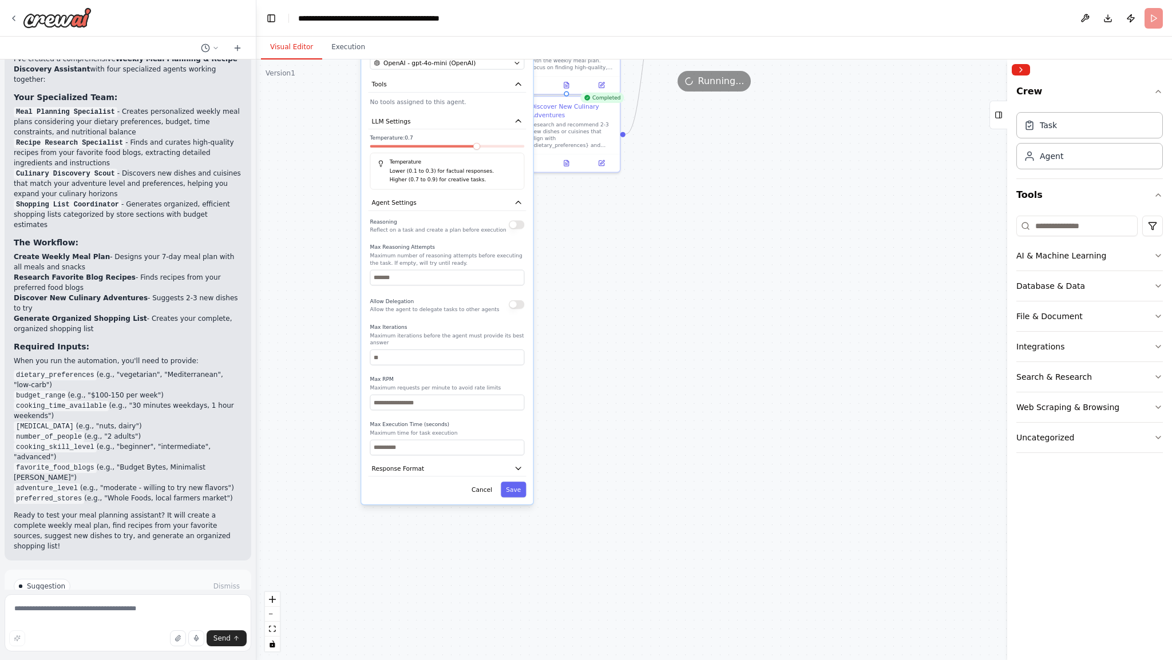
drag, startPoint x: 627, startPoint y: 544, endPoint x: 637, endPoint y: 522, distance: 24.1
click at [637, 522] on div ".deletable-edge-delete-btn { width: 20px; height: 20px; border: 0px solid #ffff…" at bounding box center [713, 359] width 915 height 601
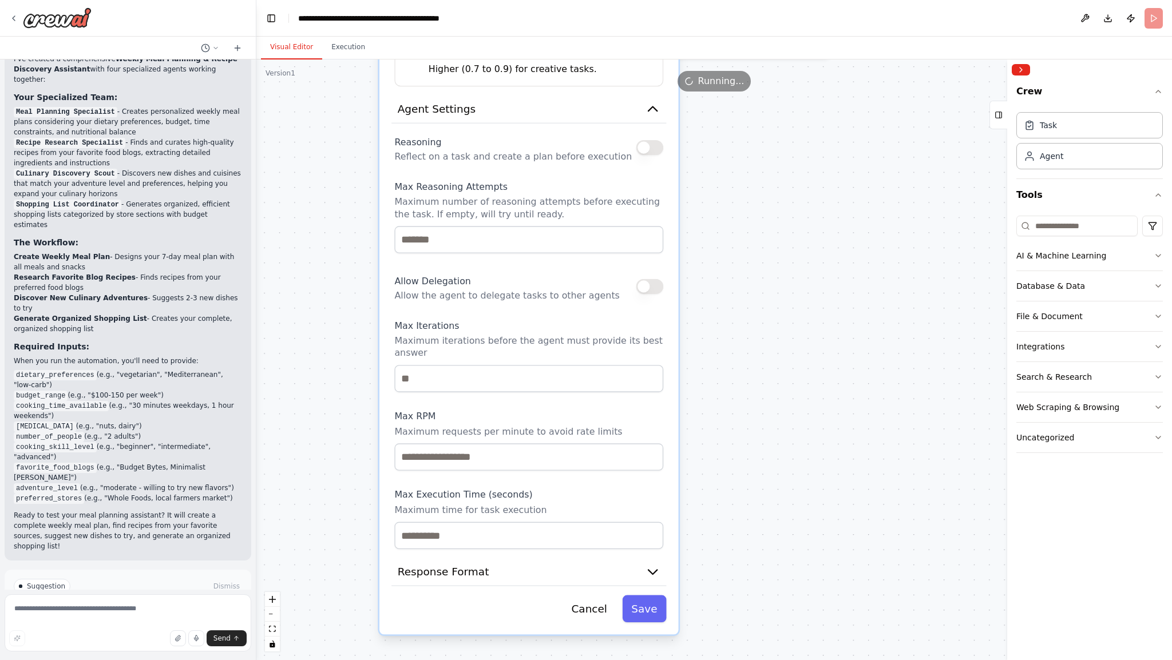
drag, startPoint x: 755, startPoint y: 434, endPoint x: 804, endPoint y: 426, distance: 49.2
click at [804, 426] on div ".deletable-edge-delete-btn { width: 20px; height: 20px; border: 0px solid #ffff…" at bounding box center [713, 359] width 915 height 601
click at [653, 111] on icon "button" at bounding box center [652, 109] width 15 height 15
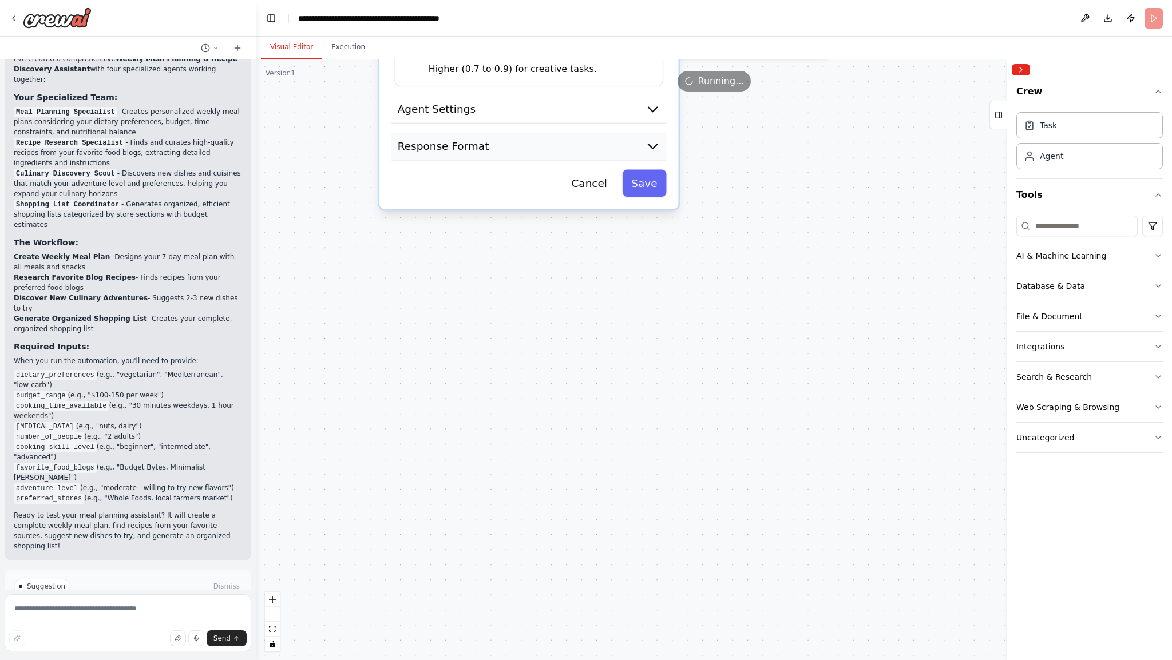
click at [648, 138] on icon "button" at bounding box center [652, 145] width 15 height 15
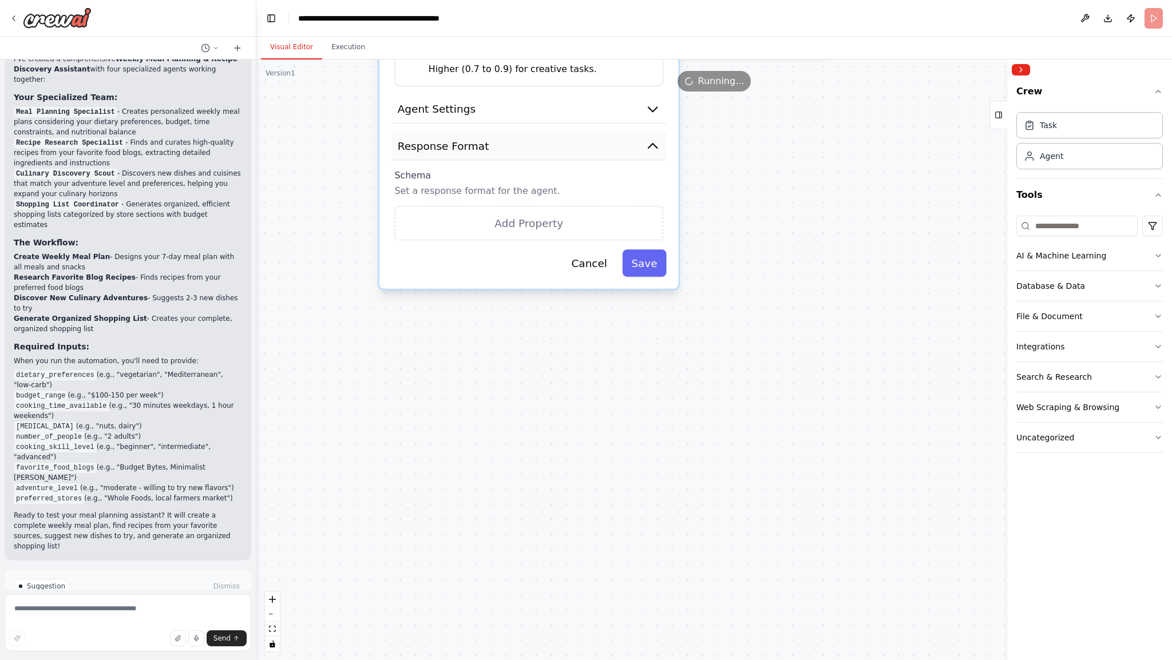
click at [649, 145] on icon "button" at bounding box center [652, 145] width 15 height 15
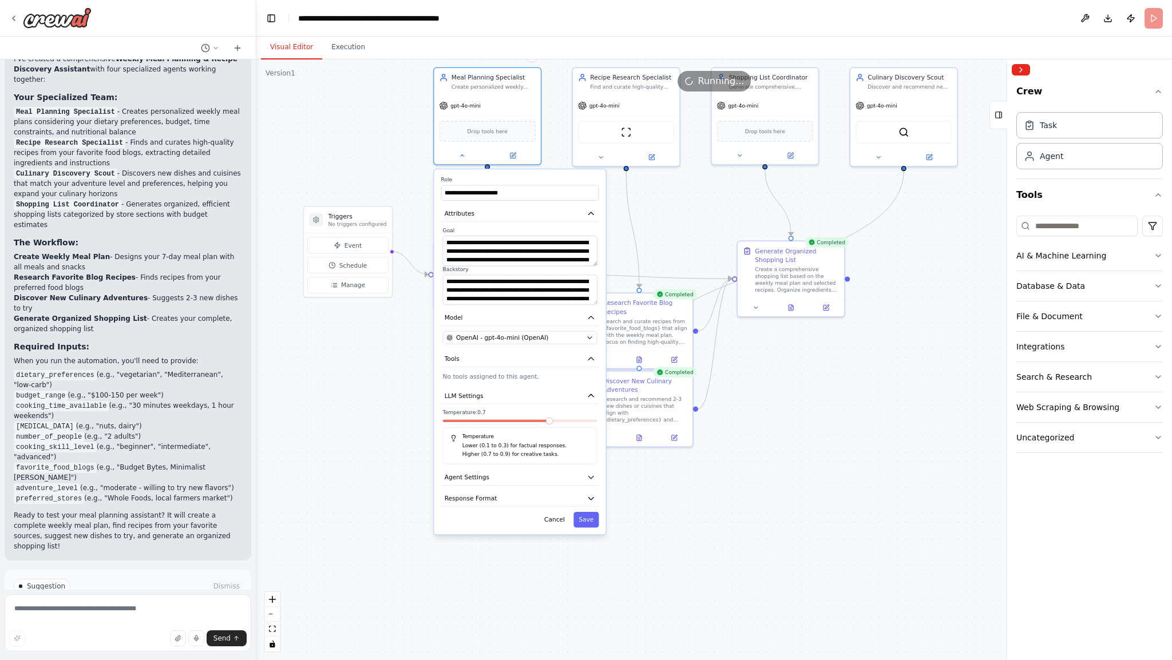
drag, startPoint x: 741, startPoint y: 362, endPoint x: 650, endPoint y: 572, distance: 228.5
click at [640, 618] on div ".deletable-edge-delete-btn { width: 20px; height: 20px; border: 0px solid #ffff…" at bounding box center [713, 359] width 915 height 601
click at [458, 156] on icon at bounding box center [460, 154] width 7 height 7
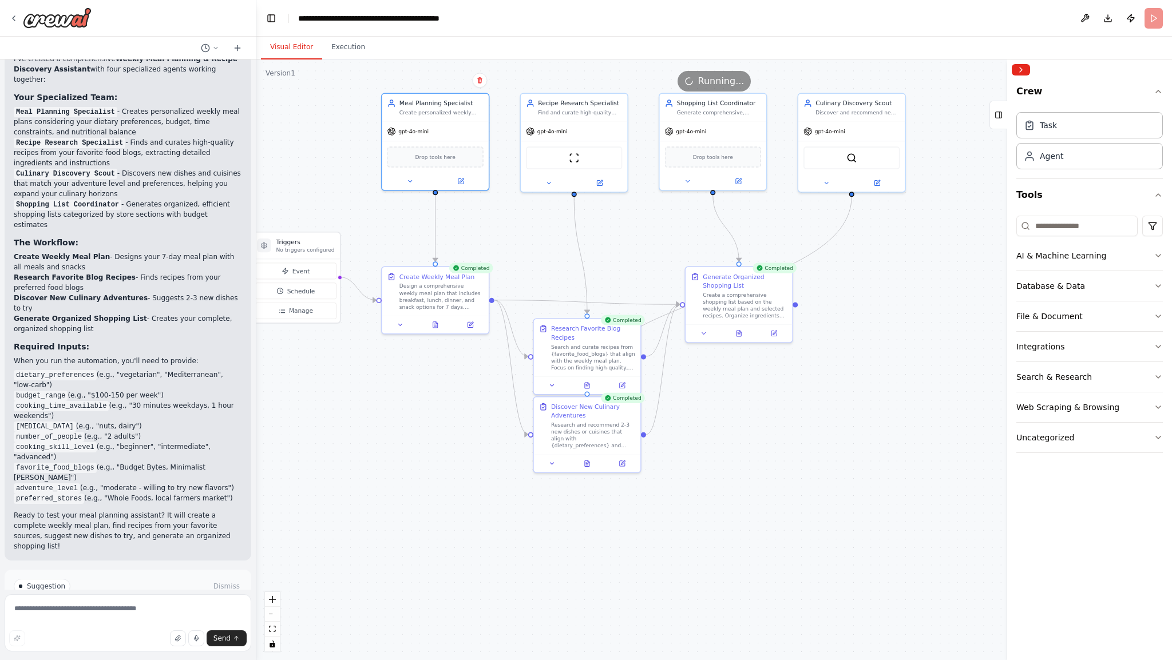
drag, startPoint x: 687, startPoint y: 212, endPoint x: 636, endPoint y: 237, distance: 56.3
click at [636, 237] on div ".deletable-edge-delete-btn { width: 20px; height: 20px; border: 0px solid #ffff…" at bounding box center [713, 359] width 915 height 601
click at [577, 157] on img at bounding box center [574, 156] width 10 height 10
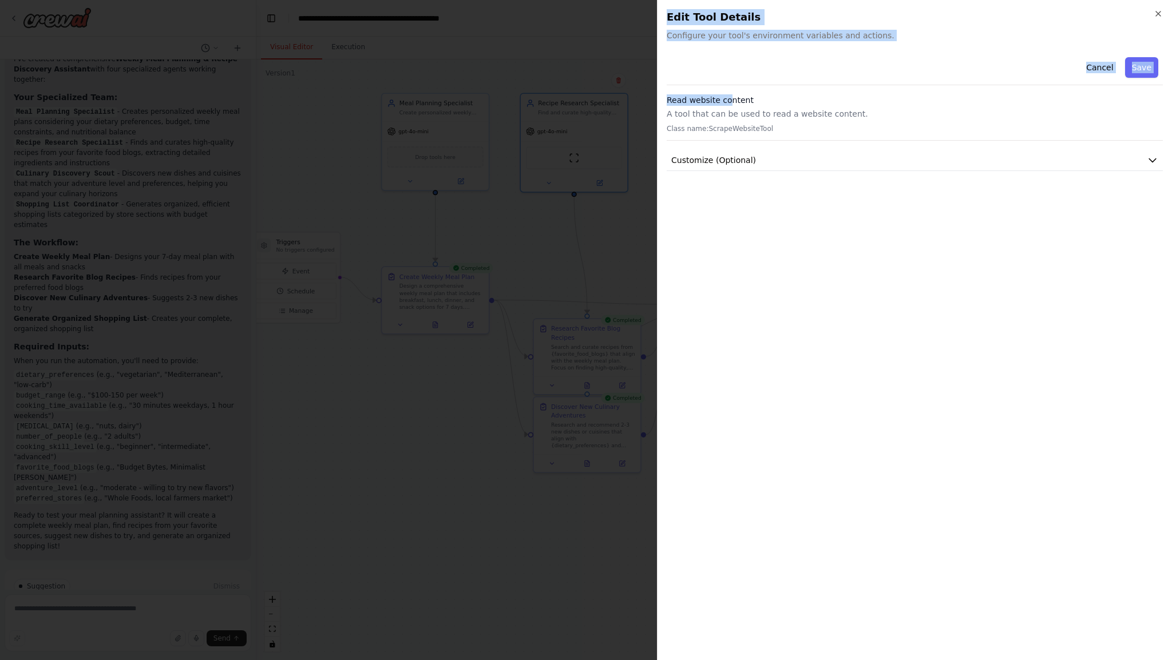
drag, startPoint x: 728, startPoint y: 104, endPoint x: 654, endPoint y: 99, distance: 73.9
click at [654, 98] on body "Develop a crew that creates weekly meal plans based on your dietary preferences…" at bounding box center [586, 330] width 1172 height 660
drag, startPoint x: 749, startPoint y: 116, endPoint x: 719, endPoint y: 115, distance: 30.3
click at [748, 115] on p "A tool that can be used to read a website content." at bounding box center [915, 113] width 496 height 11
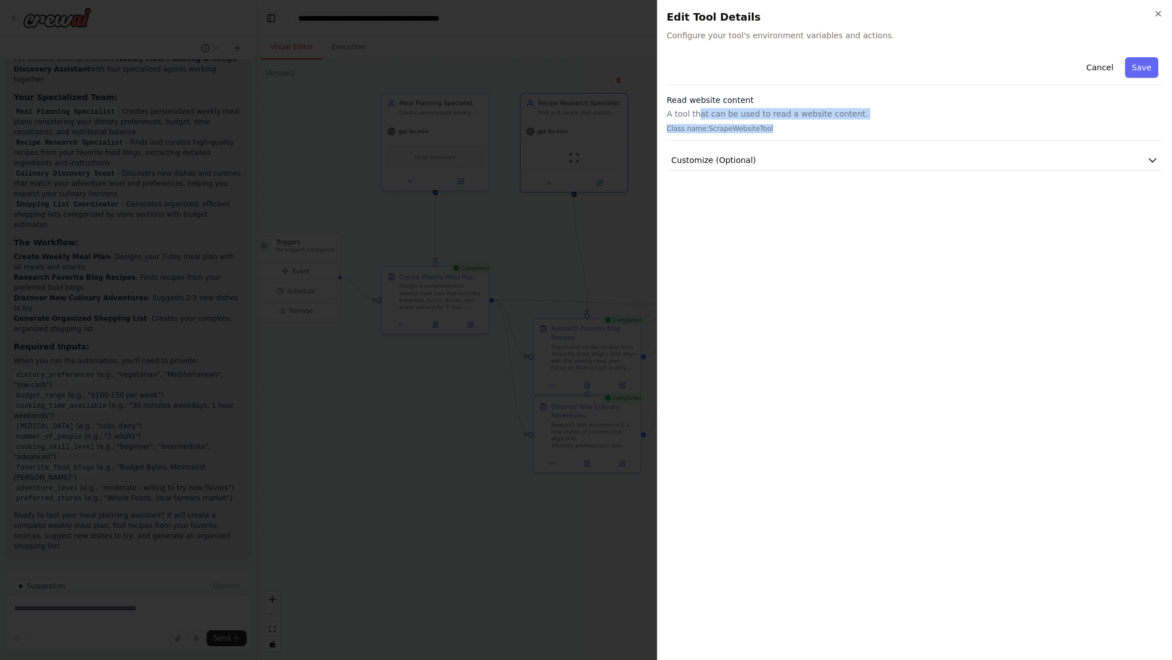
drag, startPoint x: 697, startPoint y: 113, endPoint x: 1041, endPoint y: 138, distance: 344.2
click at [926, 124] on div "Read website content A tool that can be used to read a website content. Class n…" at bounding box center [915, 117] width 496 height 46
click at [1147, 173] on div "Cancel Save Read website content A tool that can be used to read a website cont…" at bounding box center [915, 352] width 496 height 598
click at [1149, 168] on button "Customize (Optional)" at bounding box center [915, 160] width 496 height 21
click at [1153, 159] on icon "button" at bounding box center [1152, 159] width 7 height 3
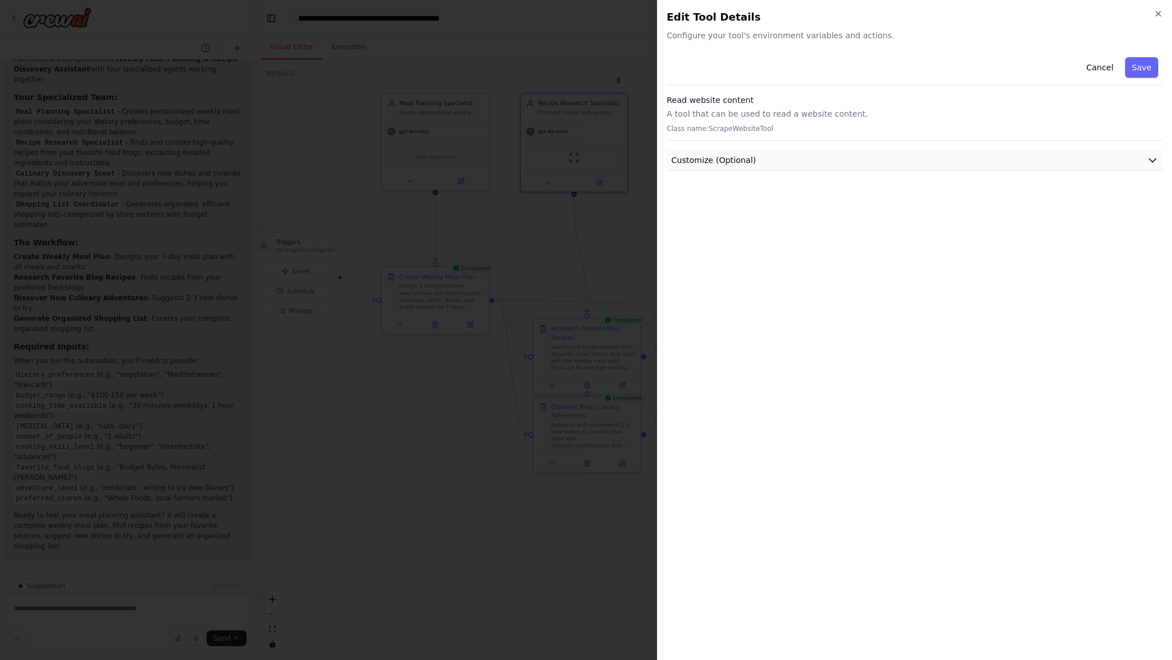
click at [1157, 157] on icon "button" at bounding box center [1152, 159] width 11 height 11
click at [845, 245] on div "Cancel Save Read website content A tool that can be used to read a website cont…" at bounding box center [915, 352] width 496 height 598
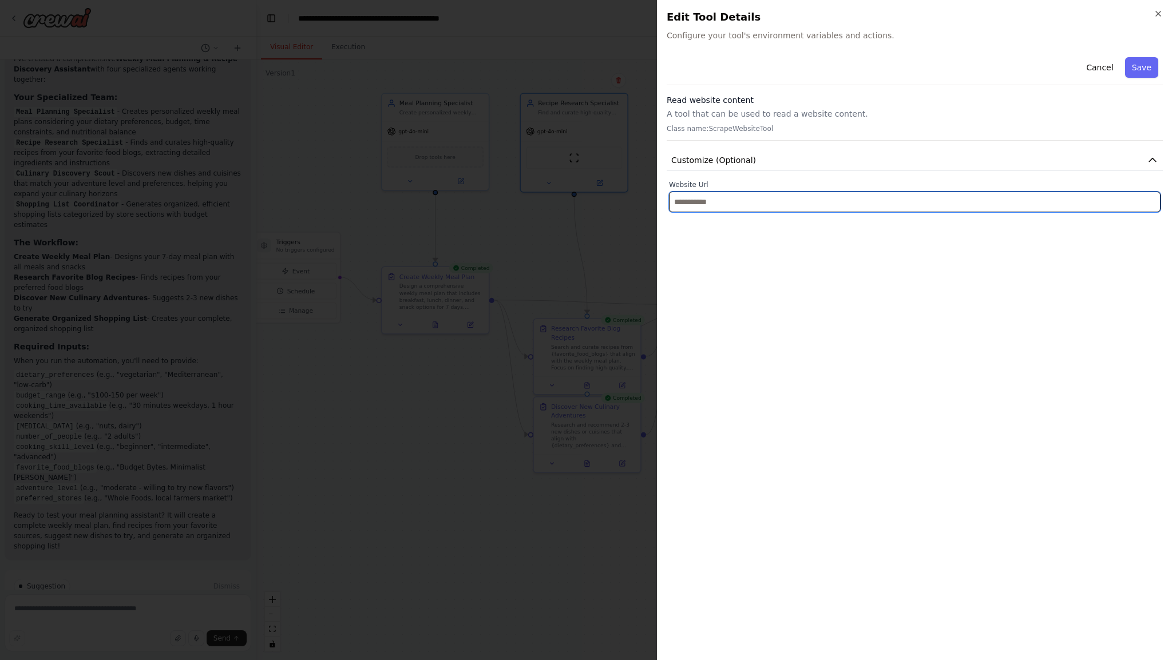
click at [1105, 200] on input "text" at bounding box center [914, 202] width 491 height 21
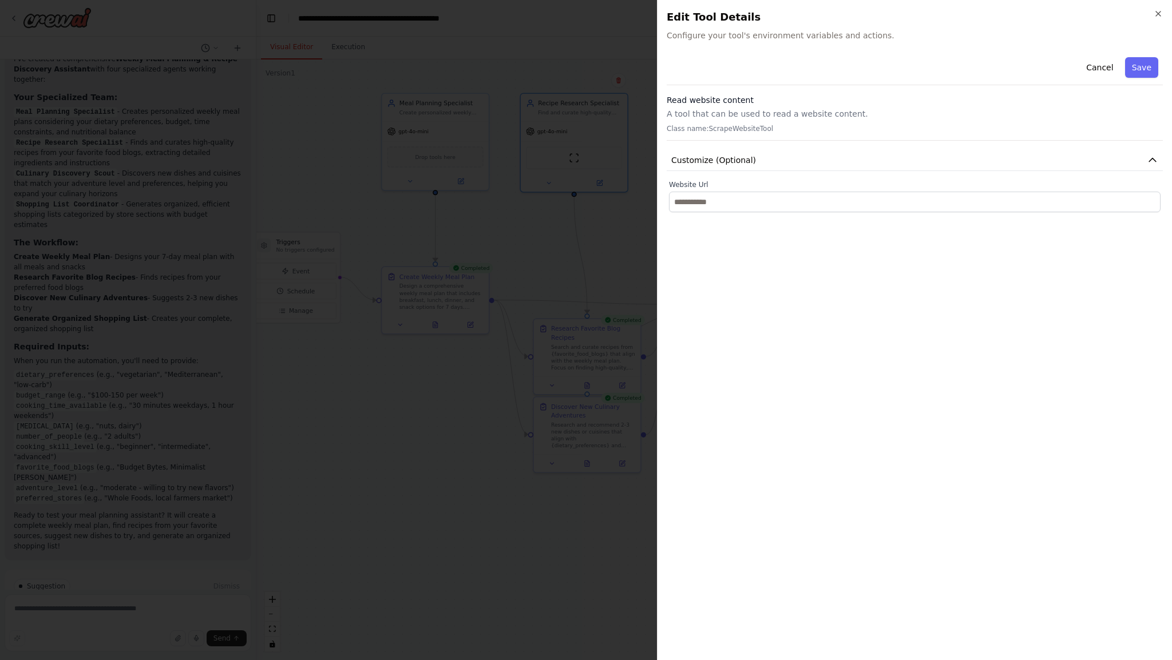
click at [716, 105] on h3 "Read website content" at bounding box center [915, 99] width 496 height 11
click at [1158, 12] on icon "button" at bounding box center [1157, 13] width 9 height 9
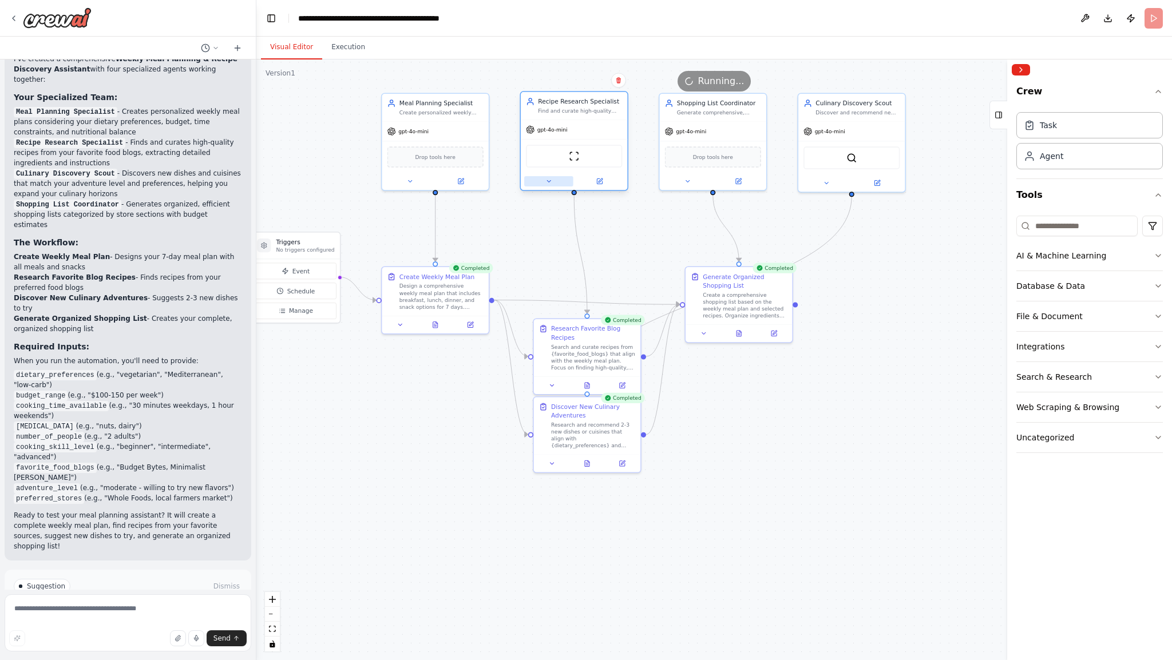
click at [546, 185] on button at bounding box center [548, 181] width 49 height 10
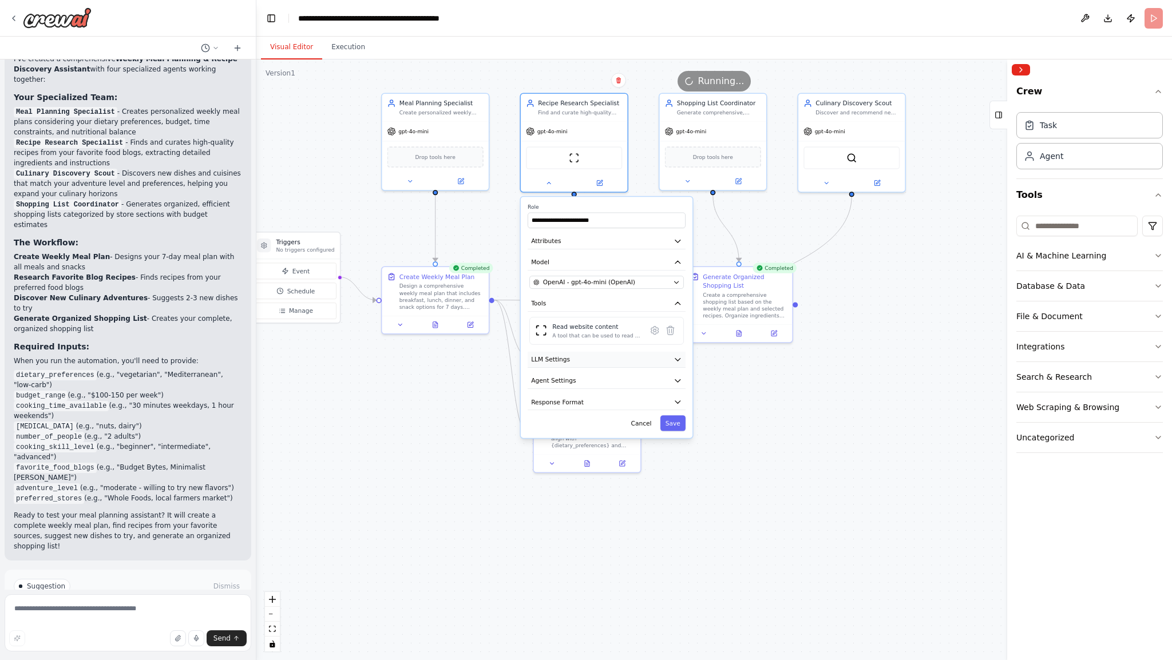
click at [680, 359] on icon "button" at bounding box center [677, 359] width 9 height 9
click at [678, 440] on icon "button" at bounding box center [677, 441] width 5 height 2
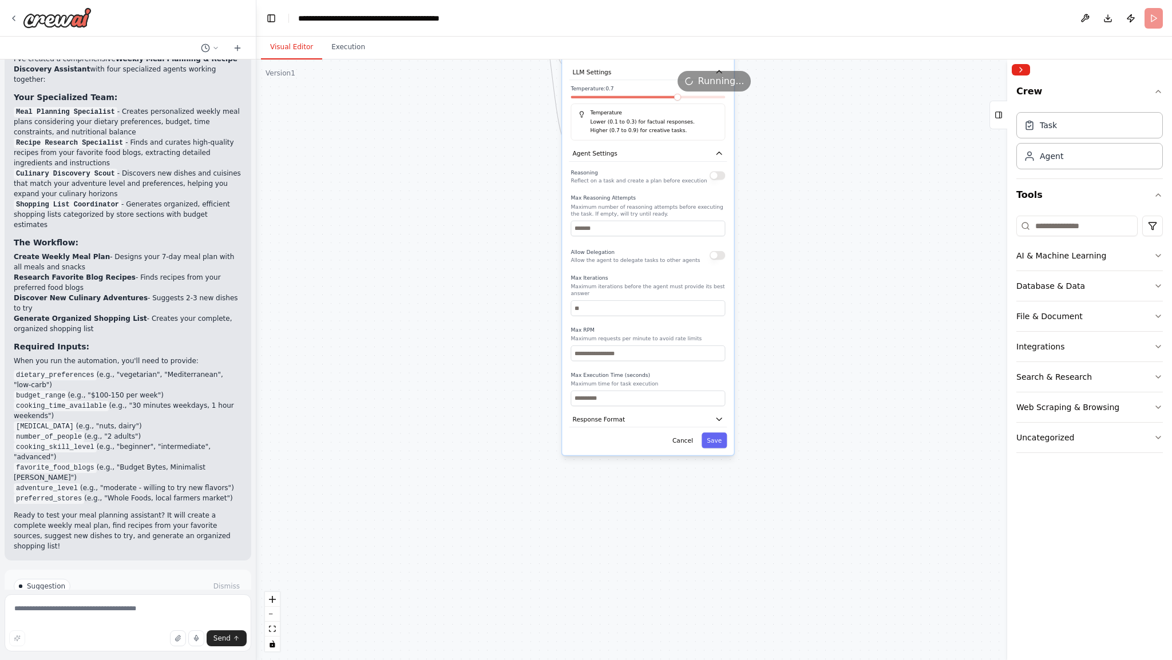
drag, startPoint x: 764, startPoint y: 559, endPoint x: 808, endPoint y: 285, distance: 277.6
click at [808, 285] on div ".deletable-edge-delete-btn { width: 20px; height: 20px; border: 0px solid #ffff…" at bounding box center [713, 359] width 915 height 601
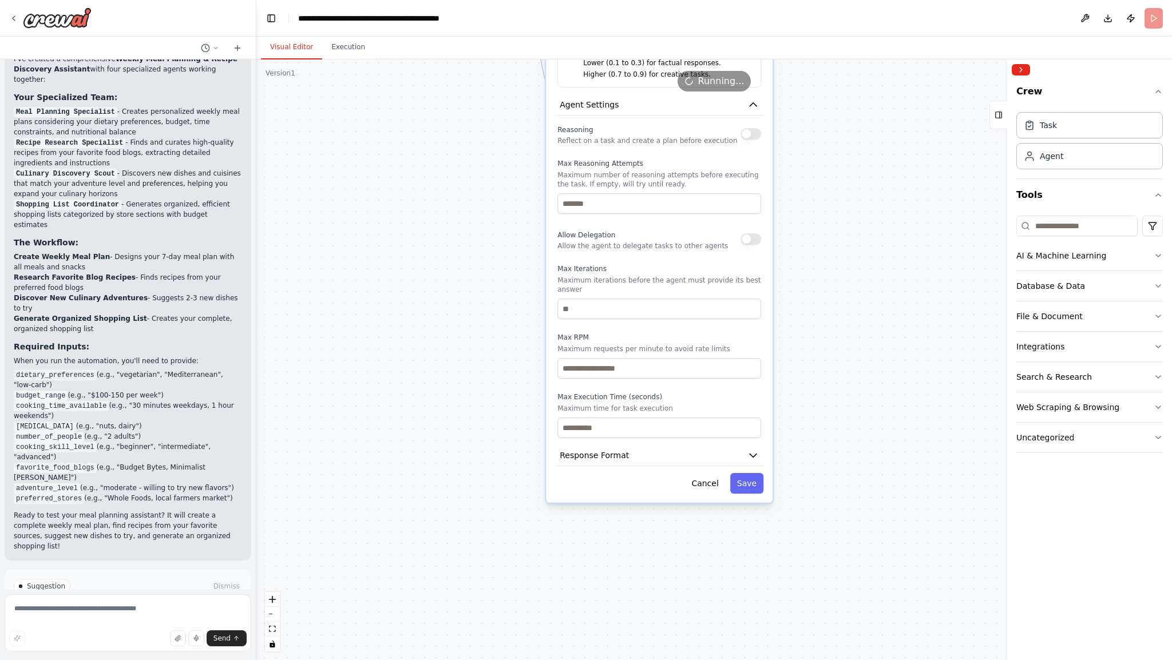
drag, startPoint x: 850, startPoint y: 258, endPoint x: 845, endPoint y: 276, distance: 19.0
click at [845, 276] on div ".deletable-edge-delete-btn { width: 20px; height: 20px; border: 0px solid #ffff…" at bounding box center [713, 359] width 915 height 601
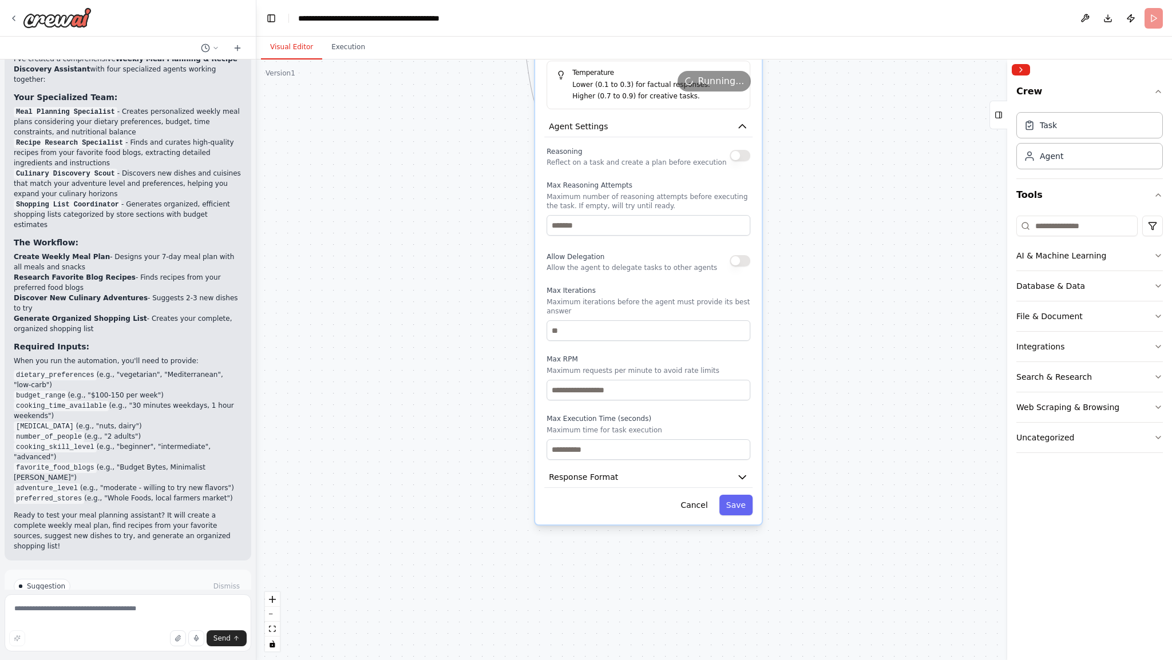
drag, startPoint x: 860, startPoint y: 253, endPoint x: 847, endPoint y: 280, distance: 29.4
click at [847, 280] on div ".deletable-edge-delete-btn { width: 20px; height: 20px; border: 0px solid #ffff…" at bounding box center [713, 359] width 915 height 601
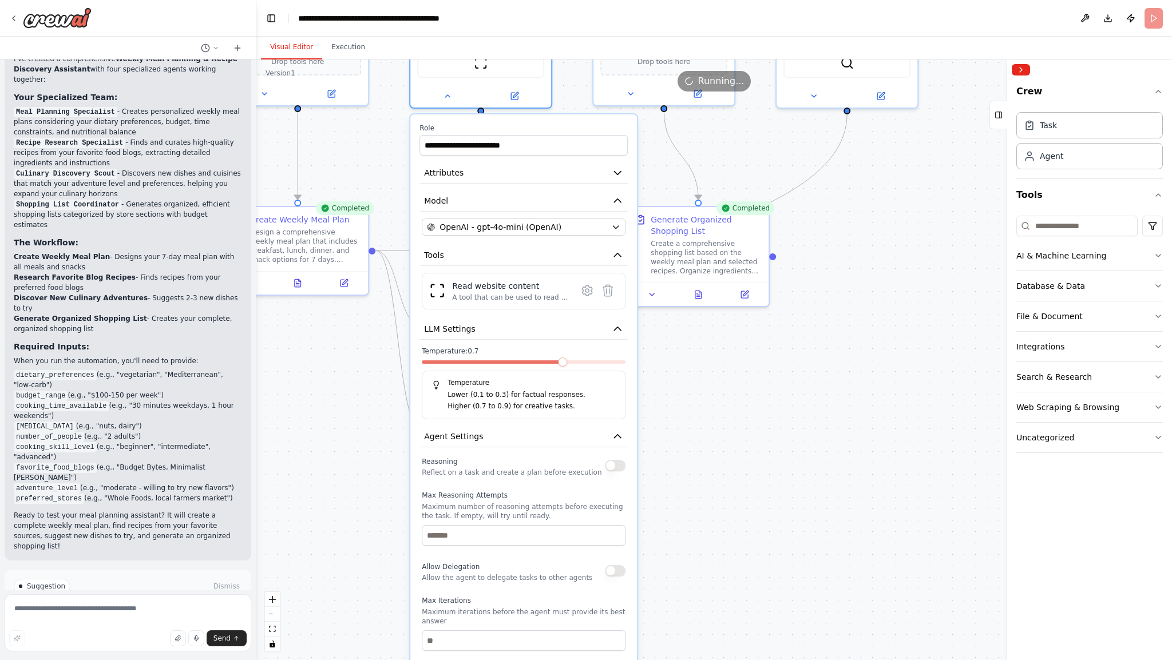
drag, startPoint x: 877, startPoint y: 224, endPoint x: 751, endPoint y: 570, distance: 368.5
click at [751, 570] on div ".deletable-edge-delete-btn { width: 20px; height: 20px; border: 0px solid #ffff…" at bounding box center [713, 359] width 915 height 601
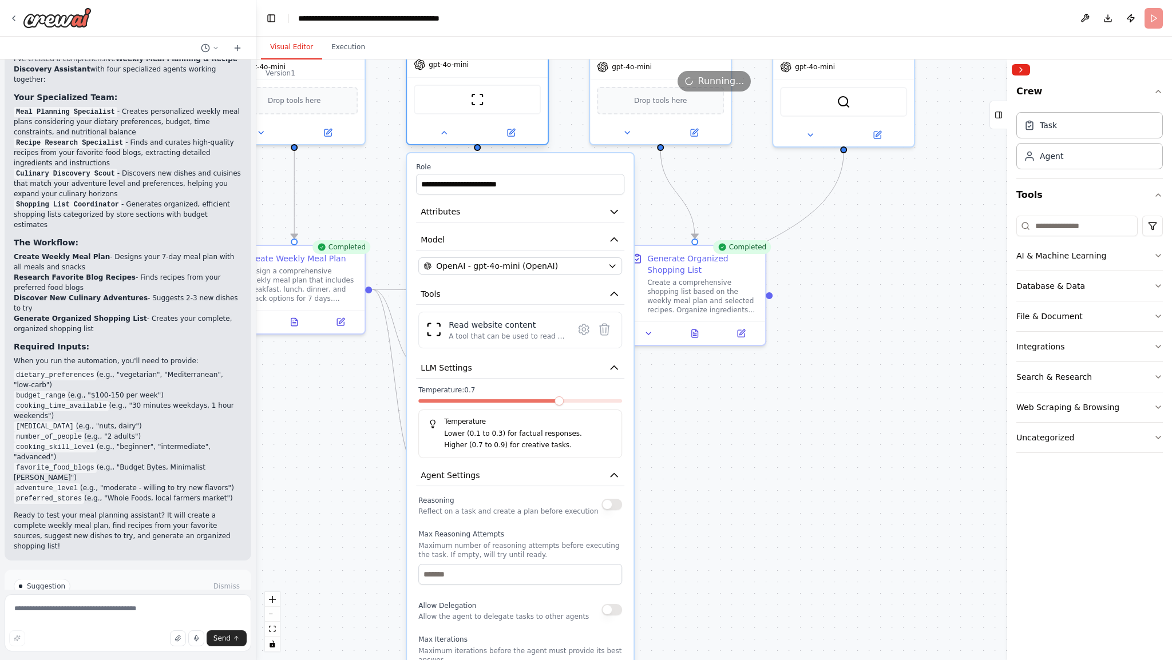
click at [449, 142] on div at bounding box center [477, 132] width 141 height 23
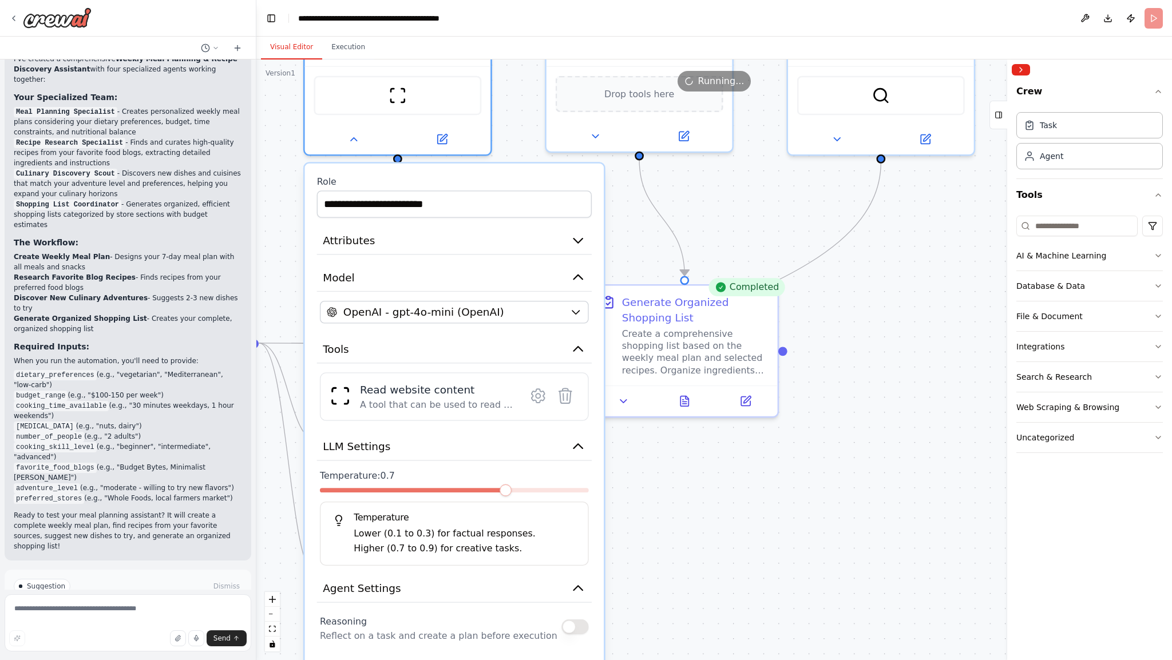
drag, startPoint x: 812, startPoint y: 504, endPoint x: 600, endPoint y: 430, distance: 225.3
click at [815, 600] on div ".deletable-edge-delete-btn { width: 20px; height: 20px; border: 0px solid #ffff…" at bounding box center [713, 359] width 915 height 601
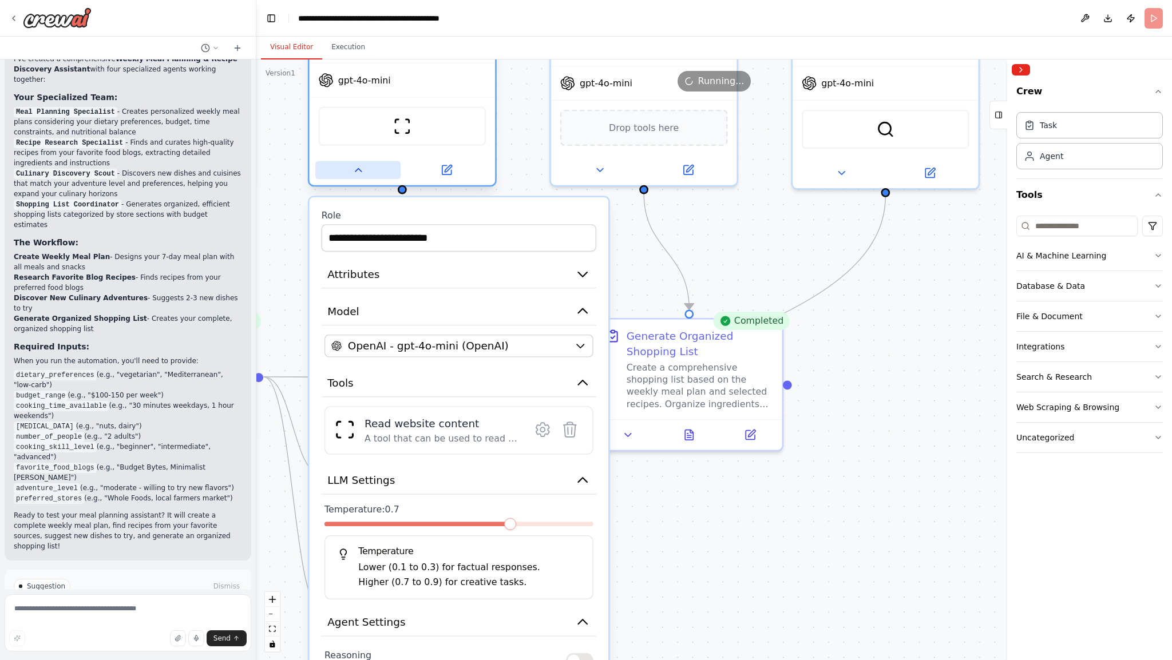
click at [355, 170] on icon at bounding box center [358, 170] width 12 height 12
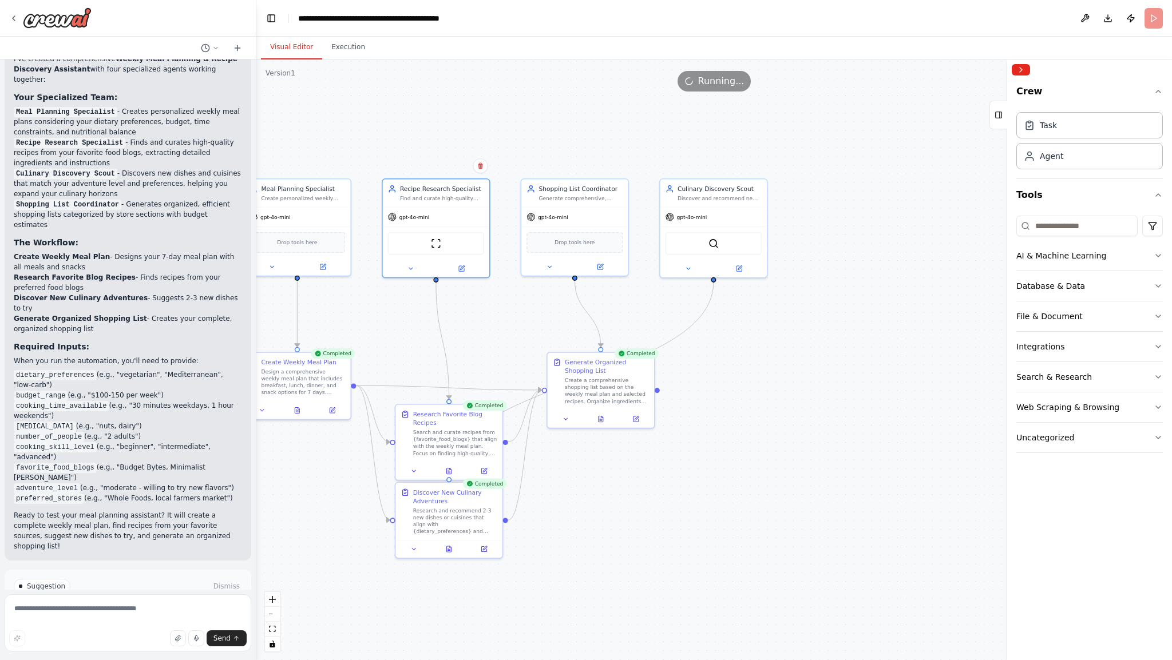
drag, startPoint x: 498, startPoint y: 326, endPoint x: 507, endPoint y: 412, distance: 86.9
click at [506, 412] on div ".deletable-edge-delete-btn { width: 20px; height: 20px; border: 0px solid #ffff…" at bounding box center [713, 359] width 915 height 601
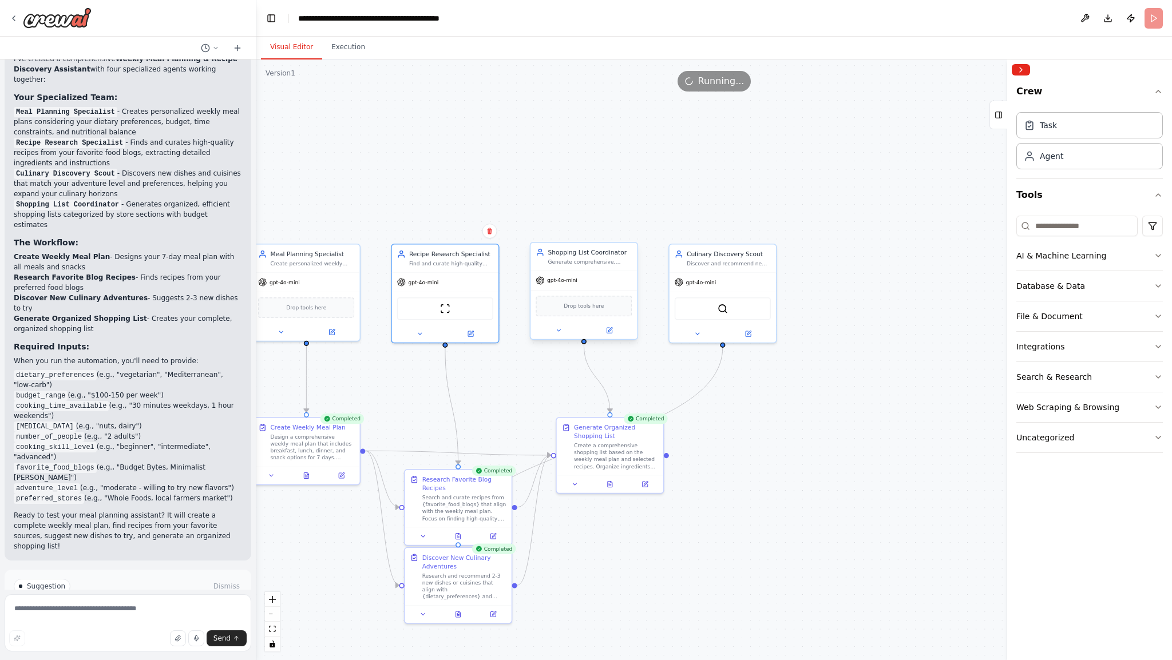
drag, startPoint x: 555, startPoint y: 338, endPoint x: 563, endPoint y: 338, distance: 8.0
click at [554, 338] on div at bounding box center [583, 330] width 106 height 17
click at [553, 328] on button at bounding box center [558, 331] width 49 height 10
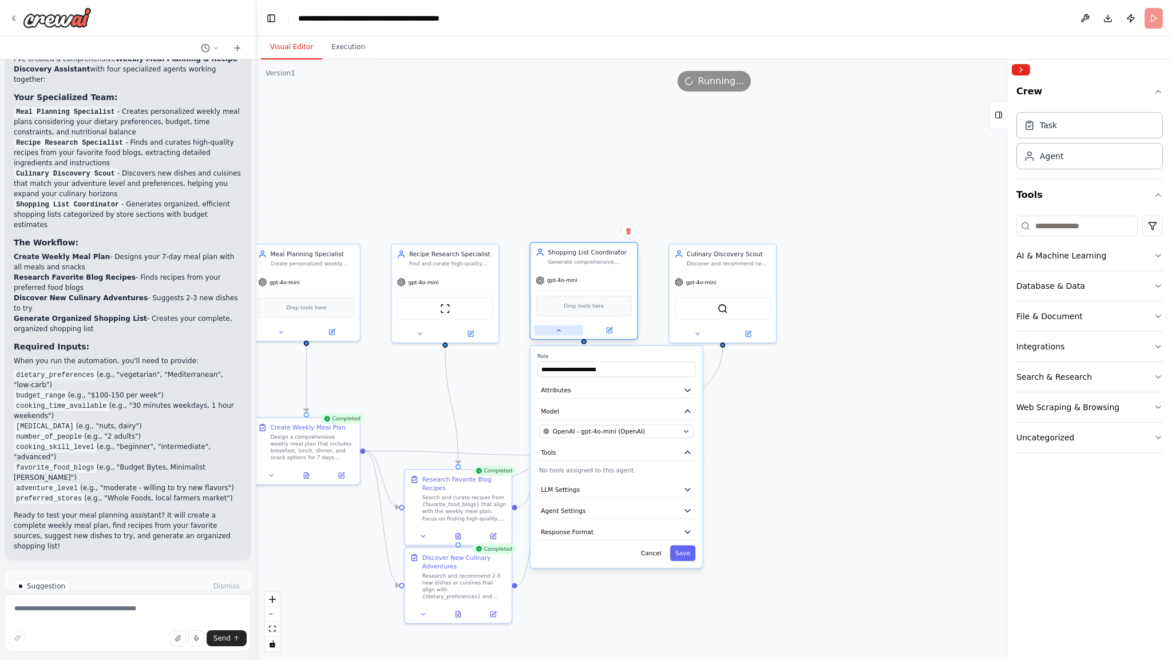
click at [555, 331] on icon at bounding box center [558, 330] width 7 height 7
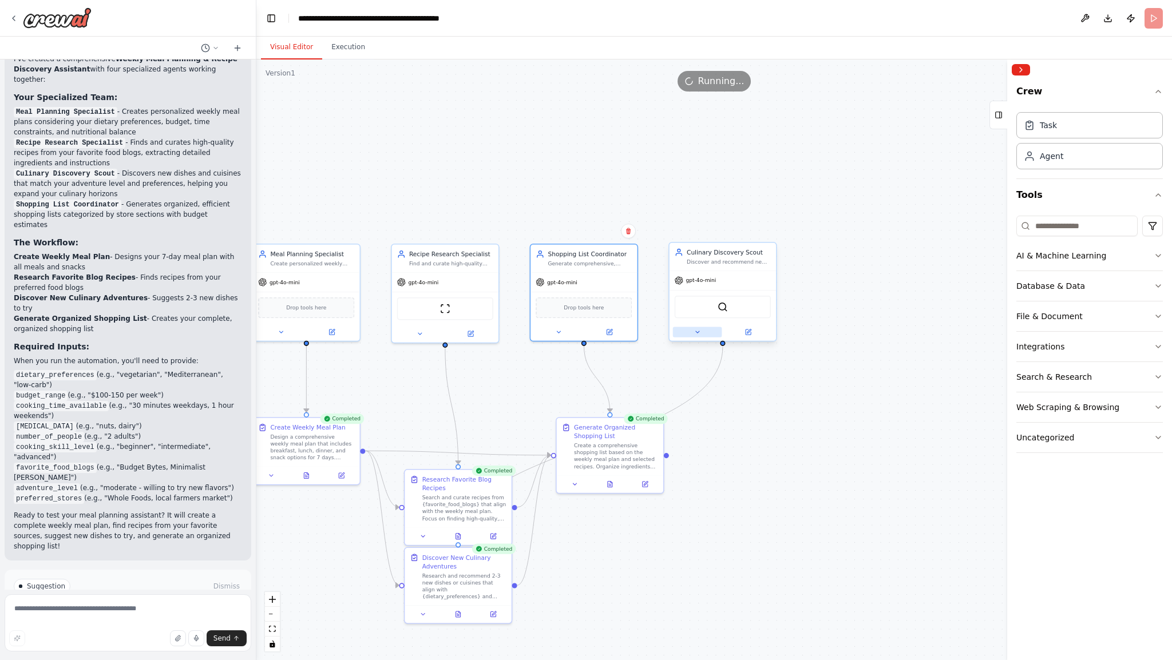
click at [697, 329] on icon at bounding box center [696, 332] width 7 height 7
click at [700, 335] on button at bounding box center [697, 332] width 49 height 10
click at [879, 523] on div ".deletable-edge-delete-btn { width: 20px; height: 20px; border: 0px solid #ffff…" at bounding box center [713, 359] width 915 height 601
click at [1154, 286] on icon "button" at bounding box center [1157, 285] width 9 height 9
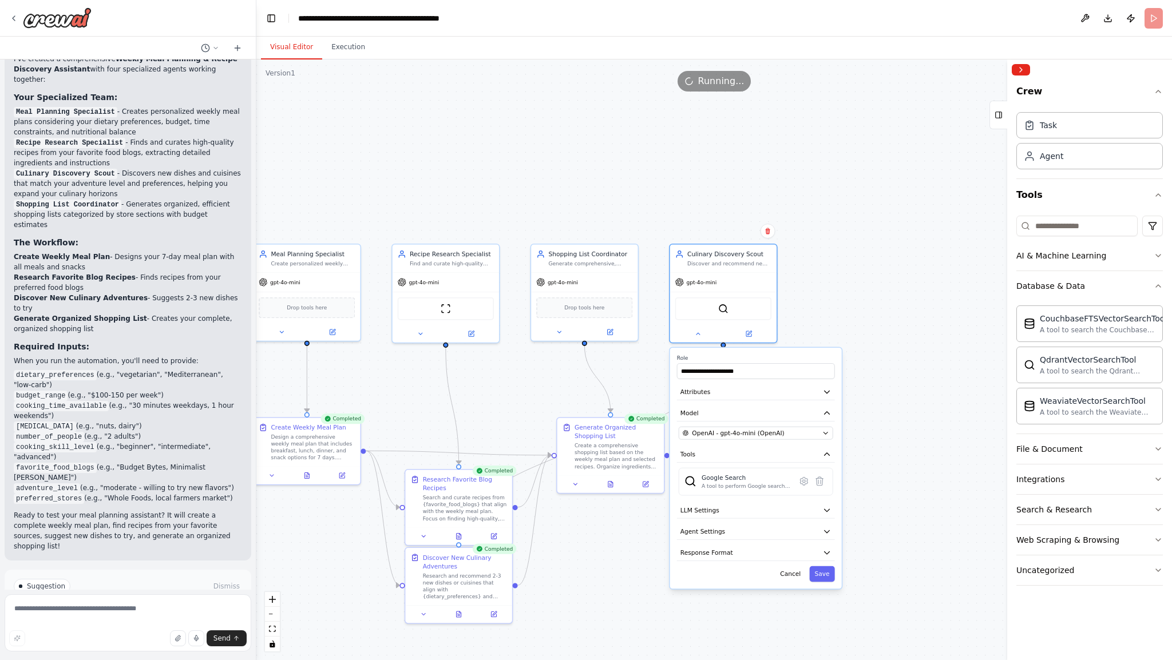
click at [854, 282] on div ".deletable-edge-delete-btn { width: 20px; height: 20px; border: 0px solid #ffff…" at bounding box center [713, 359] width 915 height 601
click at [700, 334] on icon at bounding box center [697, 332] width 7 height 7
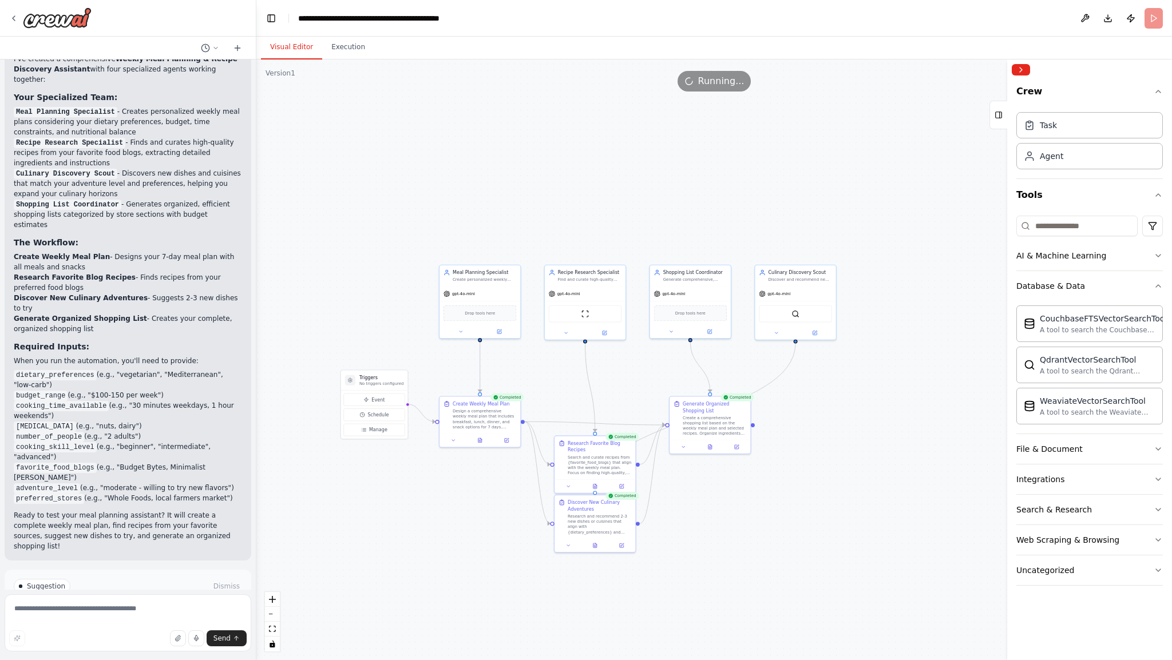
drag, startPoint x: 855, startPoint y: 410, endPoint x: 943, endPoint y: 374, distance: 94.9
click at [943, 374] on div ".deletable-edge-delete-btn { width: 20px; height: 20px; border: 0px solid #ffff…" at bounding box center [713, 359] width 915 height 601
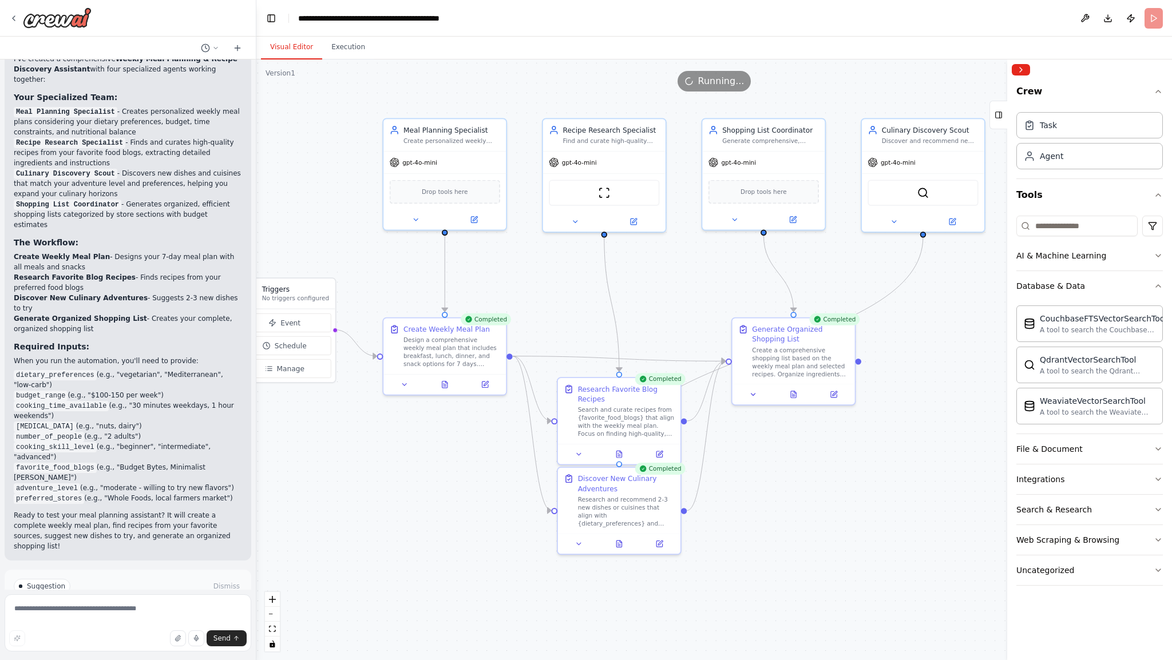
click at [901, 274] on div ".deletable-edge-delete-btn { width: 20px; height: 20px; border: 0px solid #ffff…" at bounding box center [713, 359] width 915 height 601
click at [907, 276] on icon "Edge from cf336248-df15-49d3-a3b9-bd77b9a2fba2 to bfab8015-b529-4825-9552-d72ec…" at bounding box center [771, 349] width 304 height 224
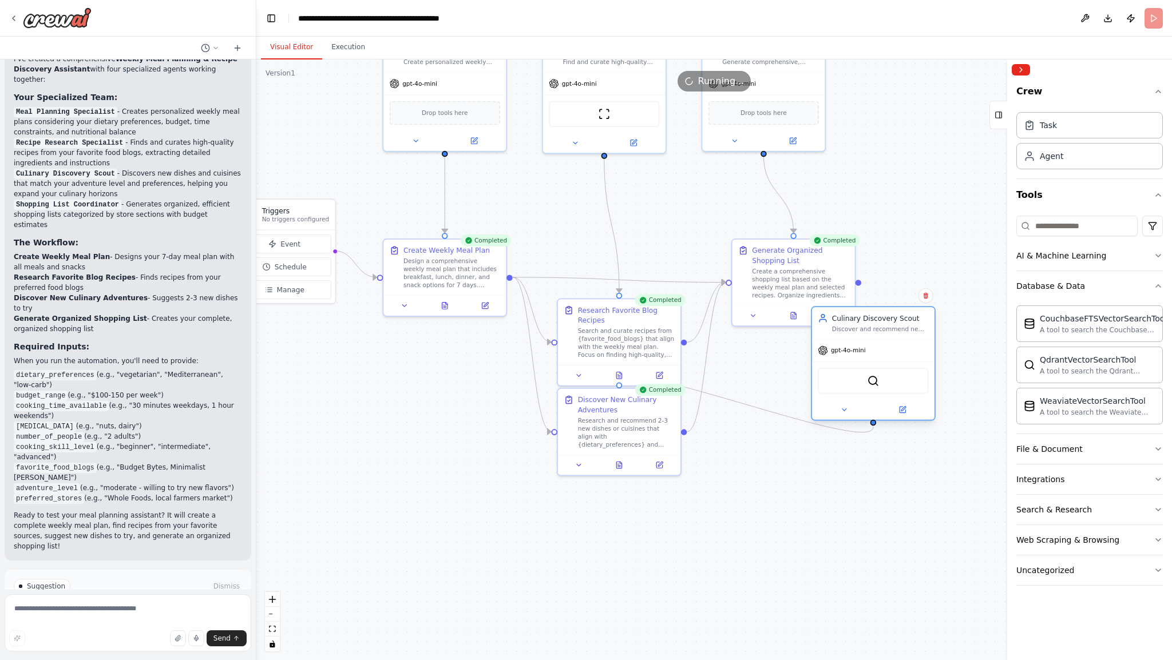
drag, startPoint x: 918, startPoint y: 198, endPoint x: 913, endPoint y: 411, distance: 213.5
click at [913, 394] on div "SerplyWebSearchTool" at bounding box center [873, 381] width 110 height 26
drag, startPoint x: 943, startPoint y: 415, endPoint x: 915, endPoint y: 85, distance: 331.2
click at [917, 85] on div "Version 1 Show Tools Hide Agents .deletable-edge-delete-btn { width: 20px; heig…" at bounding box center [713, 359] width 915 height 601
click at [925, 188] on div ".deletable-edge-delete-btn { width: 20px; height: 20px; border: 0px solid #ffff…" at bounding box center [713, 359] width 915 height 601
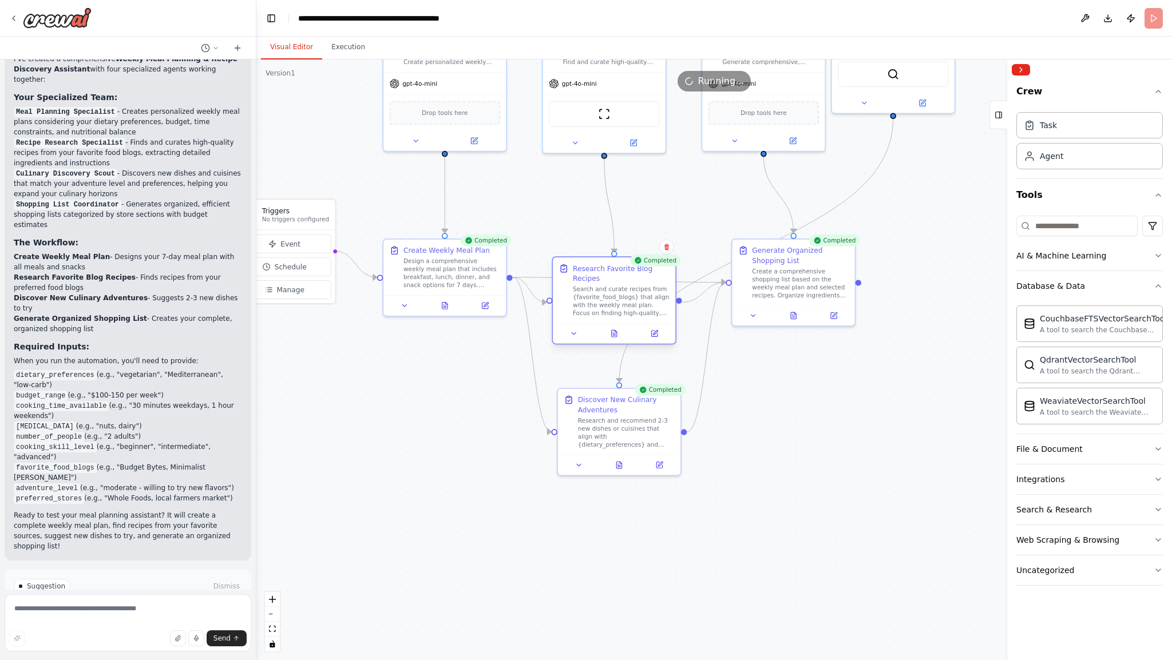
drag, startPoint x: 630, startPoint y: 344, endPoint x: 624, endPoint y: 311, distance: 33.8
click at [624, 307] on div "Search and curate recipes from {favorite_food_blogs} that align with the weekly…" at bounding box center [621, 301] width 97 height 32
click at [817, 477] on div ".deletable-edge-delete-btn { width: 20px; height: 20px; border: 0px solid #ffff…" at bounding box center [713, 359] width 915 height 601
drag, startPoint x: 918, startPoint y: 104, endPoint x: 899, endPoint y: 81, distance: 29.7
click at [899, 81] on div "Version 1 Show Tools Hide Agents .deletable-edge-delete-btn { width: 20px; heig…" at bounding box center [713, 359] width 915 height 601
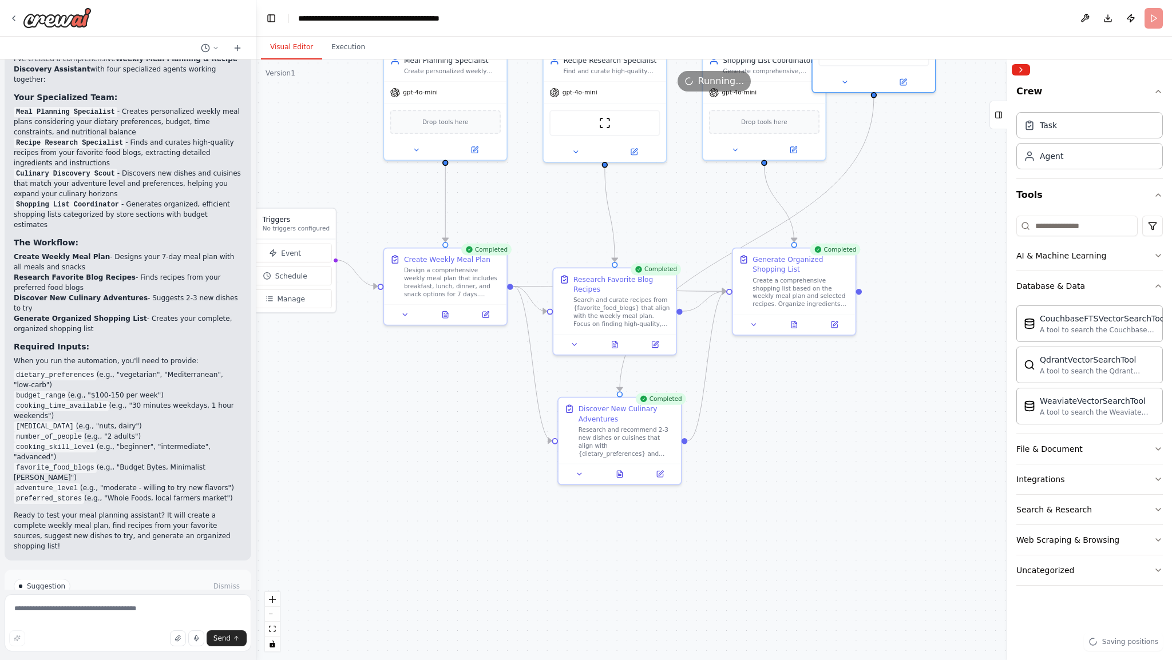
click at [786, 498] on div ".deletable-edge-delete-btn { width: 20px; height: 20px; border: 0px solid #ffff…" at bounding box center [713, 359] width 915 height 601
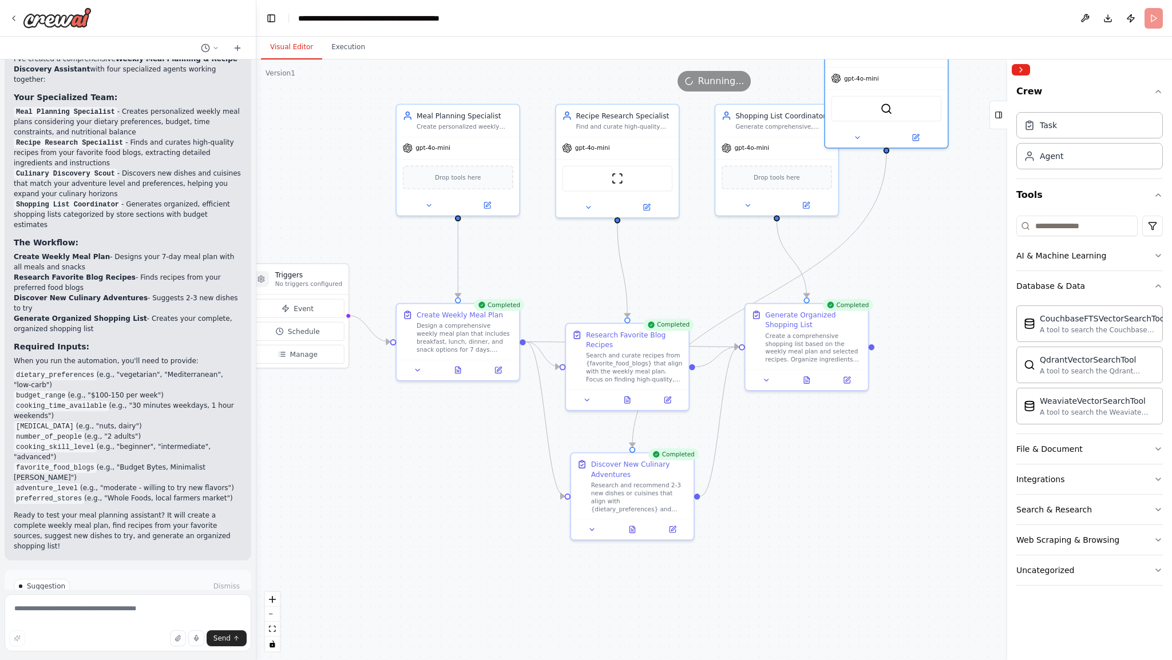
drag, startPoint x: 798, startPoint y: 410, endPoint x: 810, endPoint y: 470, distance: 60.7
click at [810, 467] on div ".deletable-edge-delete-btn { width: 20px; height: 20px; border: 0px solid #ffff…" at bounding box center [713, 359] width 915 height 601
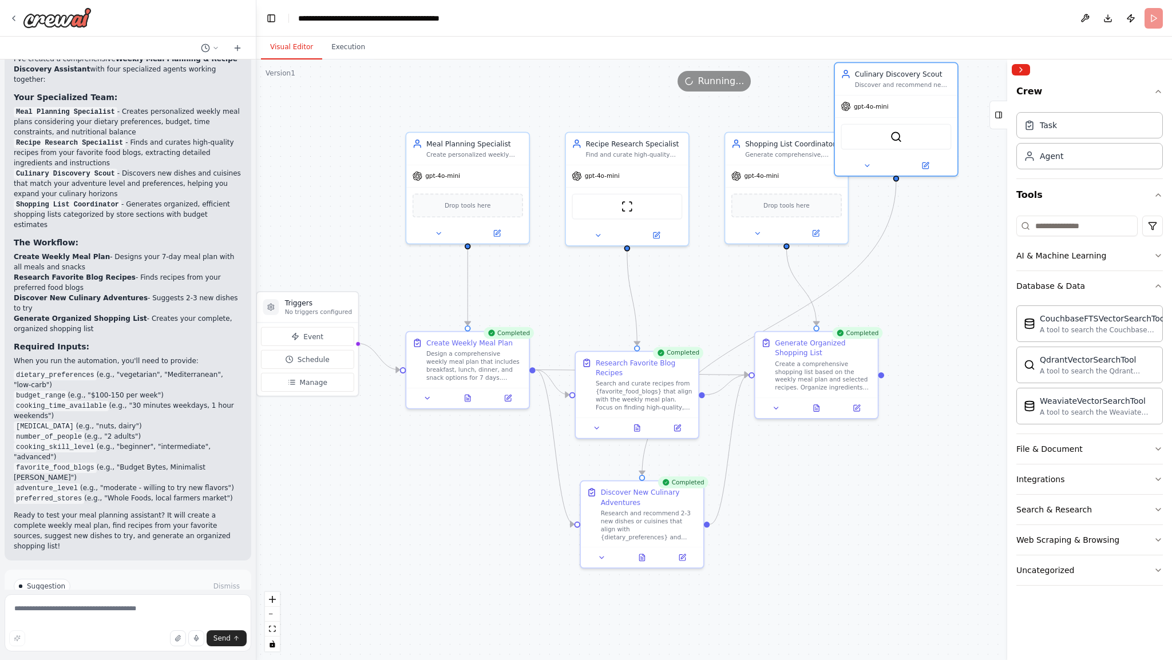
drag, startPoint x: 800, startPoint y: 557, endPoint x: 808, endPoint y: 570, distance: 15.1
click at [806, 570] on div ".deletable-edge-delete-btn { width: 20px; height: 20px; border: 0px solid #ffff…" at bounding box center [713, 359] width 915 height 601
drag, startPoint x: 934, startPoint y: 102, endPoint x: 959, endPoint y: 116, distance: 29.0
click at [959, 116] on div "gpt-4o-mini" at bounding box center [917, 117] width 122 height 22
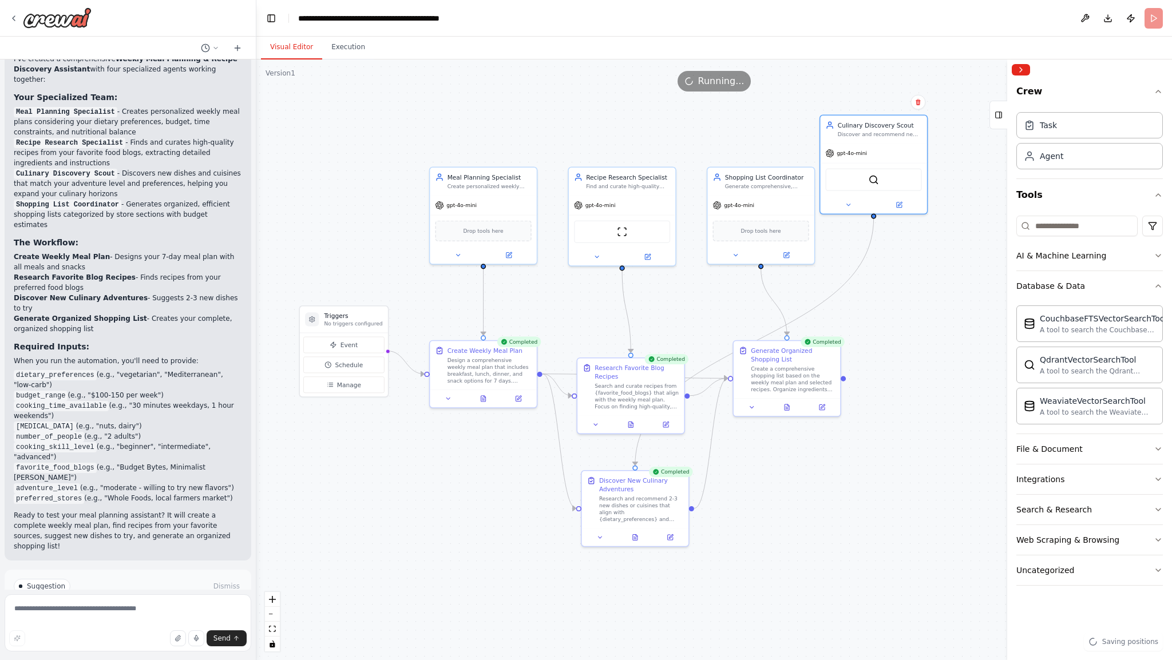
drag, startPoint x: 934, startPoint y: 511, endPoint x: 888, endPoint y: 498, distance: 47.6
click at [888, 498] on div ".deletable-edge-delete-btn { width: 20px; height: 20px; border: 0px solid #ffff…" at bounding box center [713, 359] width 915 height 601
drag, startPoint x: 920, startPoint y: 156, endPoint x: 925, endPoint y: 208, distance: 51.7
click at [925, 208] on div "gpt-4o-mini" at bounding box center [882, 203] width 106 height 19
click at [903, 447] on div ".deletable-edge-delete-btn { width: 20px; height: 20px; border: 0px solid #ffff…" at bounding box center [713, 359] width 915 height 601
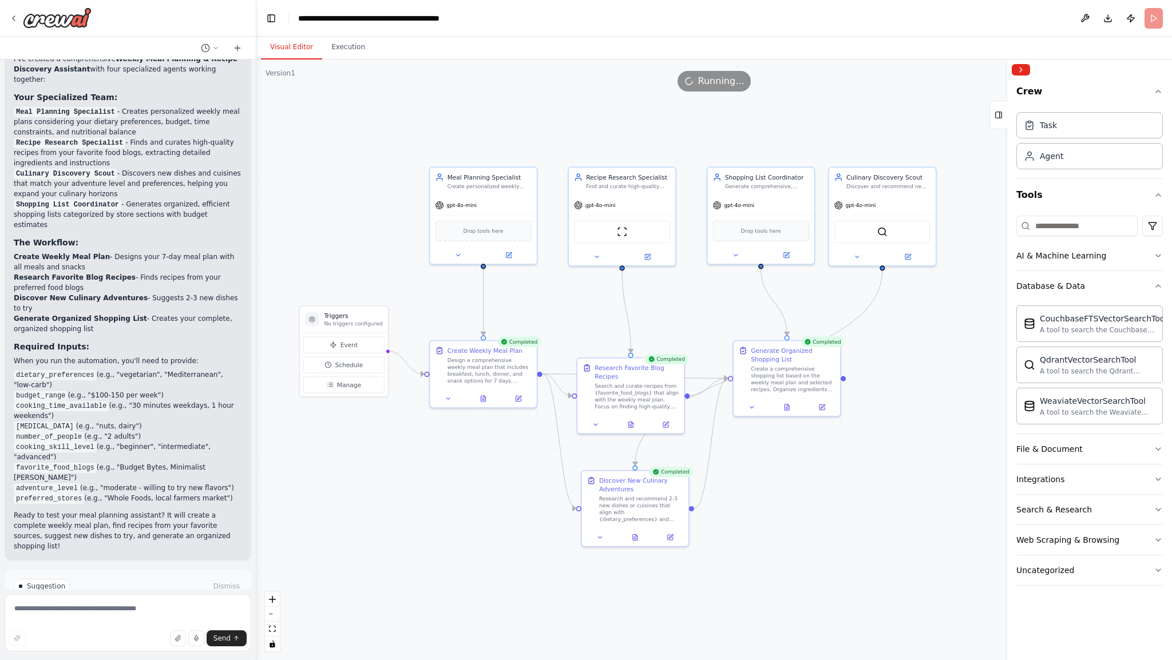
click at [471, 487] on div ".deletable-edge-delete-btn { width: 20px; height: 20px; border: 0px solid #ffff…" at bounding box center [713, 359] width 915 height 601
click at [819, 373] on div "Create a comprehensive shopping list based on the weekly meal plan and selected…" at bounding box center [793, 378] width 84 height 28
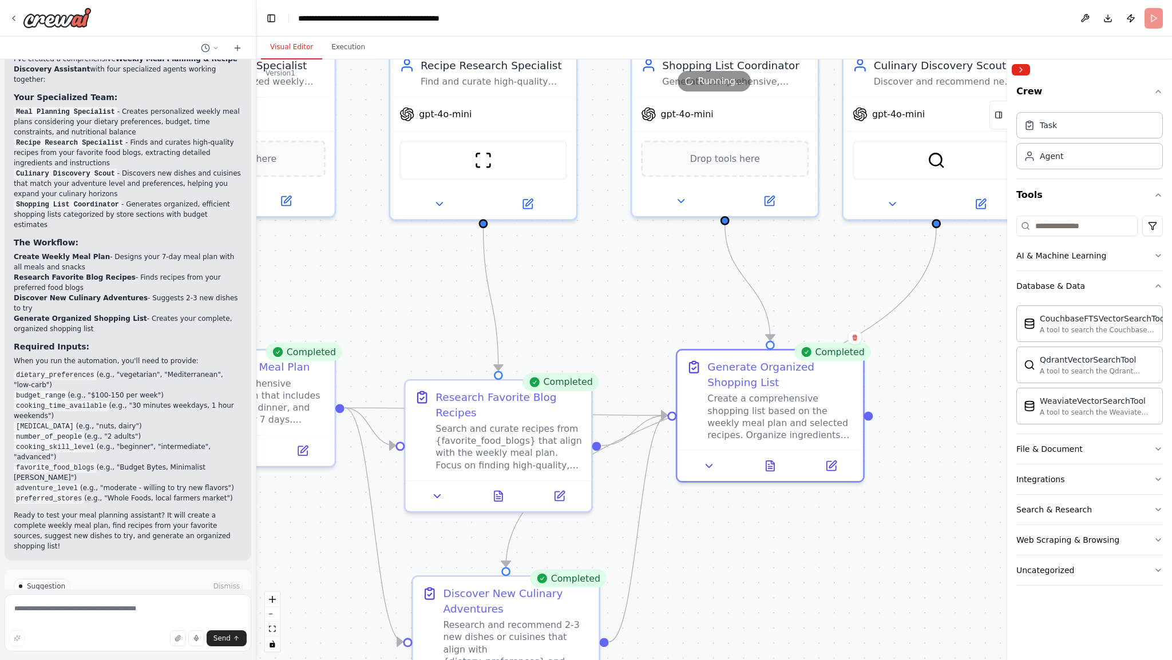
drag, startPoint x: 724, startPoint y: 518, endPoint x: 800, endPoint y: 601, distance: 113.0
click at [800, 602] on div ".deletable-edge-delete-btn { width: 20px; height: 20px; border: 0px solid #ffff…" at bounding box center [713, 359] width 915 height 601
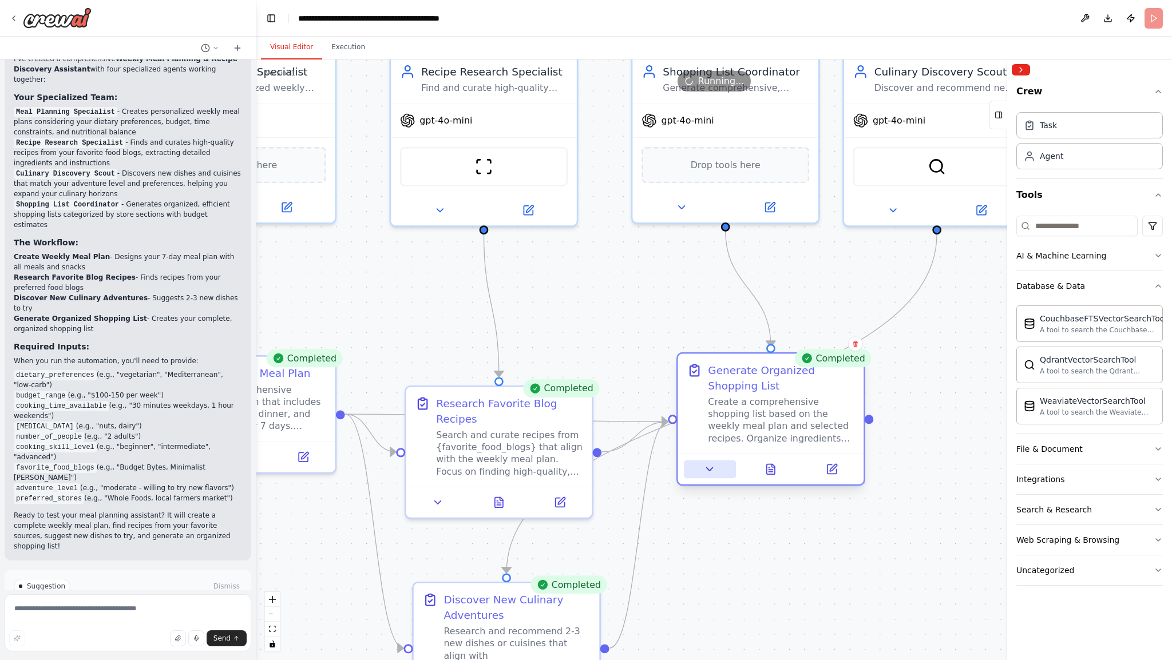
click at [702, 467] on button at bounding box center [710, 470] width 52 height 18
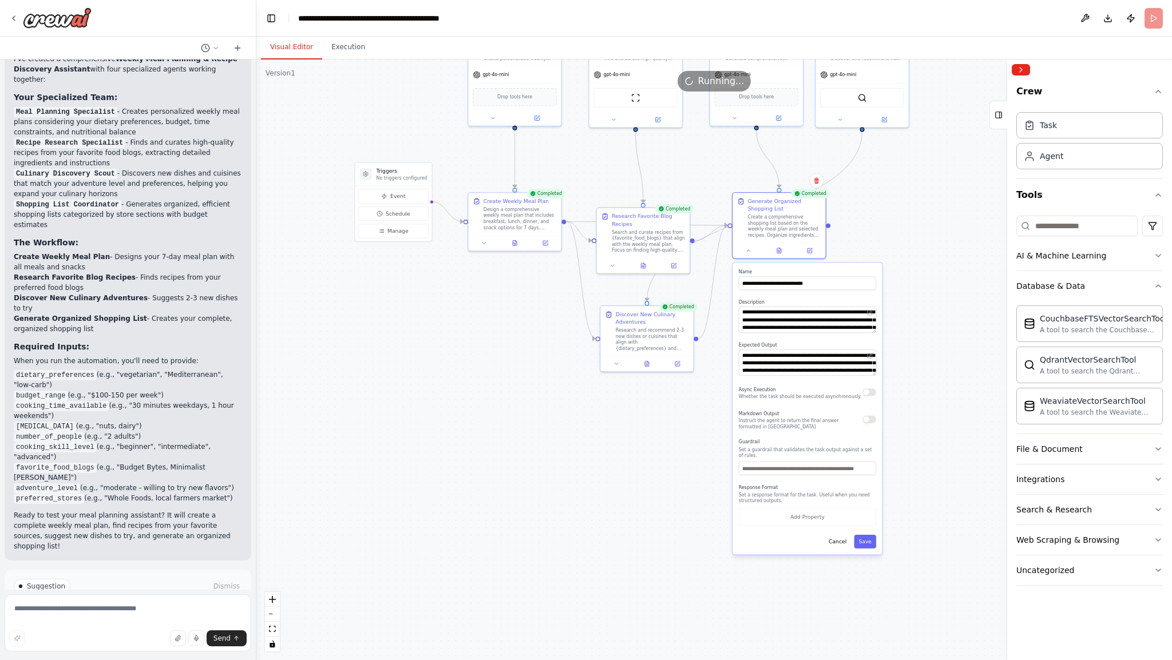
drag, startPoint x: 963, startPoint y: 488, endPoint x: 895, endPoint y: 257, distance: 241.1
click at [895, 257] on div ".deletable-edge-delete-btn { width: 20px; height: 20px; border: 0px solid #ffff…" at bounding box center [713, 359] width 915 height 601
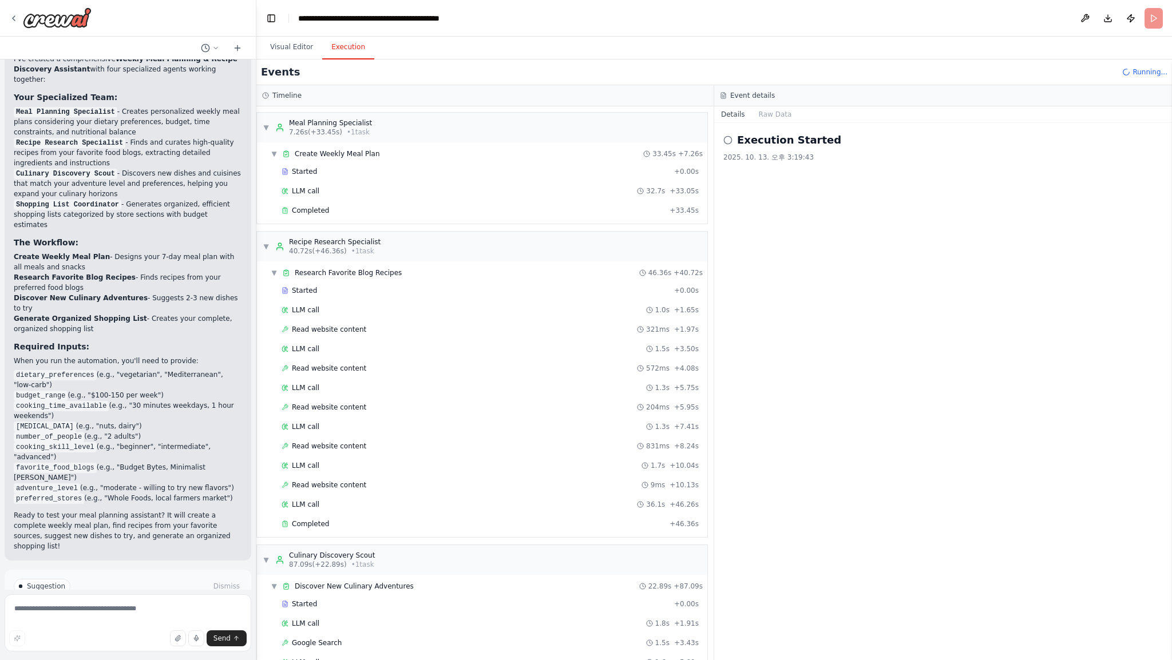
click at [351, 44] on button "Execution" at bounding box center [348, 47] width 52 height 24
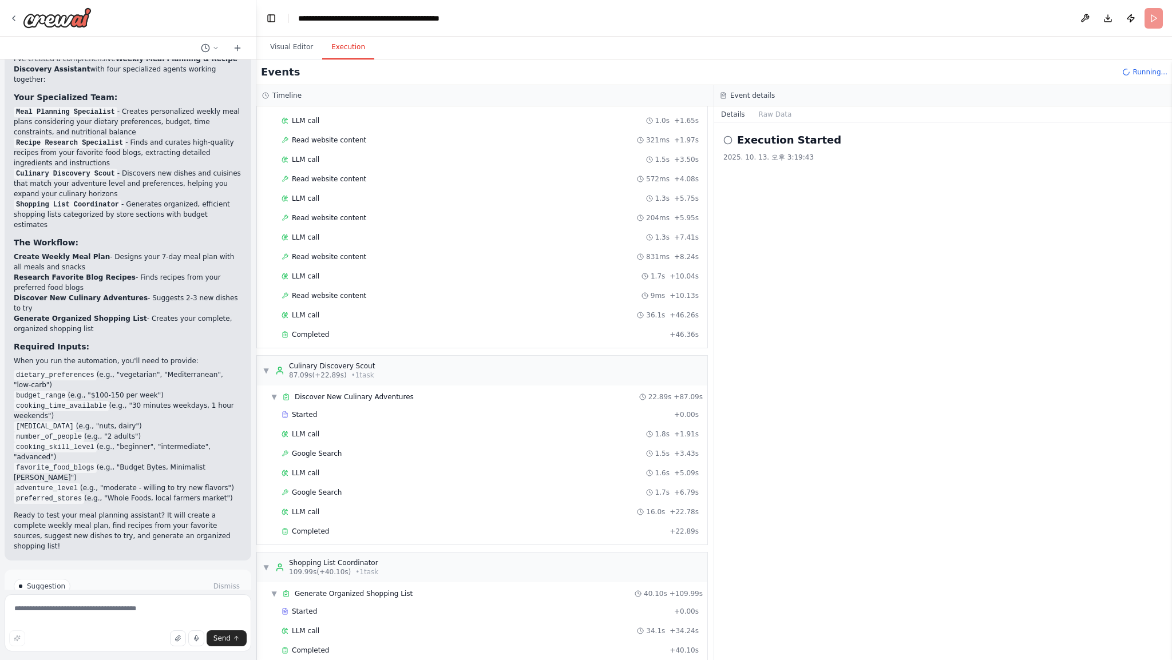
scroll to position [199, 0]
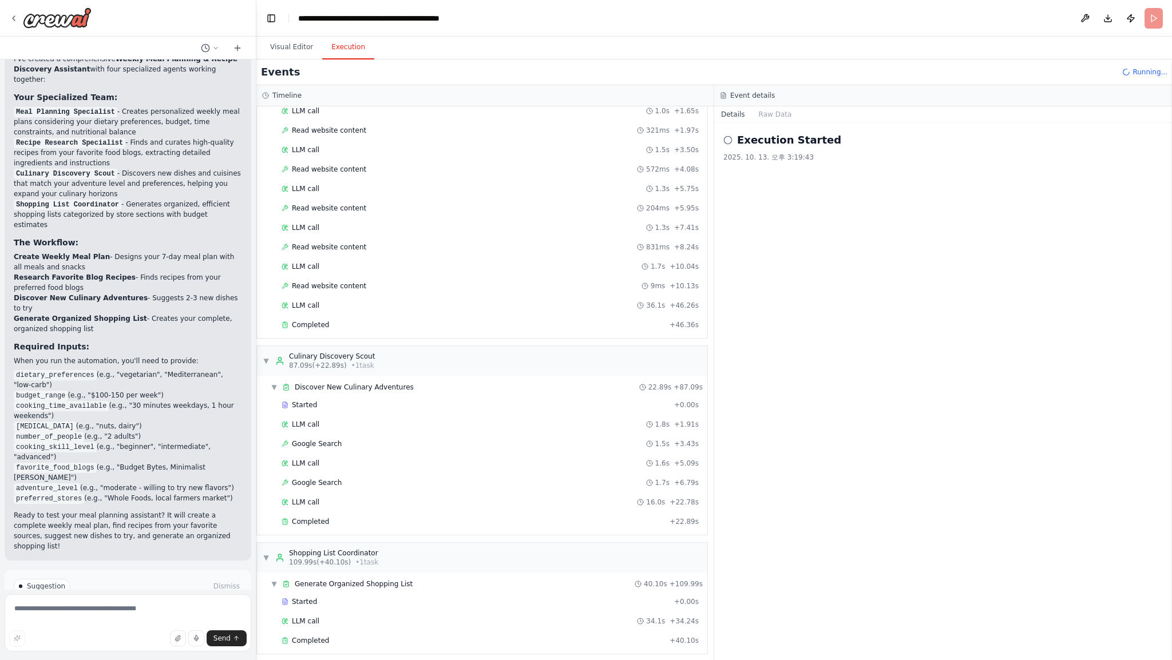
click at [792, 414] on div "Execution Started 2025. 10. 13. 오후 3:19:43" at bounding box center [943, 391] width 458 height 537
click at [1145, 66] on div "Events Running..." at bounding box center [713, 72] width 915 height 26
click at [1136, 70] on div "Running..." at bounding box center [1144, 72] width 45 height 9
click at [767, 117] on button "Raw Data" at bounding box center [775, 114] width 47 height 16
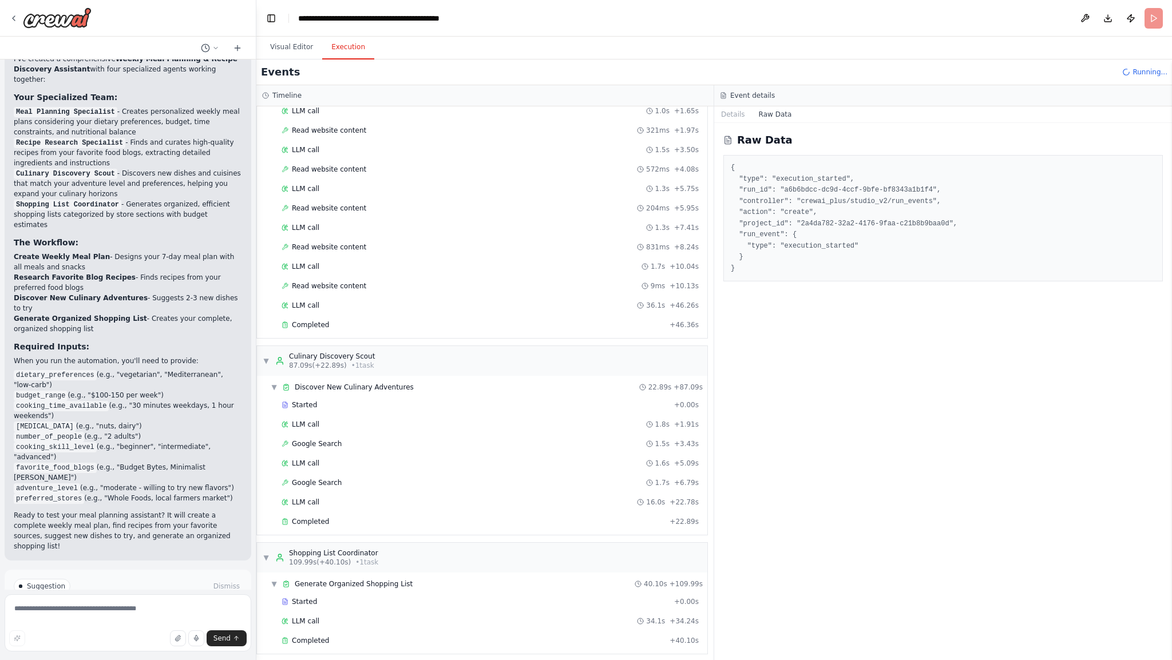
drag, startPoint x: 143, startPoint y: 531, endPoint x: 181, endPoint y: 530, distance: 37.8
click at [181, 601] on p "I have some suggestions to help you move forward with your automation." at bounding box center [128, 610] width 228 height 18
click at [121, 630] on span "Improve automation" at bounding box center [133, 634] width 70 height 9
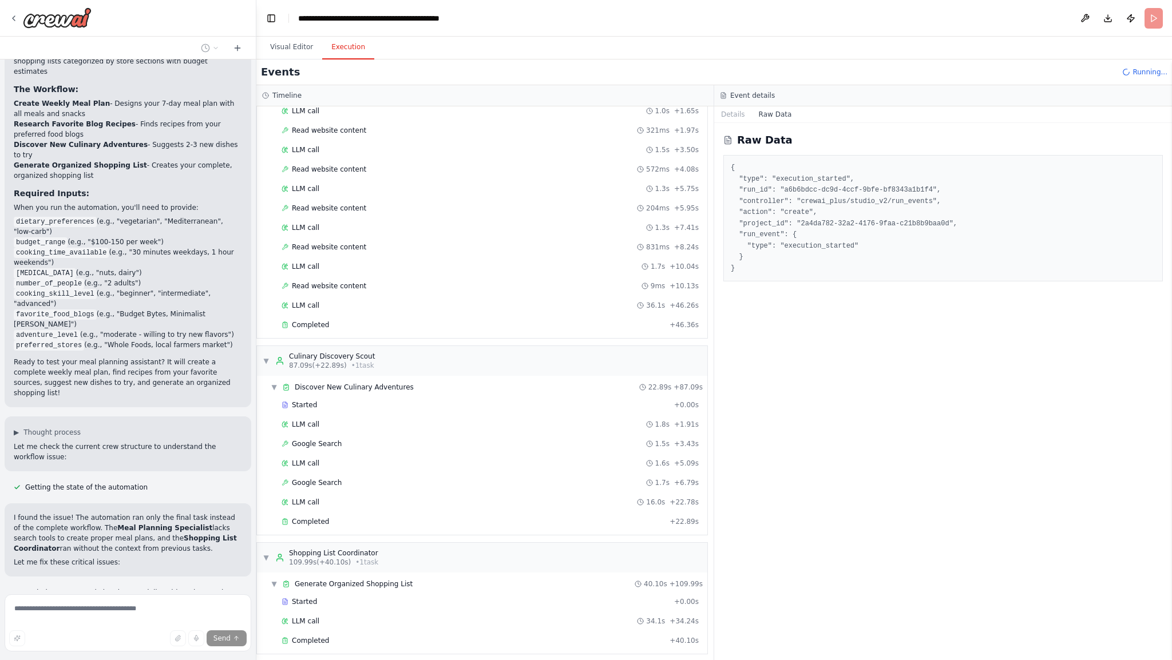
scroll to position [970, 0]
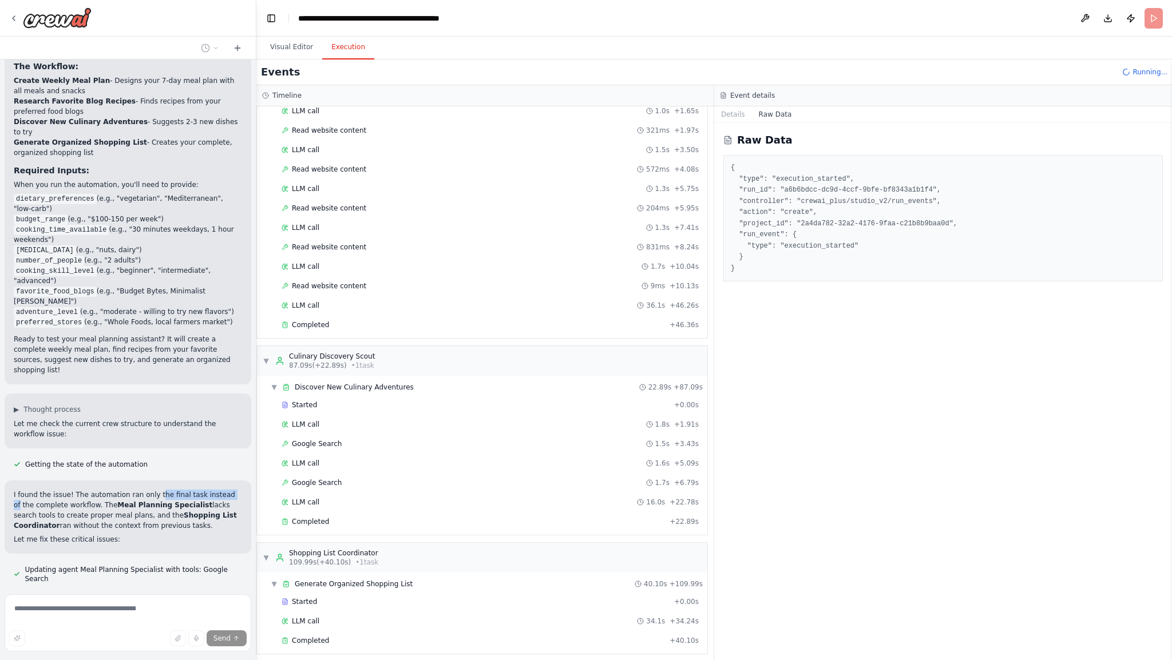
drag, startPoint x: 152, startPoint y: 422, endPoint x: 227, endPoint y: 422, distance: 74.4
click at [231, 490] on p "I found the issue! The automation ran only the final task instead of the comple…" at bounding box center [128, 510] width 228 height 41
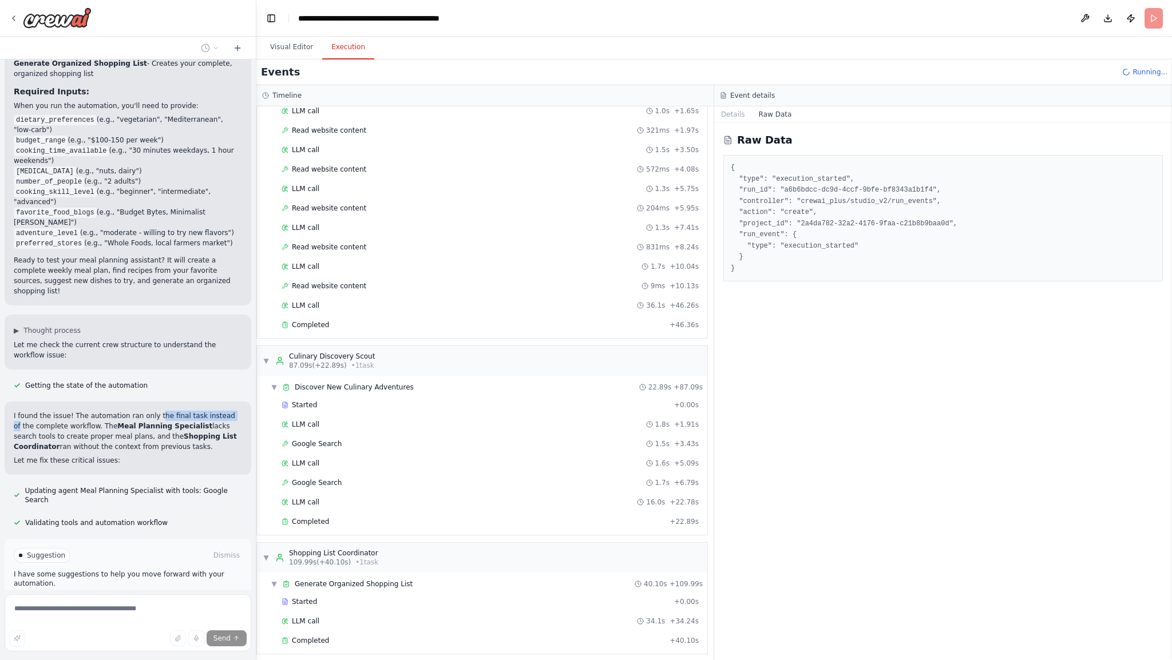
scroll to position [1062, 0]
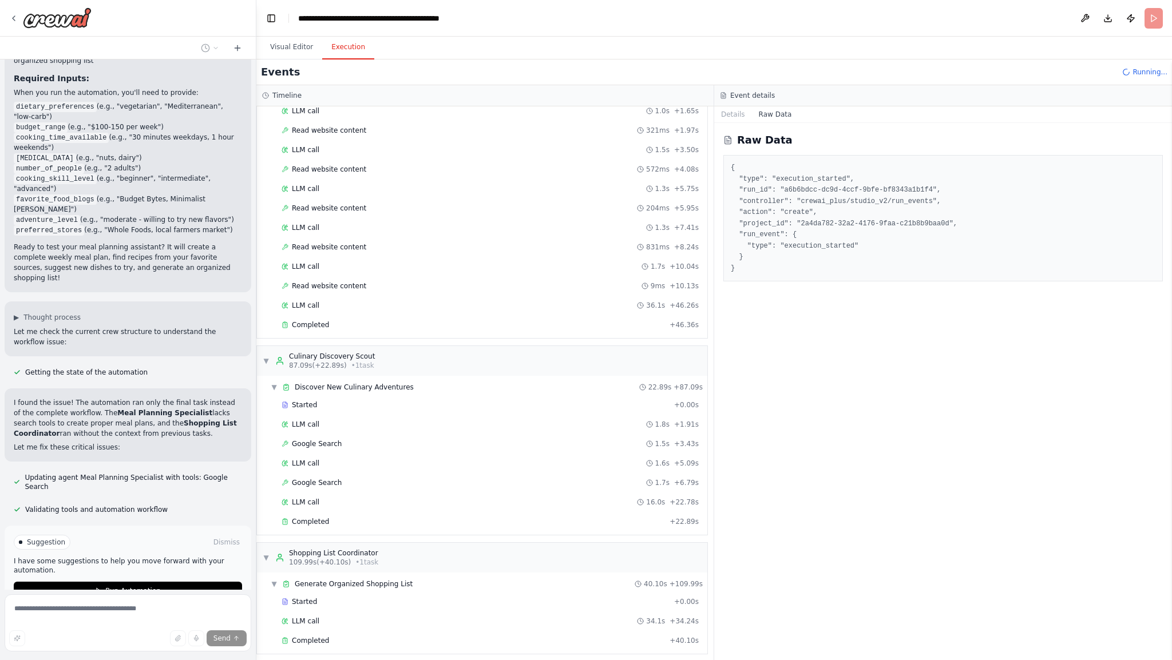
click at [160, 398] on p "I found the issue! The automation ran only the final task instead of the comple…" at bounding box center [128, 418] width 228 height 41
drag, startPoint x: 12, startPoint y: 351, endPoint x: 217, endPoint y: 352, distance: 205.4
click at [217, 388] on div "I found the issue! The automation ran only the final task instead of the comple…" at bounding box center [128, 424] width 247 height 73
click at [170, 398] on p "I found the issue! The automation ran only the final task instead of the comple…" at bounding box center [128, 418] width 228 height 41
drag, startPoint x: 25, startPoint y: 360, endPoint x: 215, endPoint y: 359, distance: 189.4
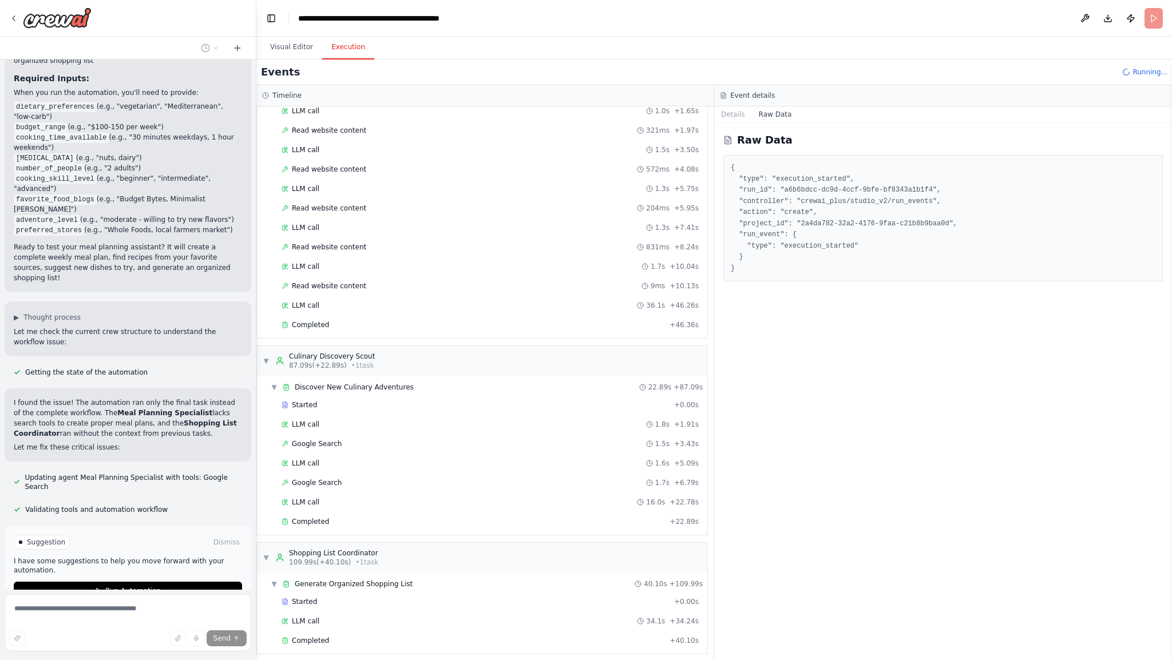
click at [215, 398] on p "I found the issue! The automation ran only the final task instead of the comple…" at bounding box center [128, 418] width 228 height 41
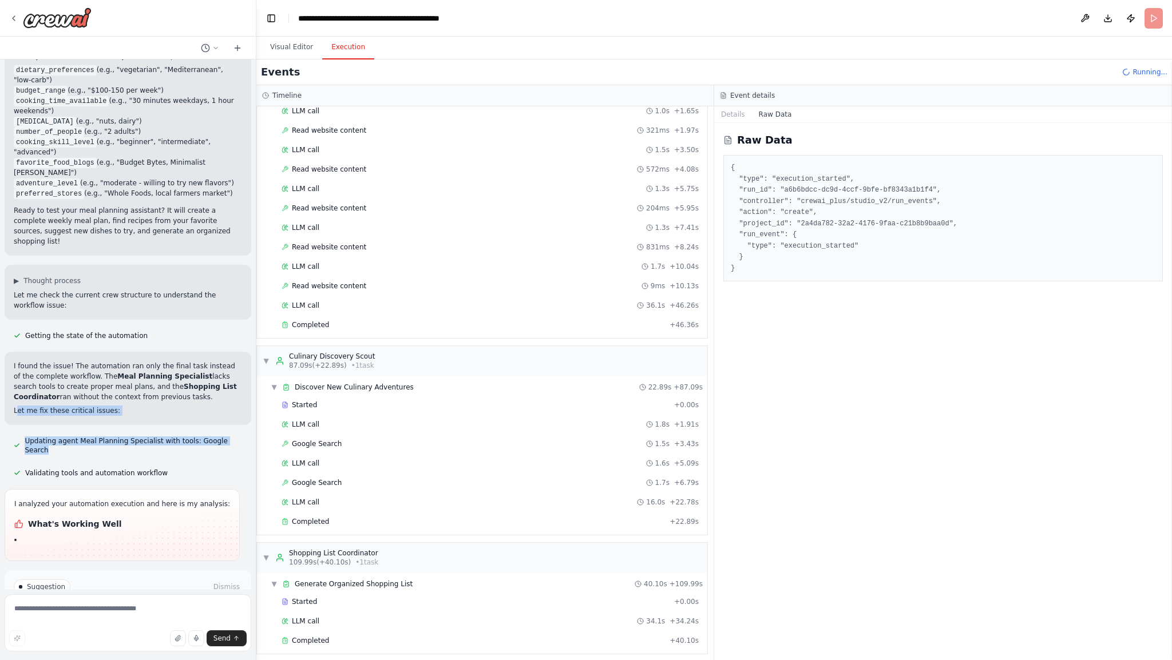
drag, startPoint x: 18, startPoint y: 386, endPoint x: 117, endPoint y: 374, distance: 99.8
click at [117, 374] on div "Develop a crew that creates weekly meal plans based on your dietary preferences…" at bounding box center [128, 324] width 256 height 530
click at [130, 434] on div "Updating agent Meal Planning Specialist with tools: Google Search" at bounding box center [128, 445] width 247 height 23
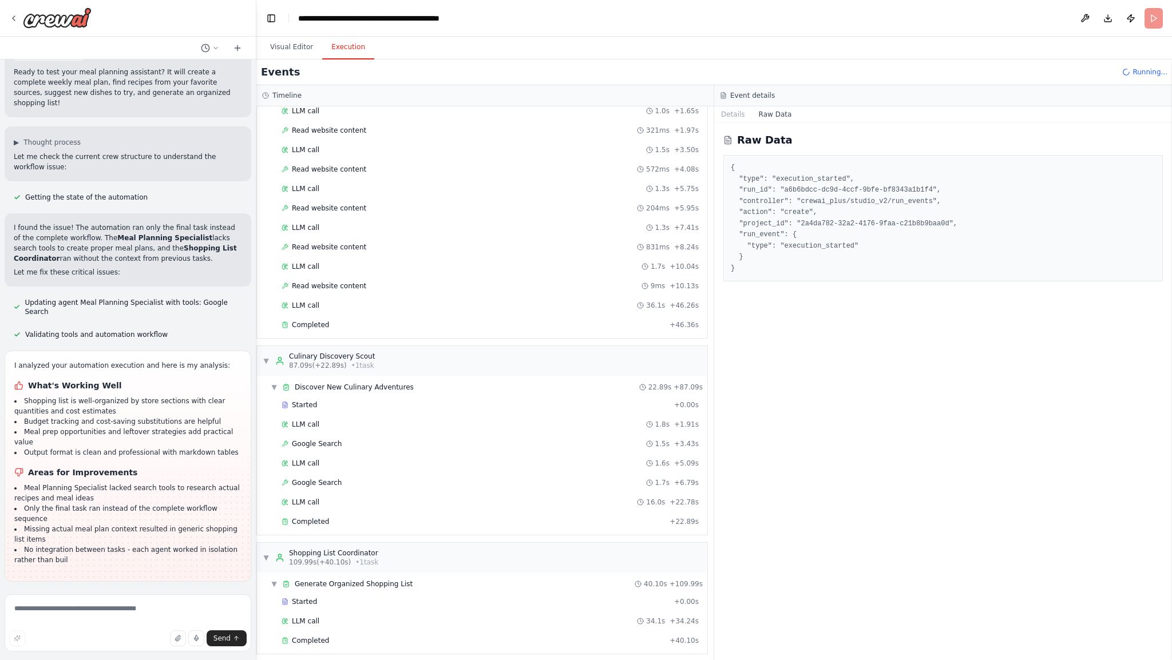
scroll to position [1248, 0]
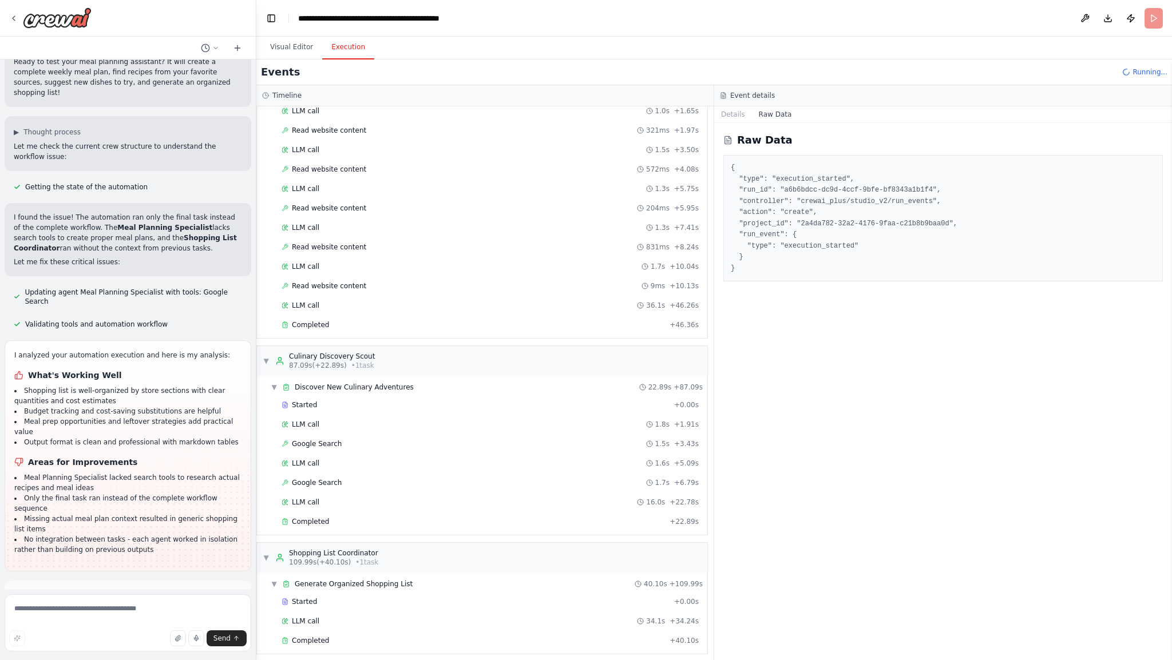
click at [110, 641] on span "Run Automation" at bounding box center [132, 645] width 55 height 9
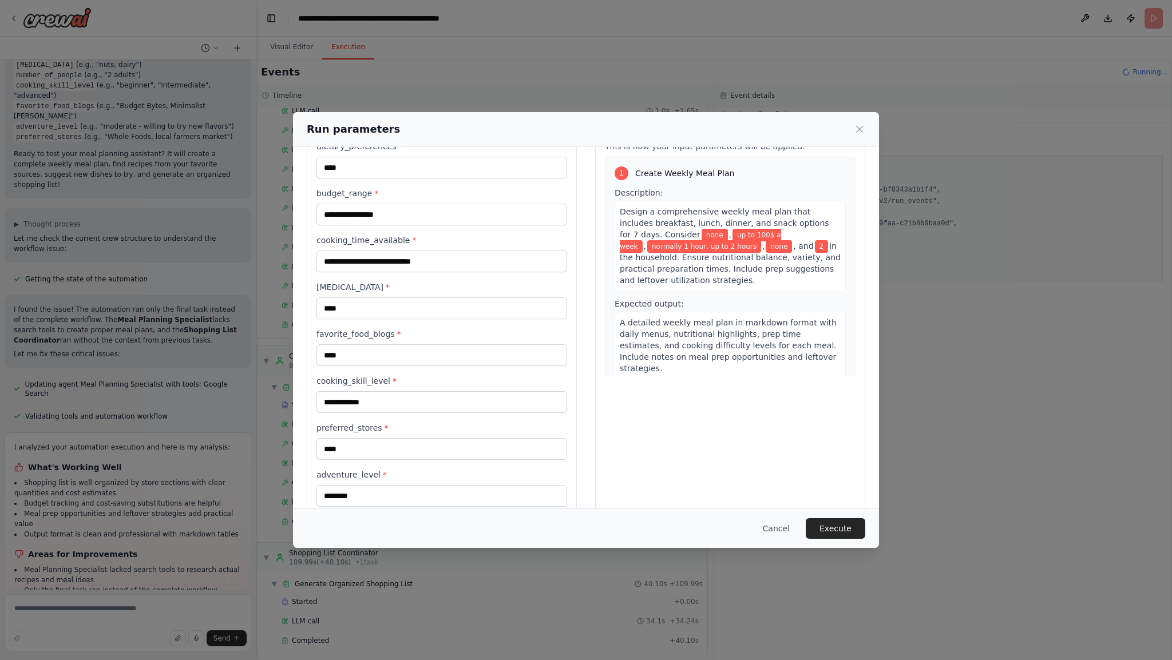
scroll to position [112, 0]
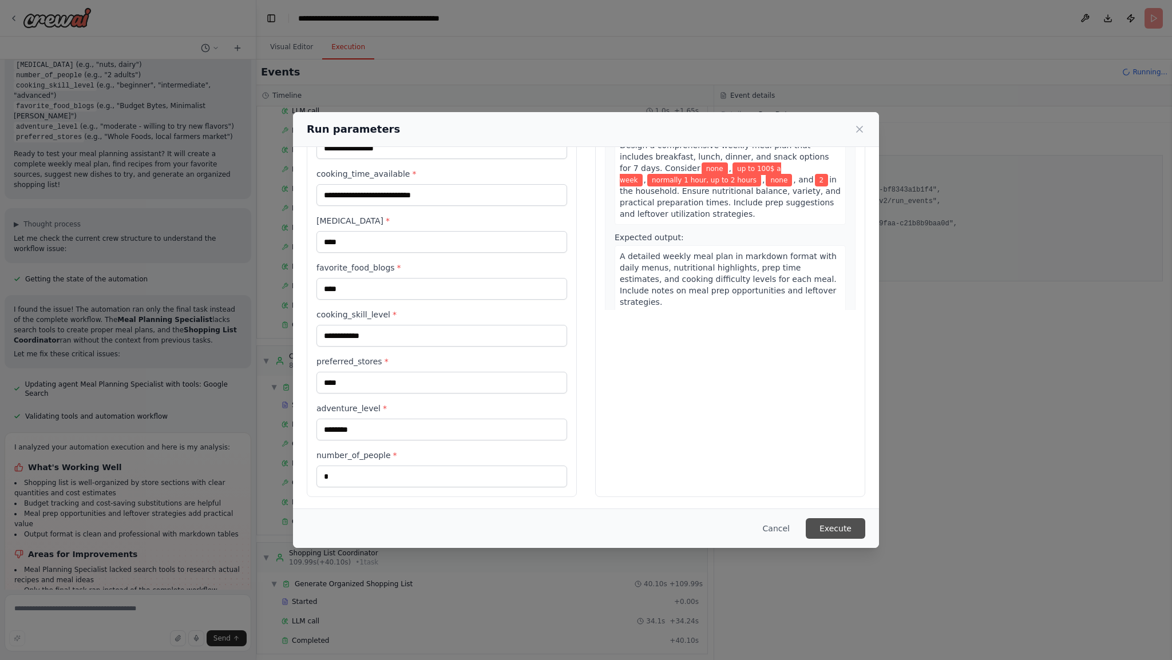
click at [845, 534] on button "Execute" at bounding box center [835, 528] width 59 height 21
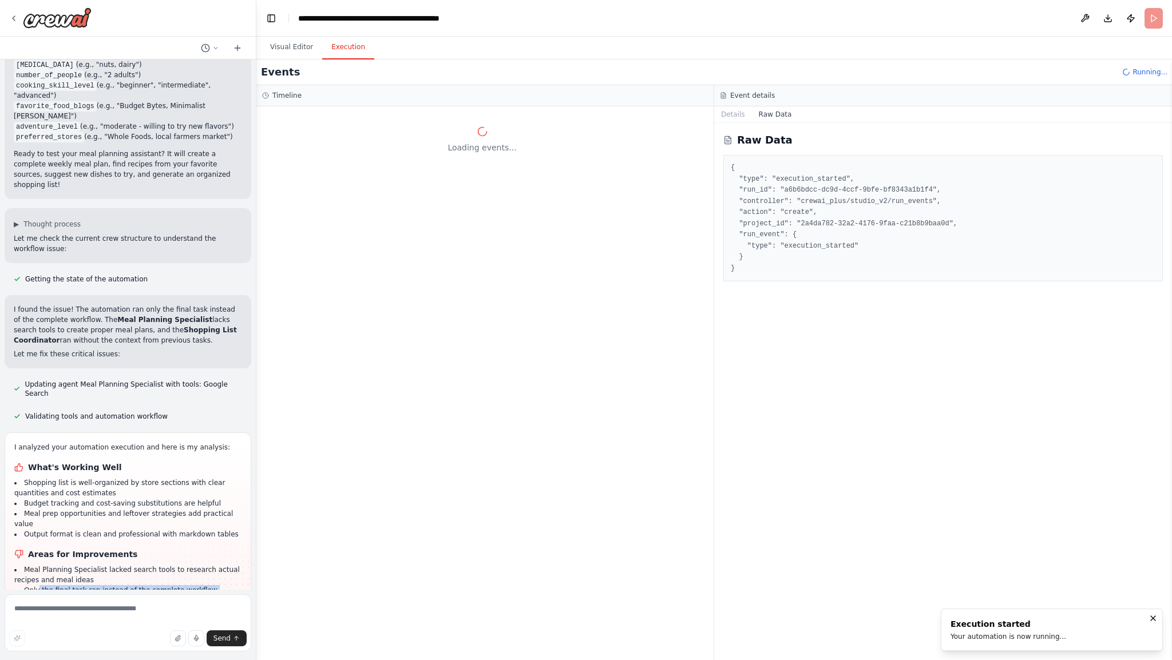
drag, startPoint x: 37, startPoint y: 518, endPoint x: 182, endPoint y: 558, distance: 150.3
click at [199, 565] on ul "Meal Planning Specialist lacked search tools to research actual recipes and mea…" at bounding box center [127, 606] width 227 height 82
click at [178, 626] on li "No integration between tasks - each agent worked in isolation rather than build…" at bounding box center [127, 636] width 227 height 21
click at [728, 120] on button "Details" at bounding box center [733, 114] width 38 height 16
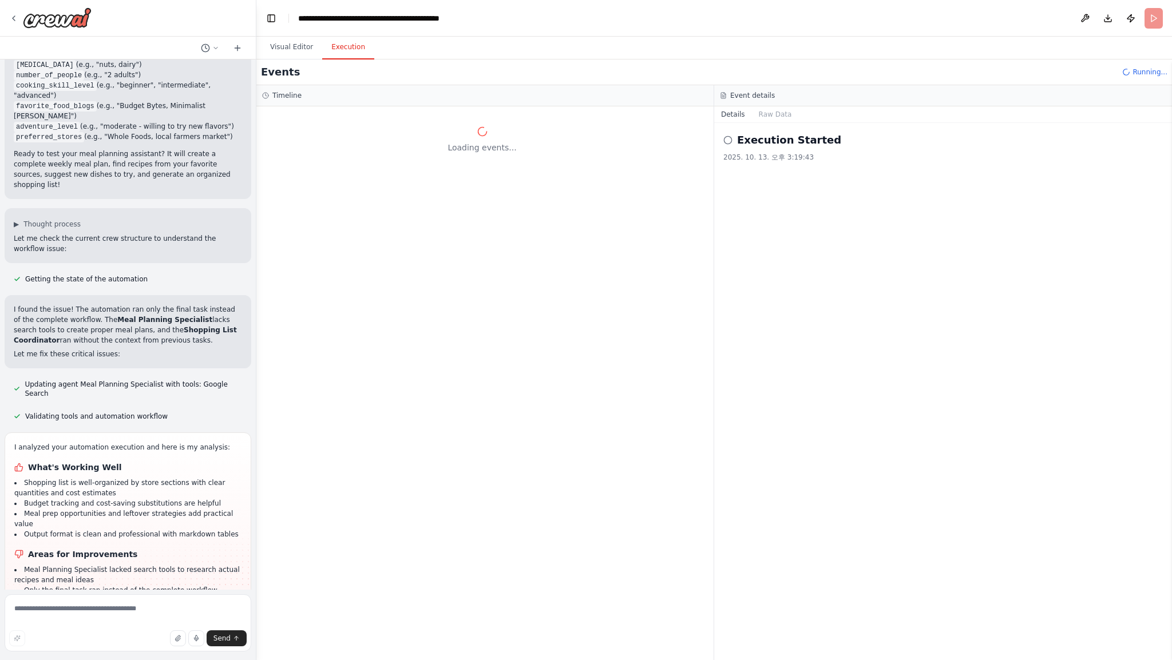
click at [802, 270] on div "Execution Started 2025. 10. 13. 오후 3:19:43" at bounding box center [943, 391] width 458 height 537
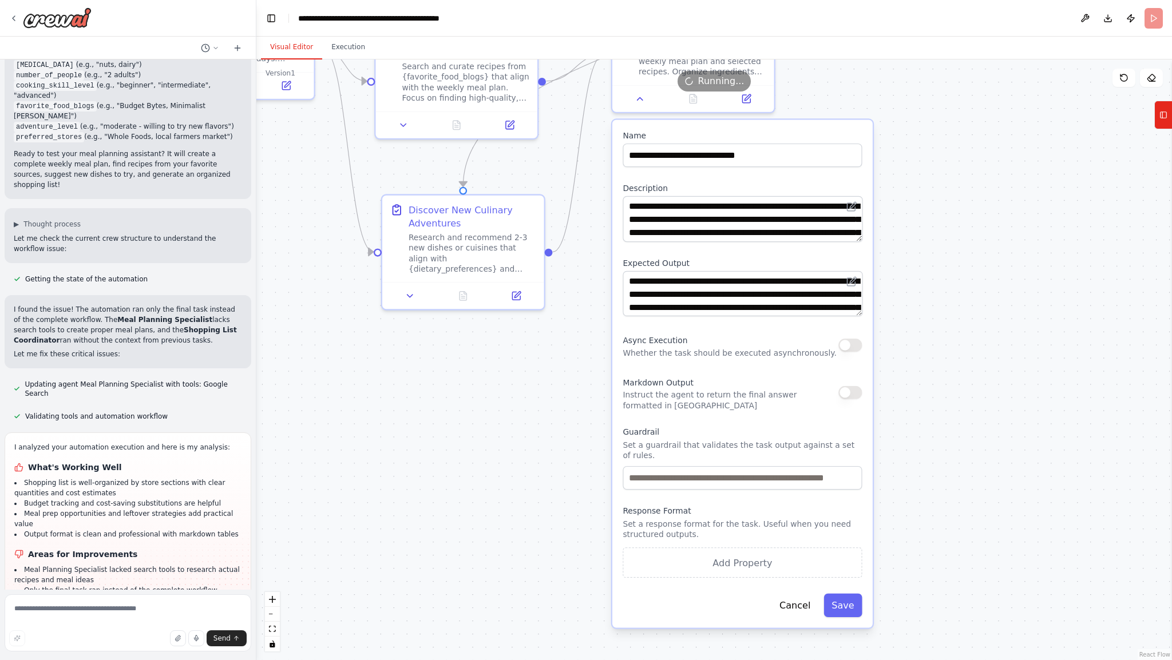
click at [281, 43] on button "Visual Editor" at bounding box center [291, 47] width 61 height 24
click at [798, 607] on button "Cancel" at bounding box center [794, 605] width 47 height 23
click at [645, 102] on button at bounding box center [639, 96] width 45 height 16
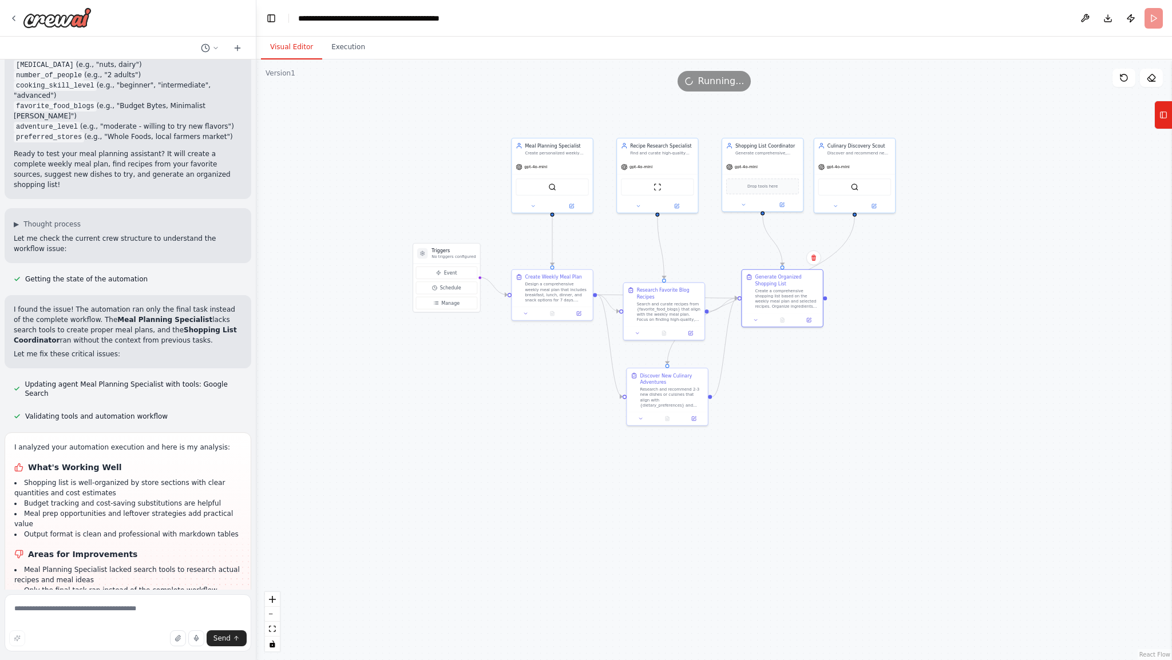
drag, startPoint x: 737, startPoint y: 416, endPoint x: 848, endPoint y: 480, distance: 128.2
click at [849, 483] on div ".deletable-edge-delete-btn { width: 20px; height: 20px; border: 0px solid #ffff…" at bounding box center [713, 359] width 915 height 601
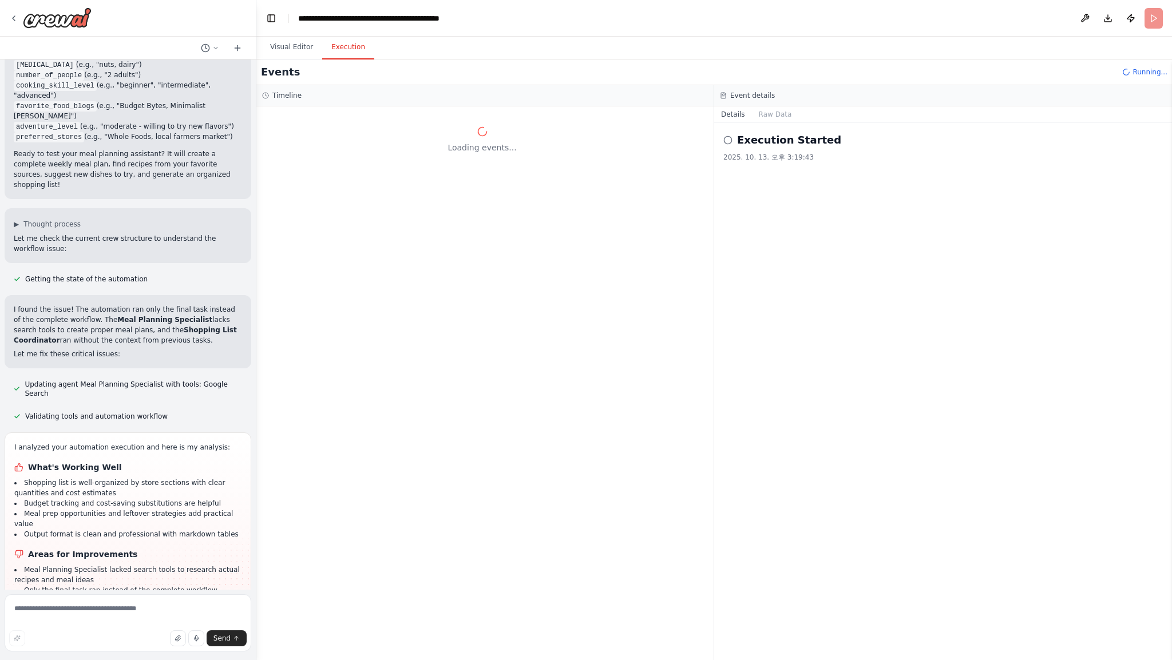
click at [341, 45] on button "Execution" at bounding box center [348, 47] width 52 height 24
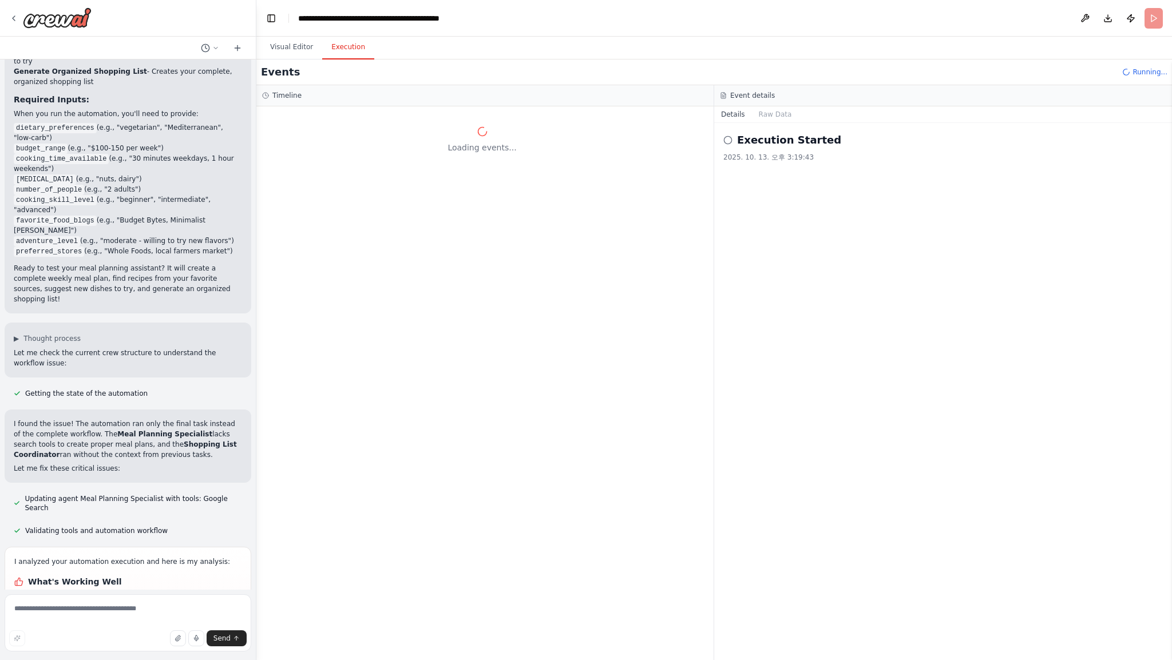
scroll to position [1156, 0]
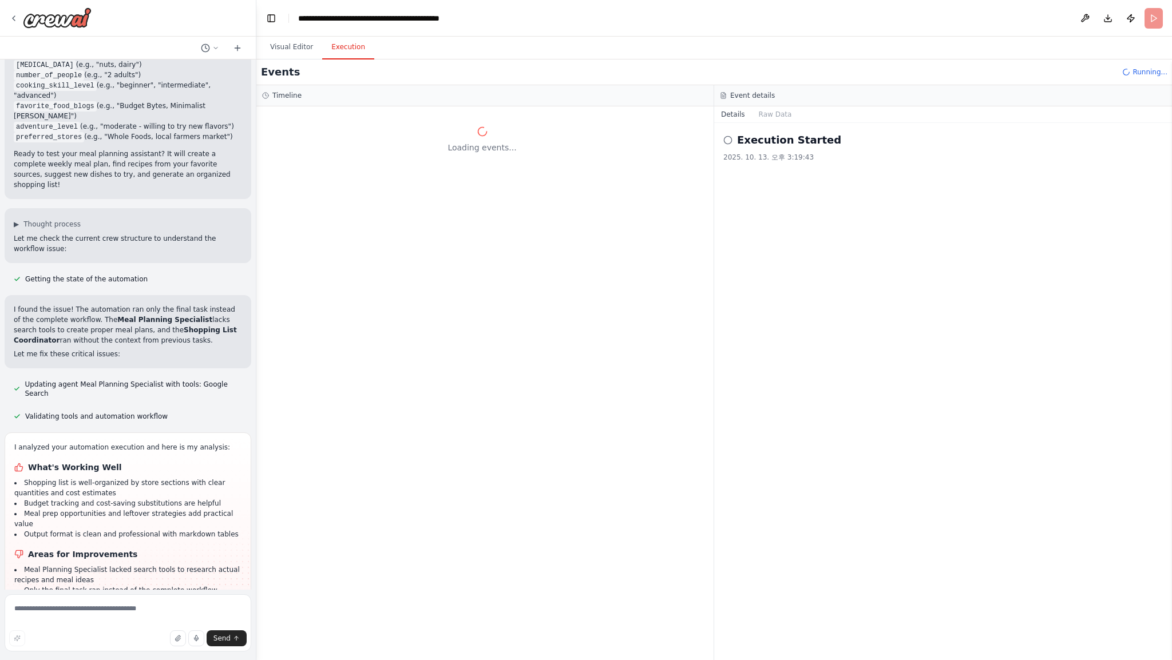
click at [299, 59] on div "Events Running..." at bounding box center [713, 72] width 915 height 26
click at [302, 42] on button "Visual Editor" at bounding box center [291, 47] width 61 height 24
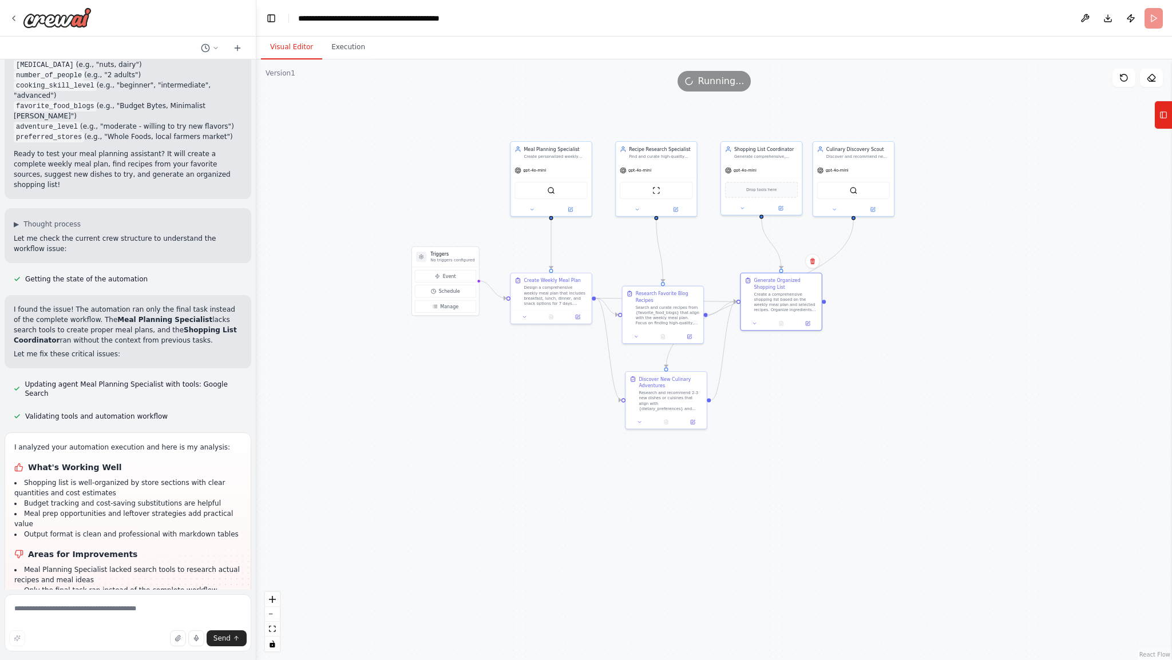
scroll to position [1248, 0]
